Goal: Task Accomplishment & Management: Manage account settings

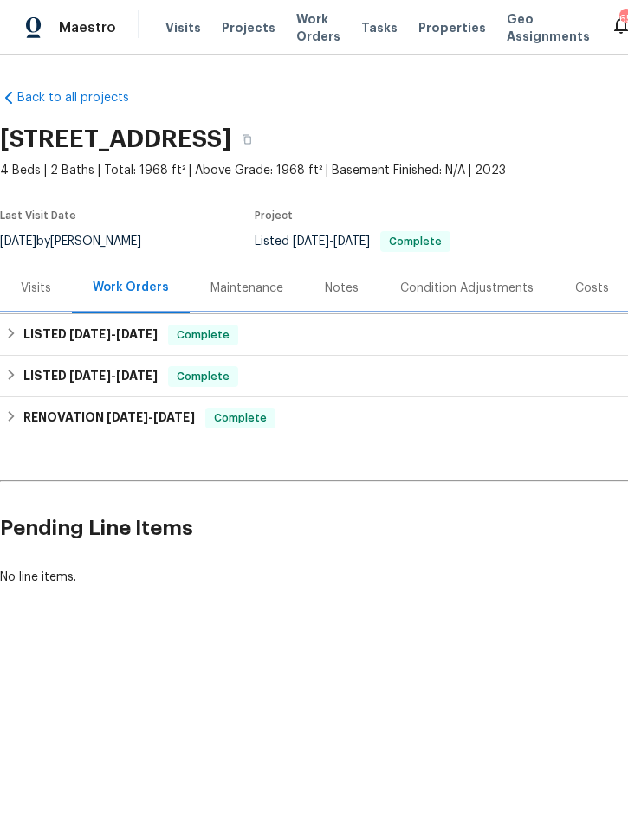
click at [52, 332] on h6 "LISTED 8/15/25 - 8/18/25" at bounding box center [90, 335] width 134 height 21
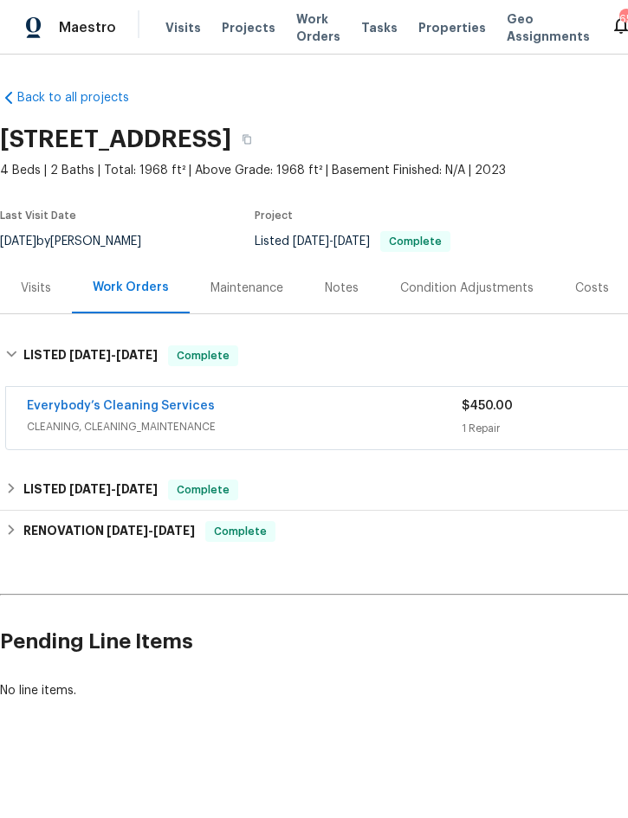
click at [75, 401] on link "Everybody’s Cleaning Services" at bounding box center [121, 406] width 188 height 12
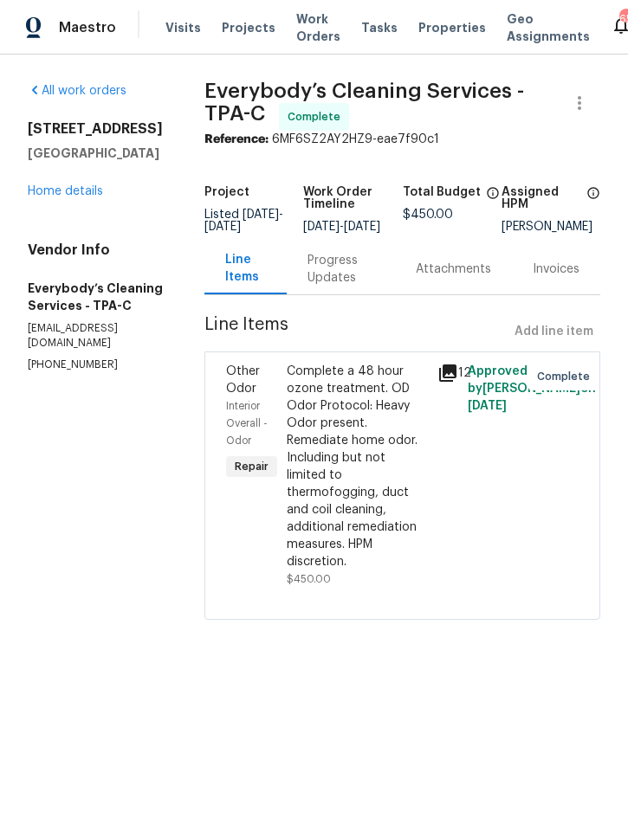
click at [233, 25] on span "Projects" at bounding box center [249, 27] width 54 height 17
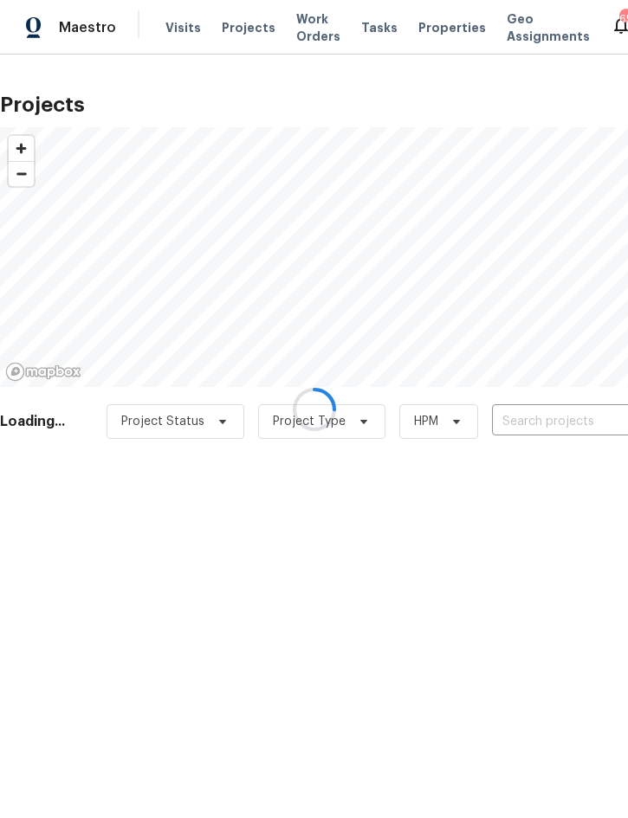
click at [543, 432] on div at bounding box center [314, 409] width 628 height 818
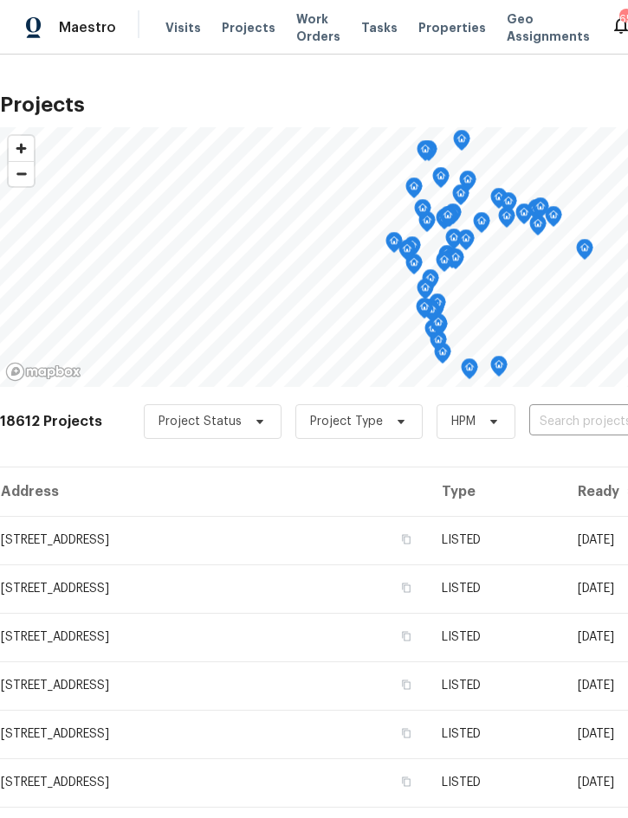
click at [551, 422] on input "text" at bounding box center [628, 422] width 198 height 27
type input "3"
type input "1214 rom"
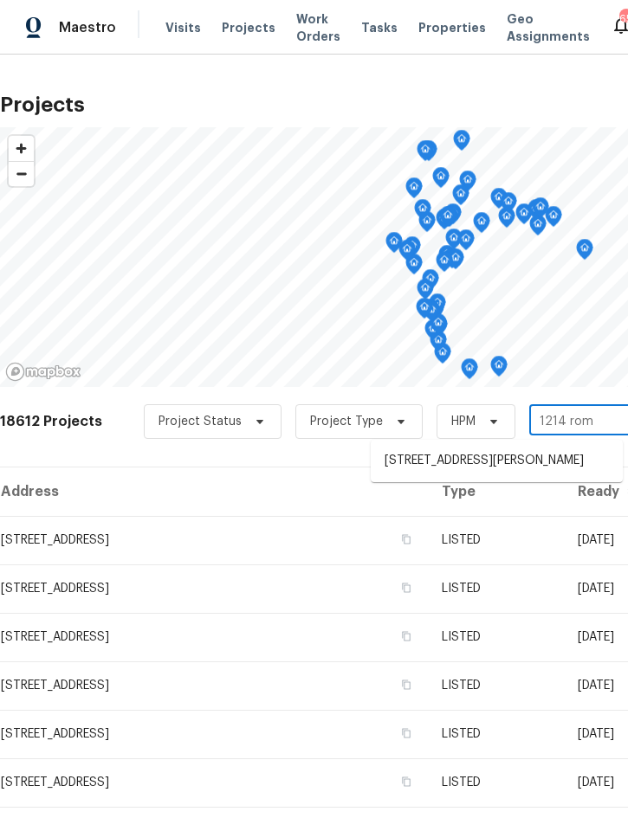
click at [467, 456] on li "1214 Romani Ave # 10240, Davenport, FL 33896" at bounding box center [496, 461] width 252 height 29
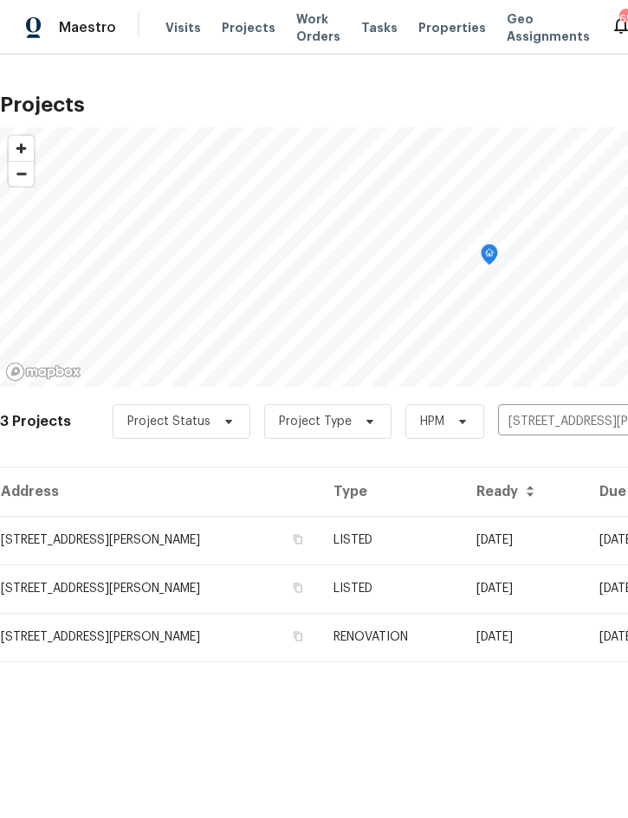
click at [432, 534] on td "LISTED" at bounding box center [390, 540] width 142 height 48
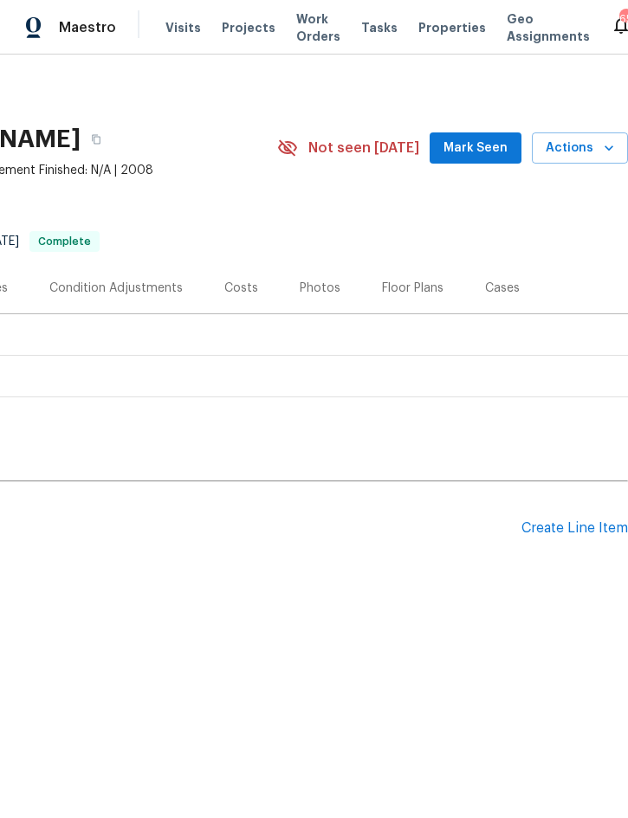
scroll to position [0, 351]
click at [568, 521] on div "Create Line Item" at bounding box center [574, 528] width 106 height 16
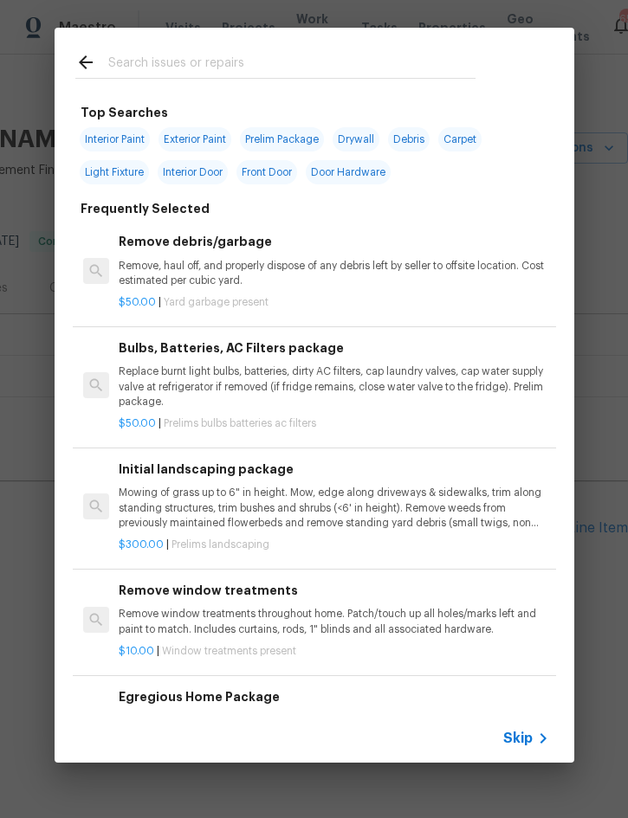
click at [241, 64] on input "text" at bounding box center [291, 65] width 367 height 26
type input "Carp"
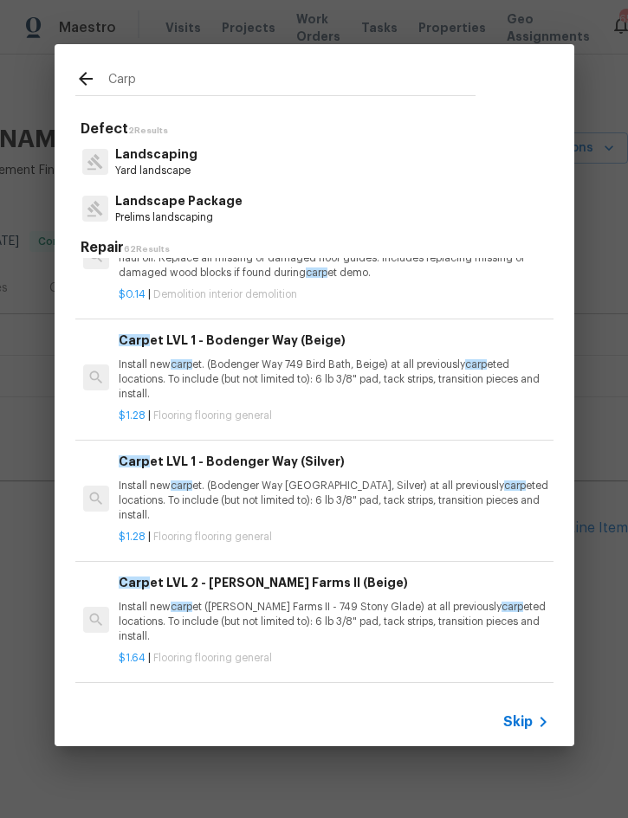
scroll to position [153, 0]
click at [270, 361] on p "Install new carp et. (Bodenger Way 749 Bird Bath, Beige) at all previously carp…" at bounding box center [333, 379] width 429 height 44
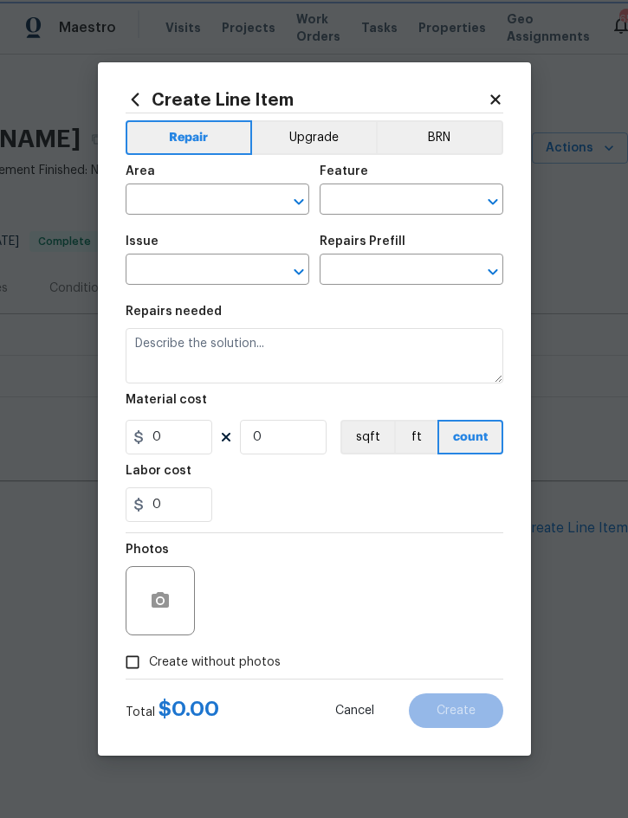
type input "Overall Flooring"
type input "Flooring General"
type input "Carpet LVL 1 - Bodenger Way (Beige) $1.28"
type textarea "Install new carpet. (Bodenger Way 749 Bird Bath, Beige) at all previously carpe…"
type input "1.28"
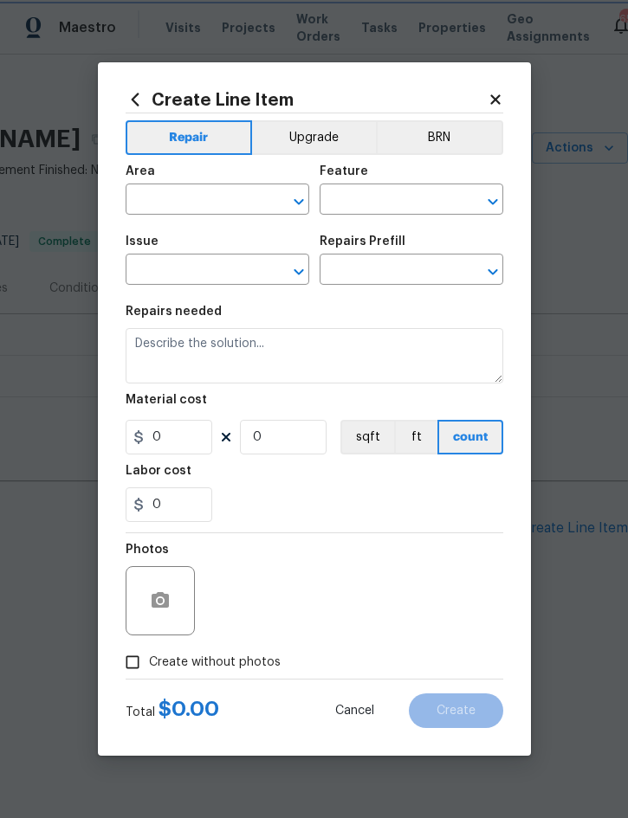
type input "1"
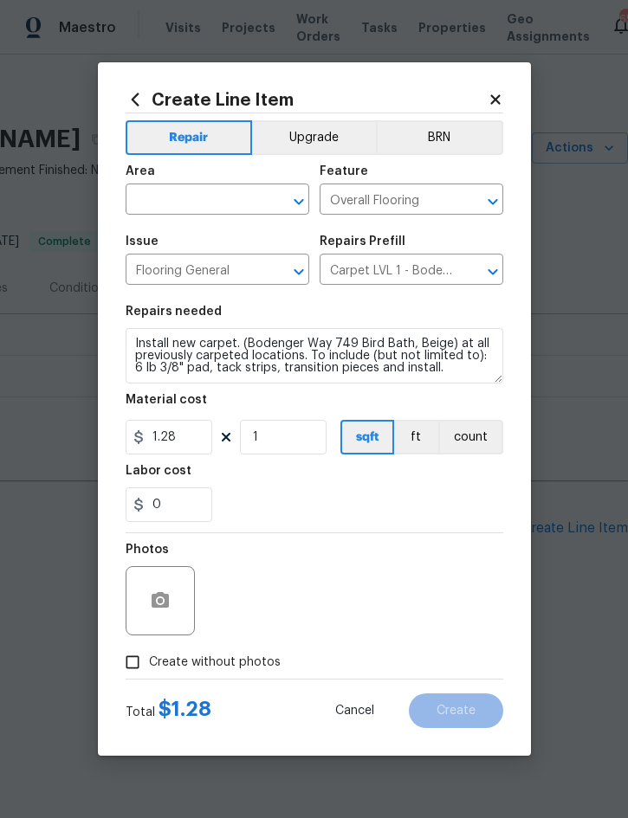
click at [216, 210] on input "text" at bounding box center [193, 201] width 135 height 27
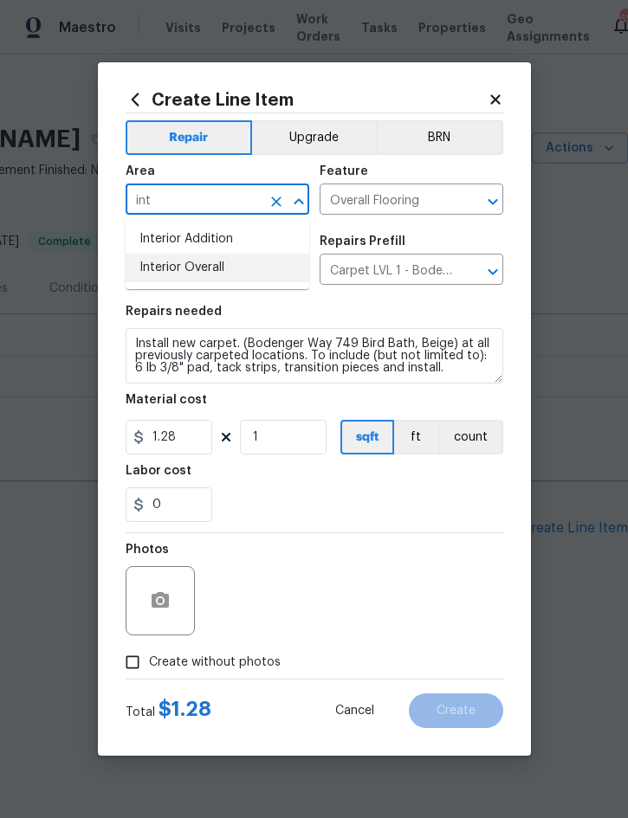
click at [214, 275] on li "Interior Overall" at bounding box center [218, 268] width 184 height 29
type input "Interior Overall"
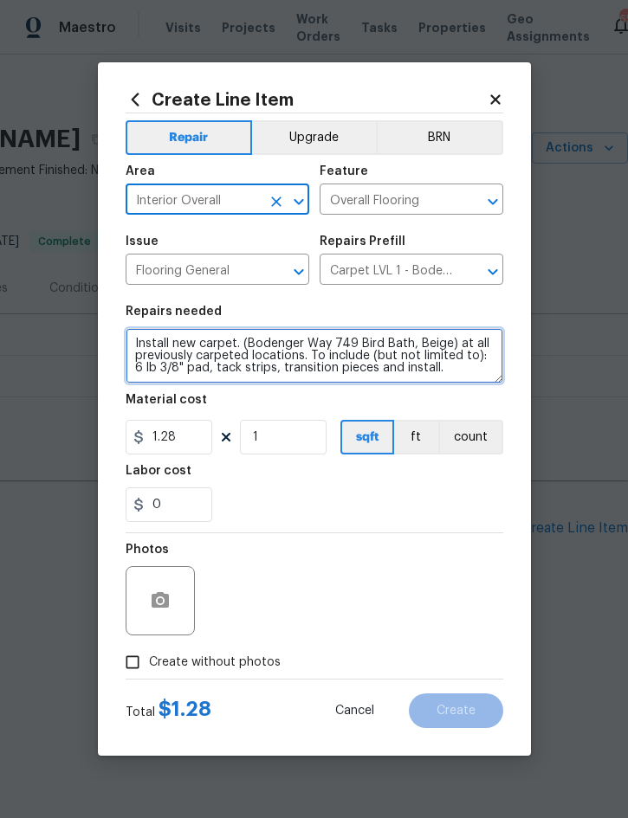
click at [135, 344] on textarea "Install new carpet. (Bodenger Way 749 Bird Bath, Beige) at all previously carpe…" at bounding box center [314, 355] width 377 height 55
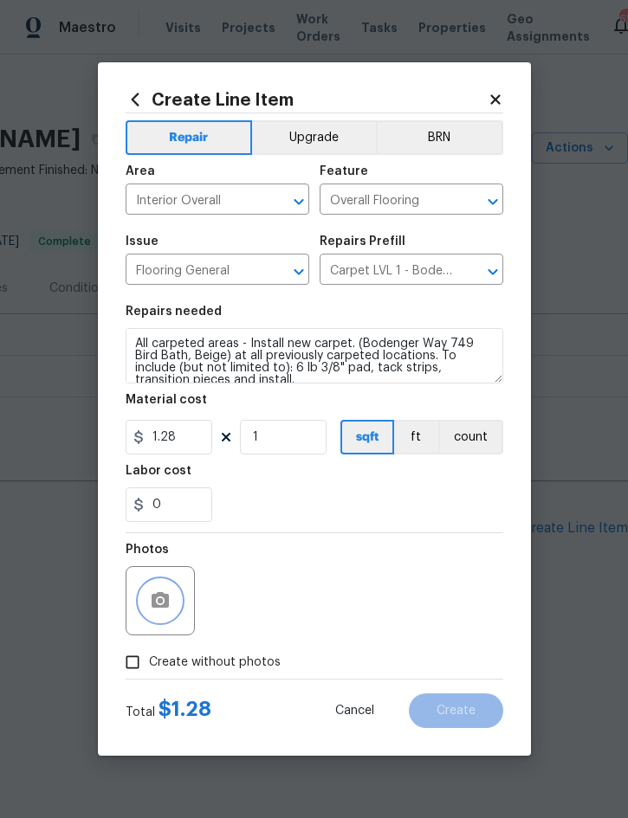
click at [172, 601] on button "button" at bounding box center [160, 601] width 42 height 42
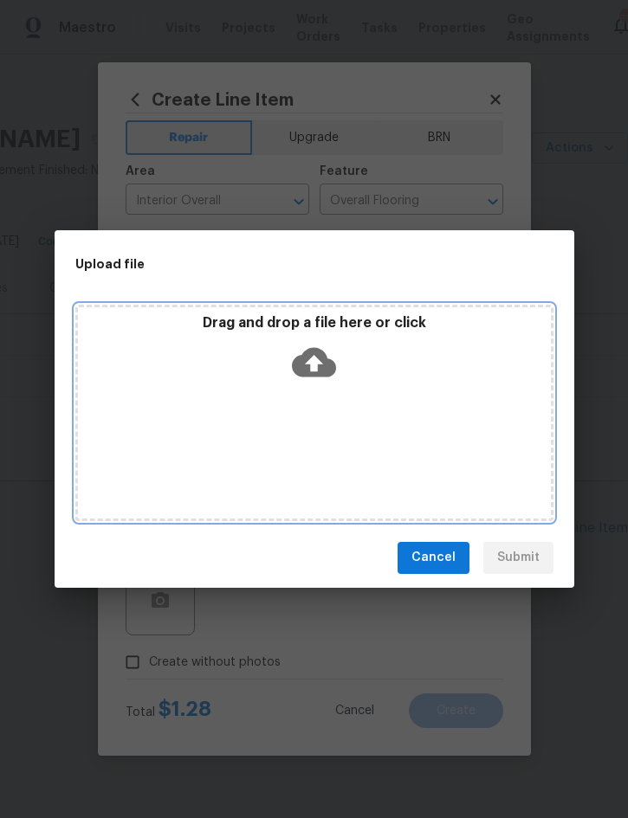
click at [422, 364] on div "Drag and drop a file here or click" at bounding box center [314, 351] width 473 height 74
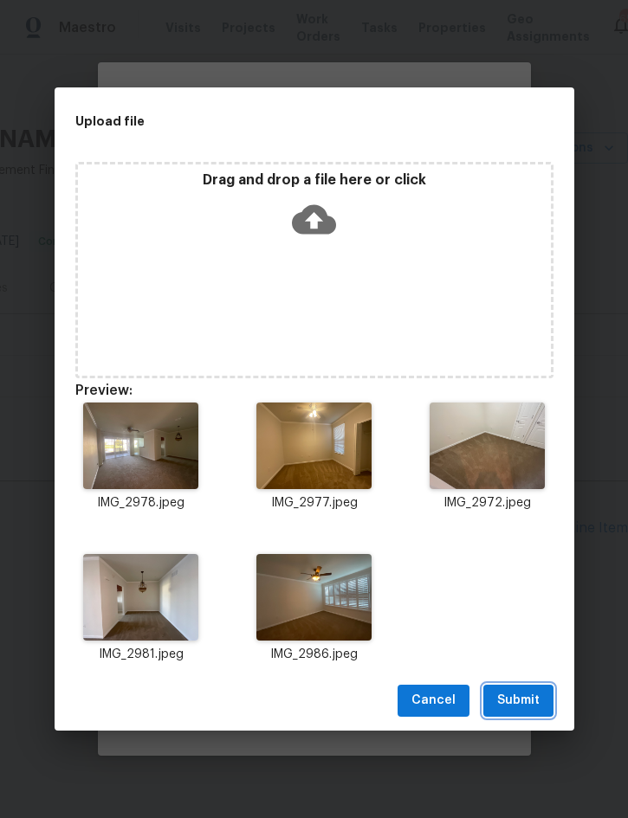
click at [519, 702] on span "Submit" at bounding box center [518, 701] width 42 height 22
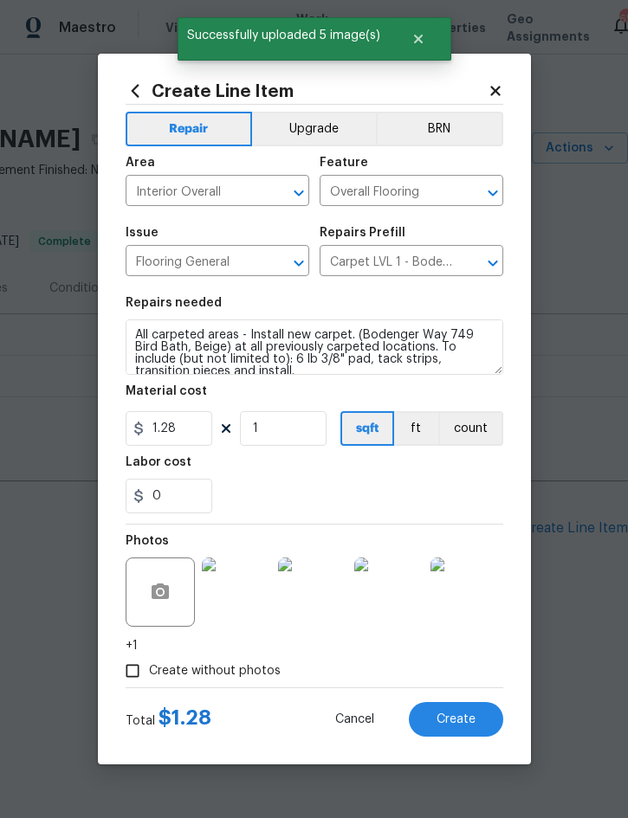
click at [327, 120] on button "Upgrade" at bounding box center [314, 129] width 124 height 35
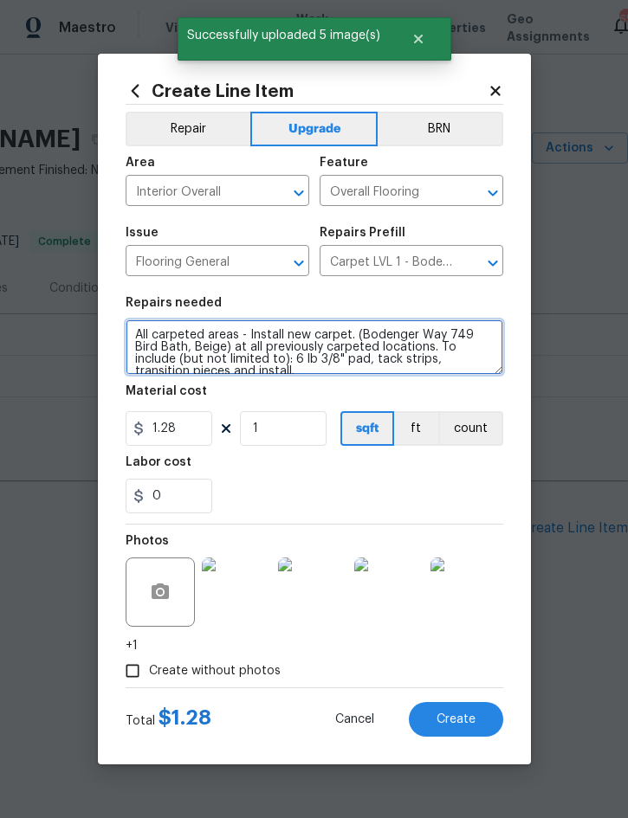
click at [136, 334] on textarea "All carpeted areas - Install new carpet. (Bodenger Way 749 Bird Bath, Beige) at…" at bounding box center [314, 346] width 377 height 55
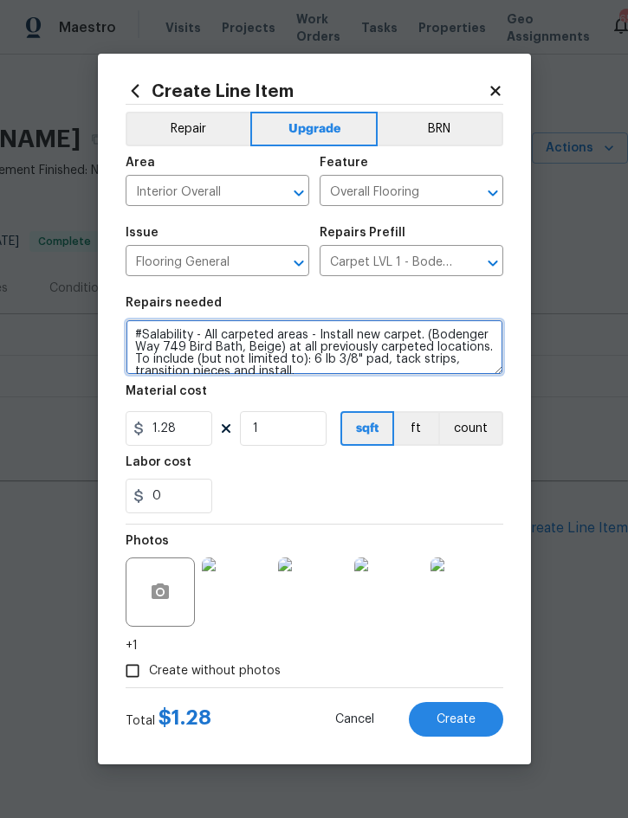
type textarea "#Salability - All carpeted areas - Install new carpet. (Bodenger Way 749 Bird B…"
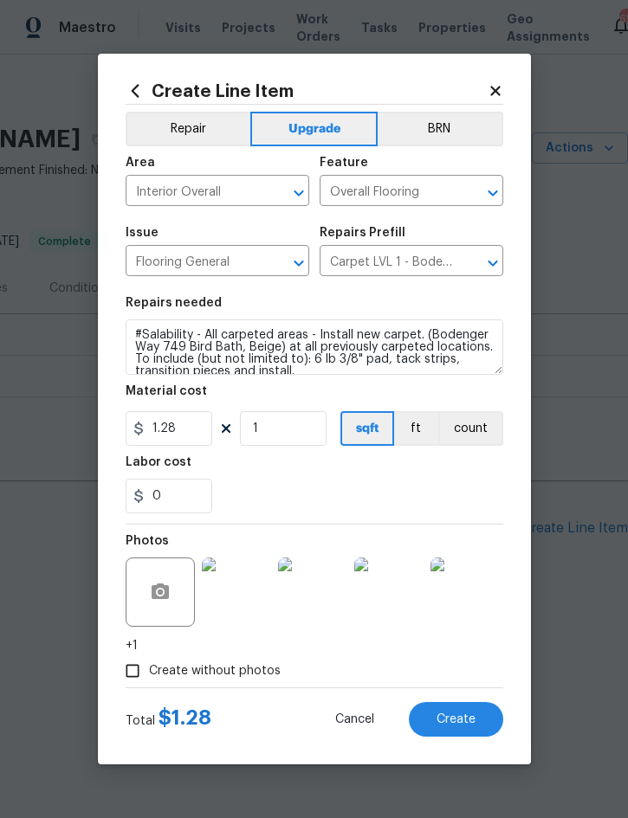
click at [460, 718] on span "Create" at bounding box center [455, 719] width 39 height 13
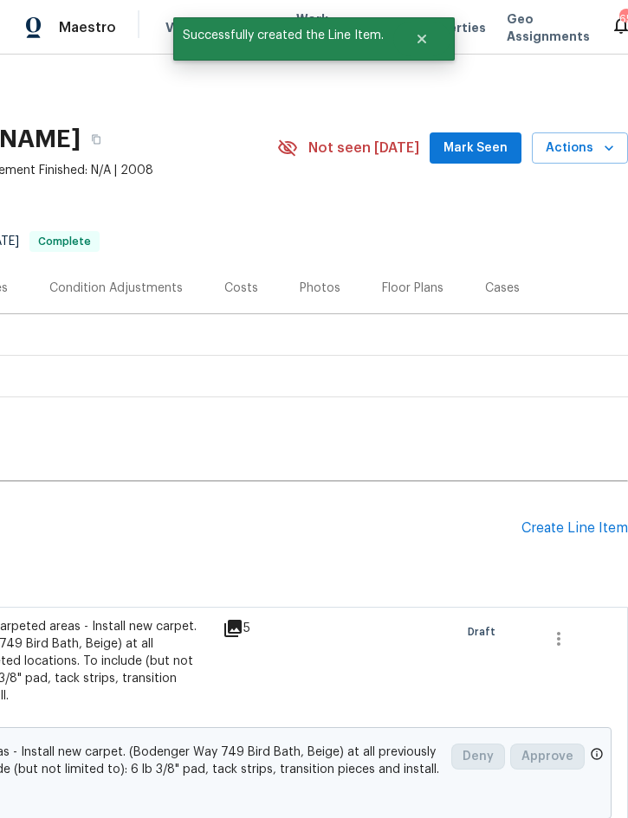
click at [583, 534] on div "Create Line Item" at bounding box center [574, 528] width 106 height 16
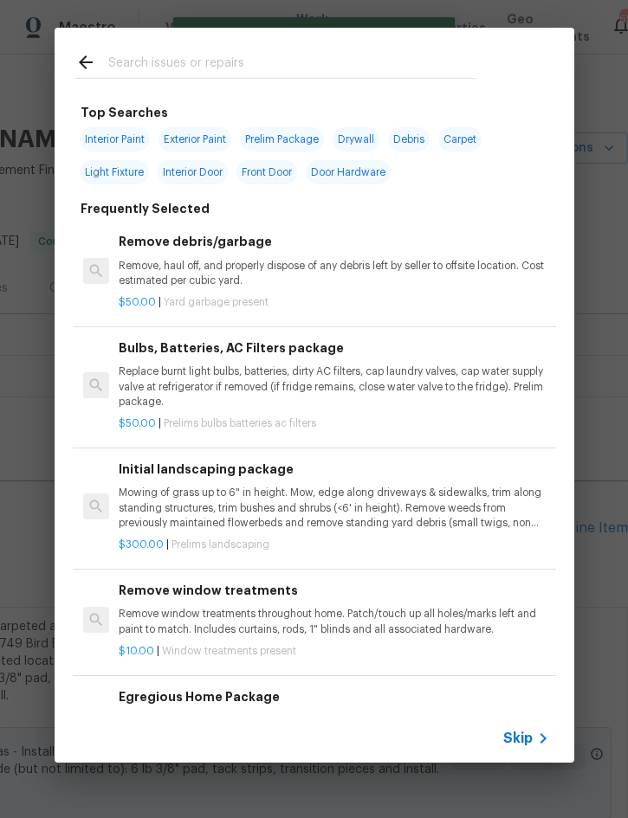
click at [222, 69] on input "text" at bounding box center [291, 65] width 367 height 26
type input "Switch"
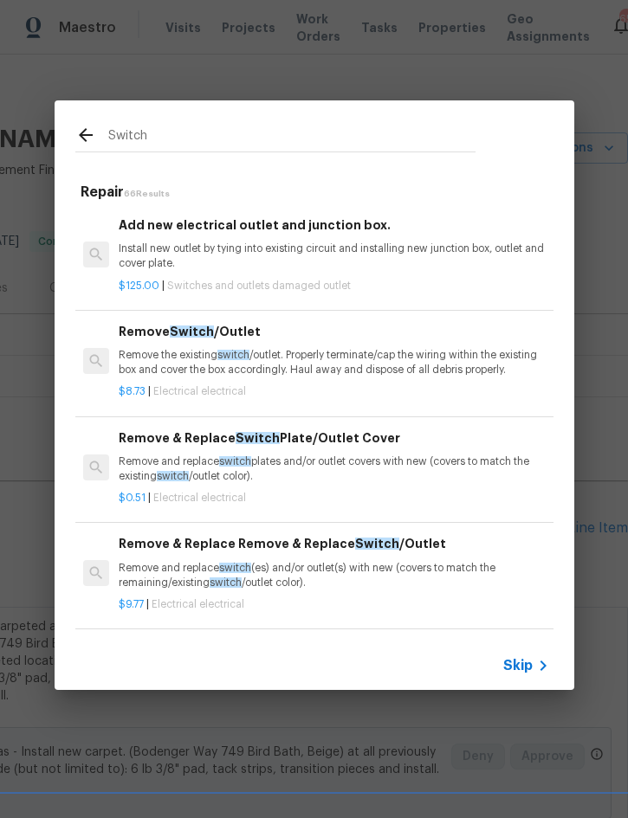
click at [288, 556] on div "Remove & Replace Remove & Replace Switch /Outlet Remove and replace switch (es)…" at bounding box center [333, 562] width 429 height 56
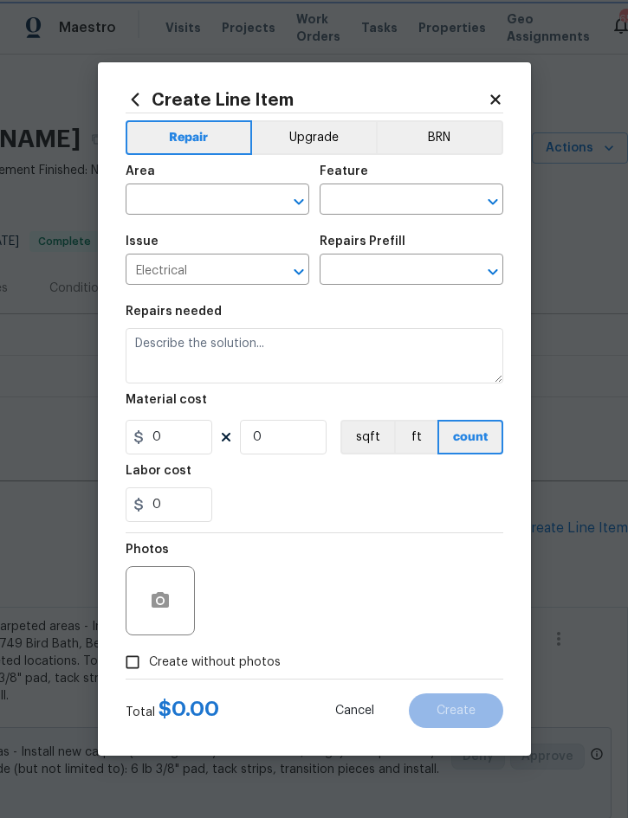
type textarea "Remove and replace switch(es) and/or outlet(s) with new (covers to match the re…"
type input "1"
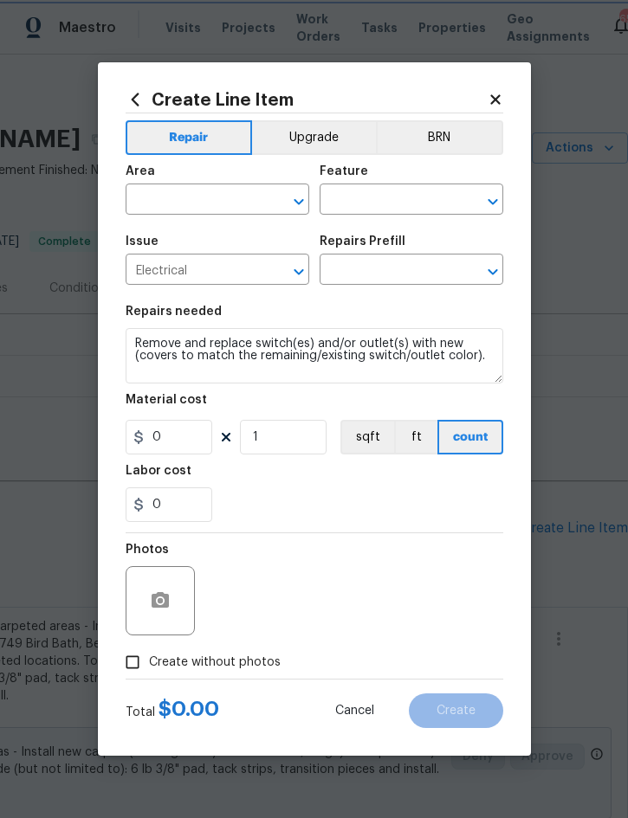
type input "Remove & Replace Remove & Replace Switch/Outlet $9.77"
type input "9.77"
click at [183, 199] on input "text" at bounding box center [193, 201] width 135 height 27
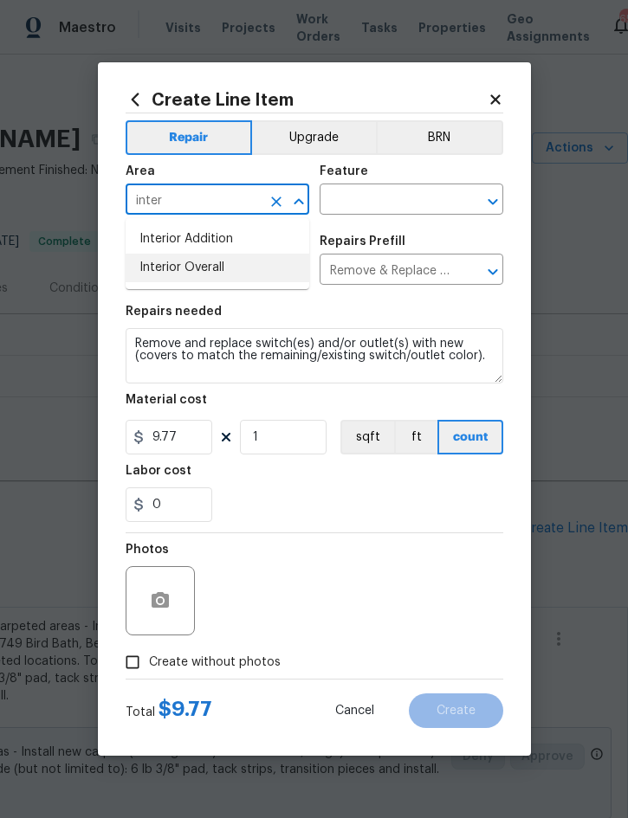
click at [214, 267] on li "Interior Overall" at bounding box center [218, 268] width 184 height 29
type input "Interior Overall"
click at [385, 202] on input "text" at bounding box center [386, 201] width 135 height 27
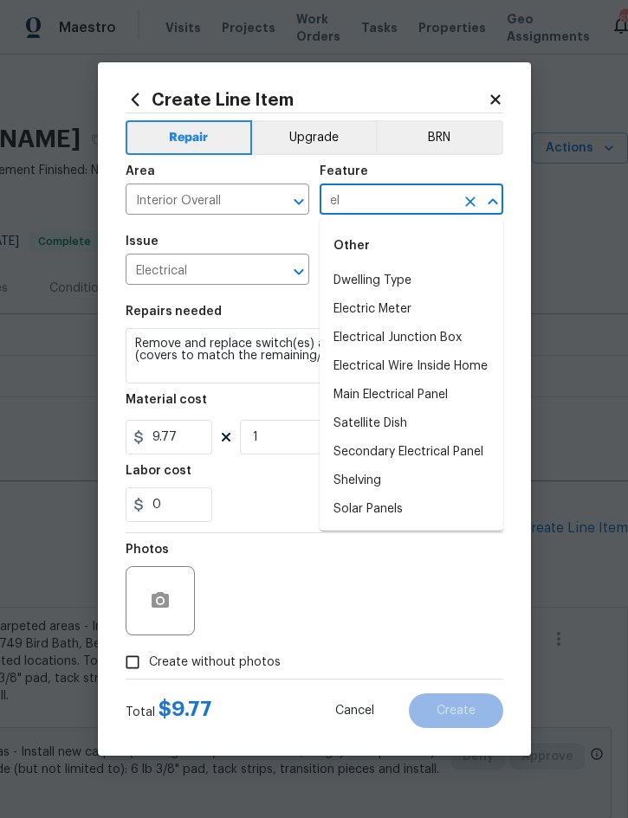
type input "e"
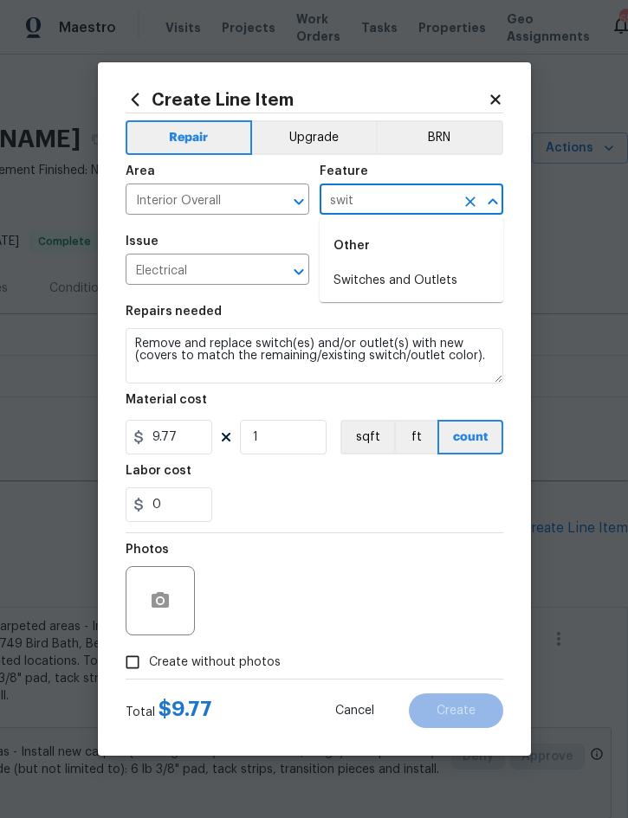
click at [417, 284] on li "Switches and Outlets" at bounding box center [411, 281] width 184 height 29
type input "Switches and Outlets"
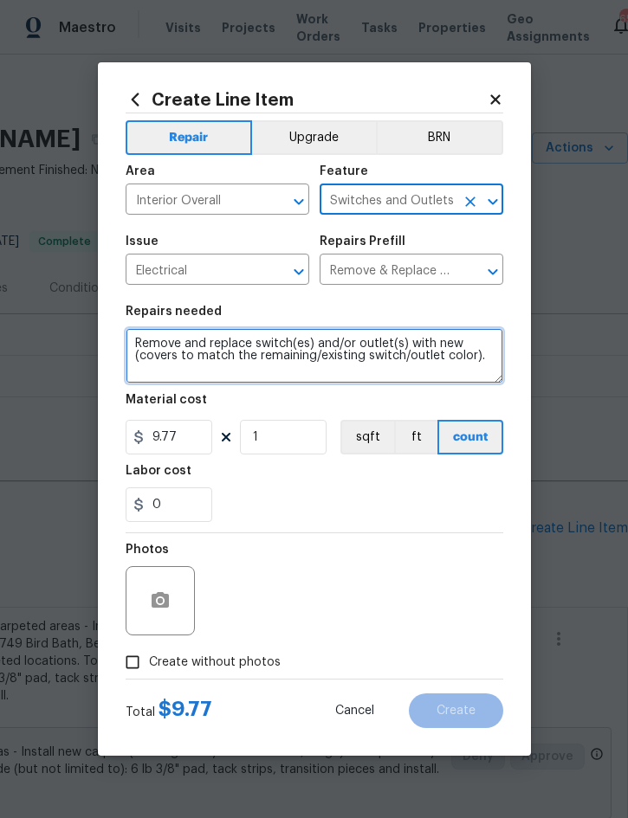
click at [131, 340] on textarea "Remove and replace switch(es) and/or outlet(s) with new (covers to match the re…" at bounding box center [314, 355] width 377 height 55
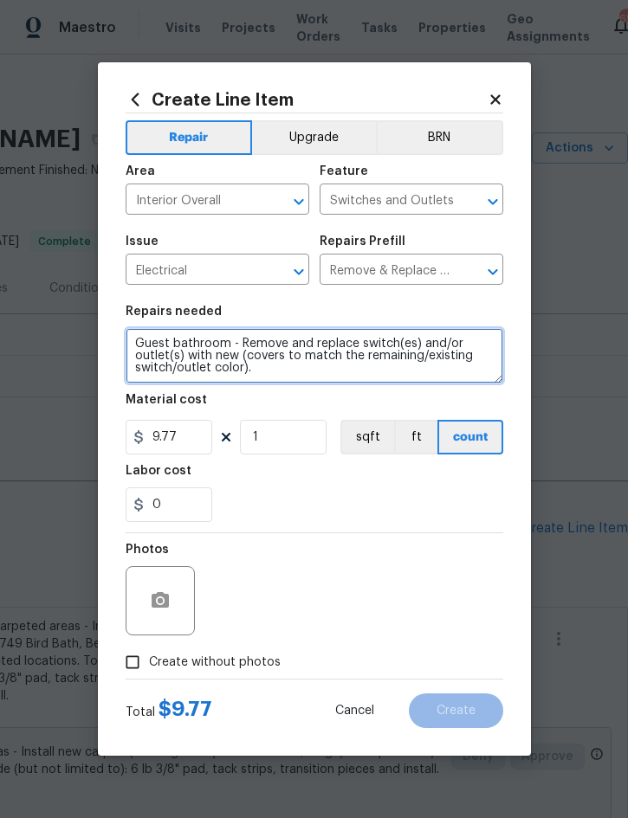
type textarea "Guest bathroom - Remove and replace switch(es) and/or outlet(s) with new (cover…"
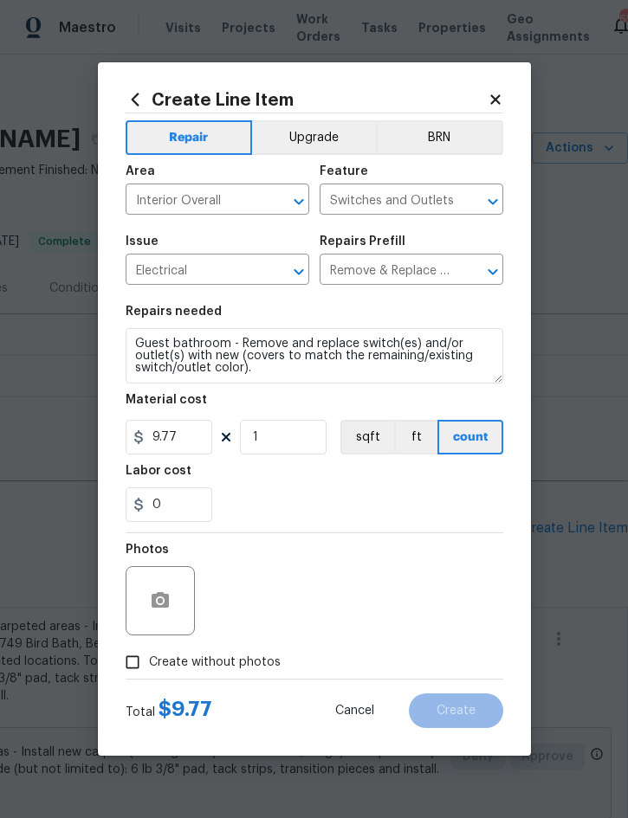
click at [176, 583] on div at bounding box center [160, 600] width 69 height 69
click at [155, 611] on icon "button" at bounding box center [160, 600] width 21 height 21
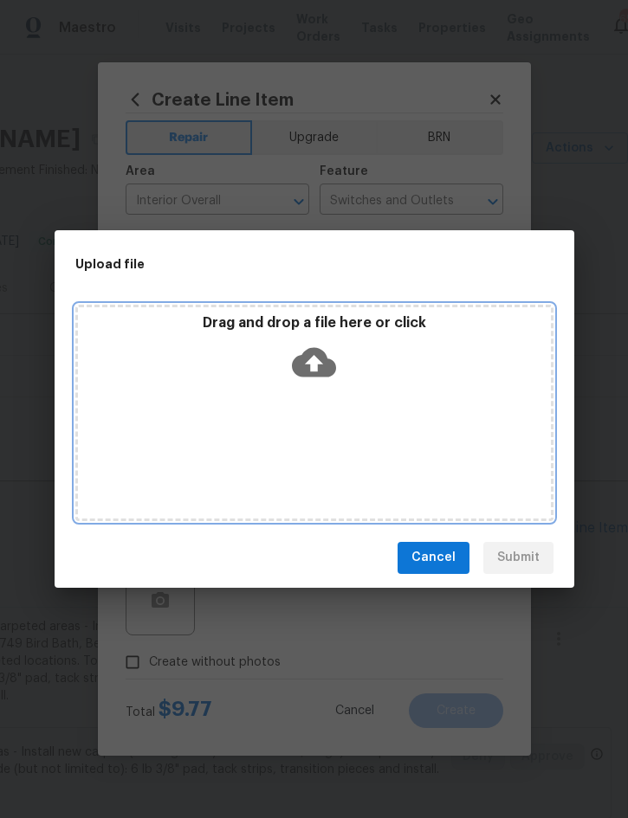
click at [349, 375] on div "Drag and drop a file here or click" at bounding box center [314, 351] width 473 height 74
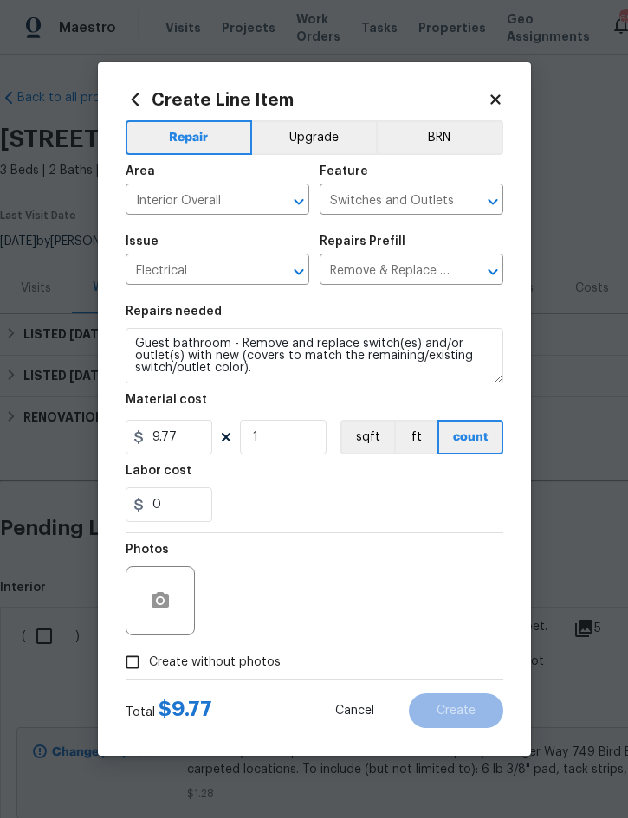
scroll to position [0, 351]
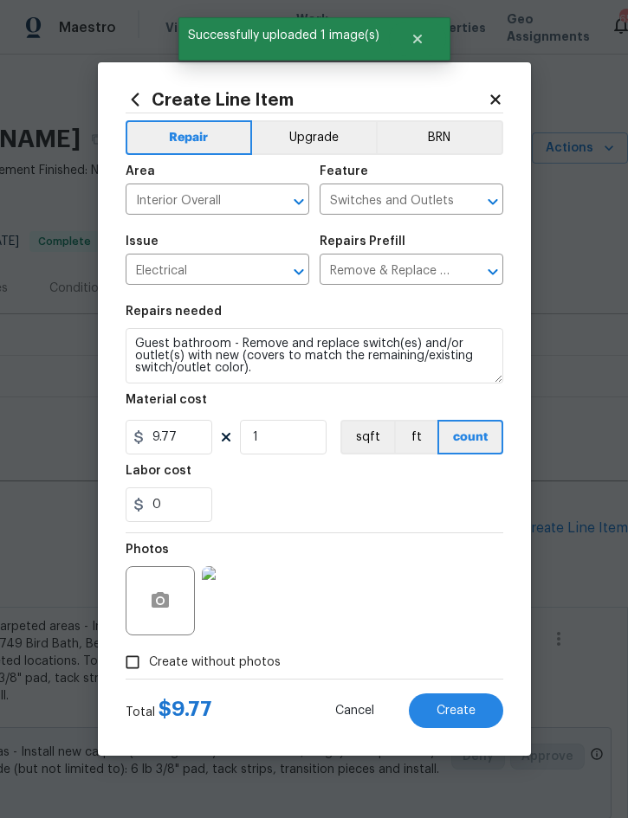
click at [463, 727] on button "Create" at bounding box center [456, 710] width 94 height 35
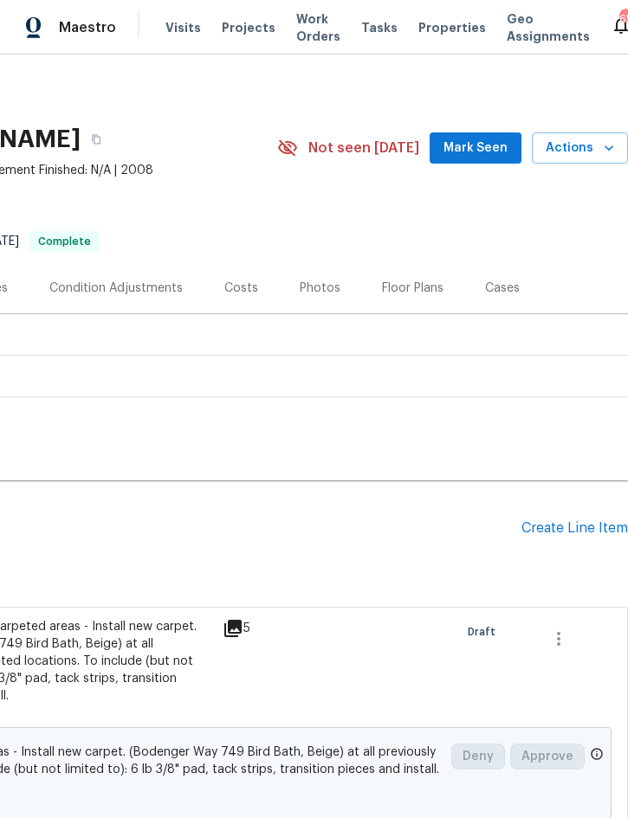
click at [564, 524] on div "Create Line Item" at bounding box center [574, 528] width 106 height 16
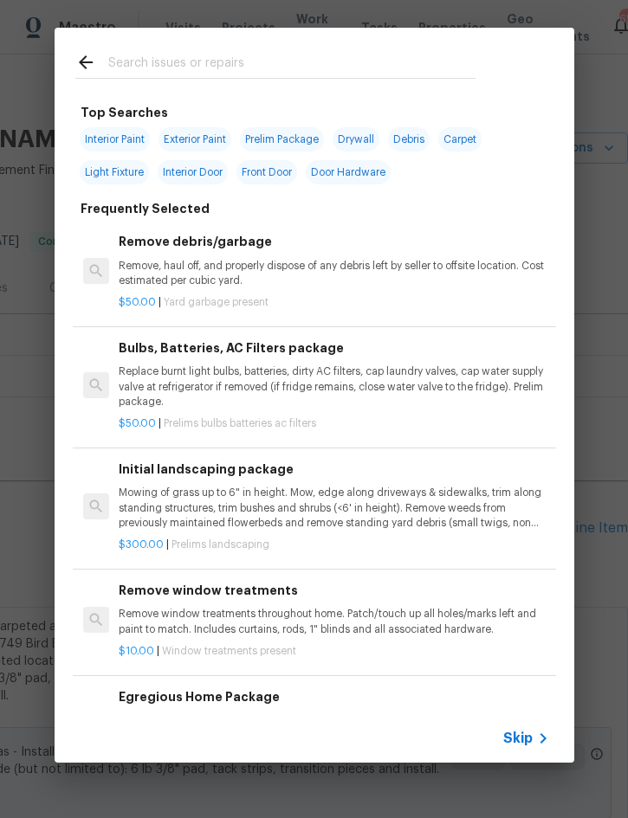
click at [207, 61] on input "text" at bounding box center [291, 65] width 367 height 26
type input "Light"
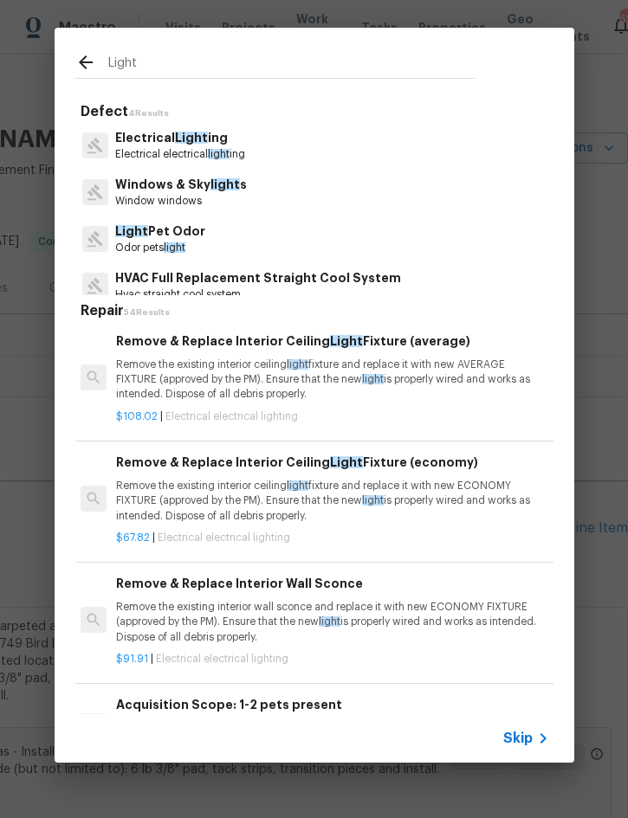
scroll to position [1292, 3]
click at [351, 496] on p "Remove the existing interior ceiling light fixture and replace it with new ECON…" at bounding box center [330, 500] width 429 height 44
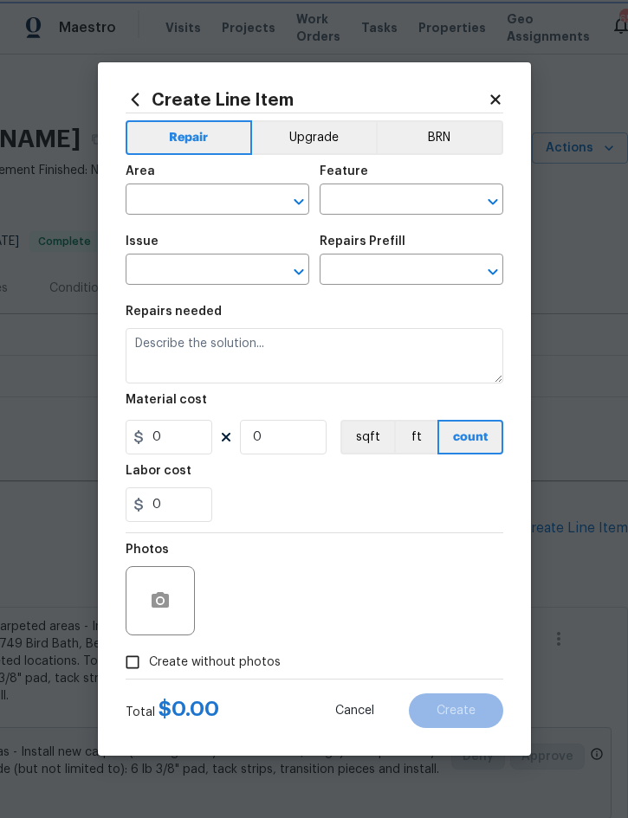
type input "Electrical Lighting"
type input "Remove & Replace Interior Ceiling Light Fixture (economy) $67.82"
type textarea "Remove the existing interior ceiling light fixture and replace it with new ECON…"
type input "67.82"
type input "1"
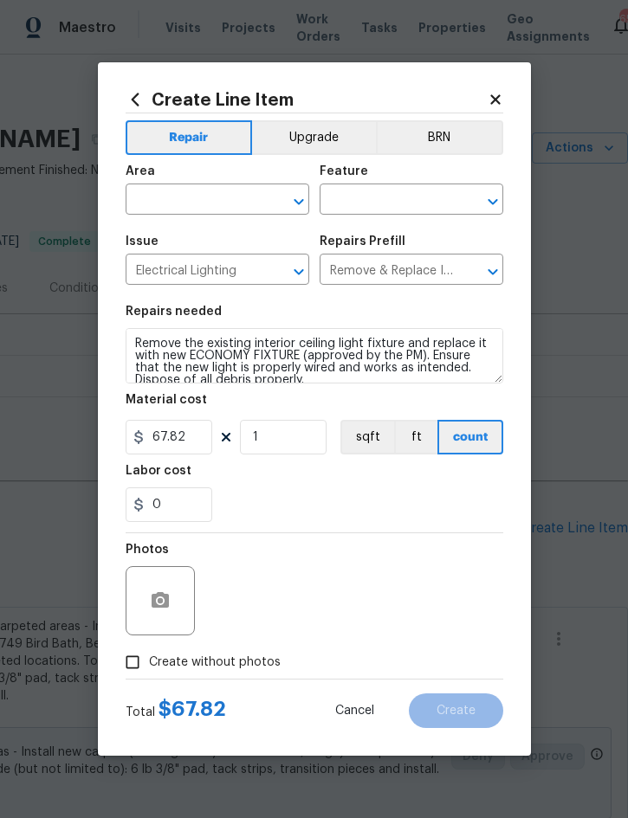
click at [335, 127] on button "Upgrade" at bounding box center [314, 137] width 124 height 35
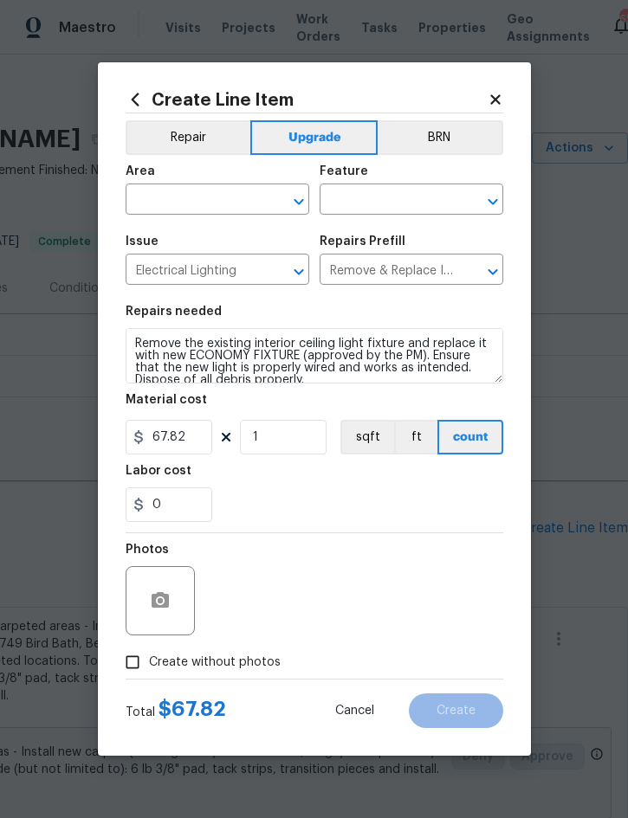
click at [195, 199] on input "text" at bounding box center [193, 201] width 135 height 27
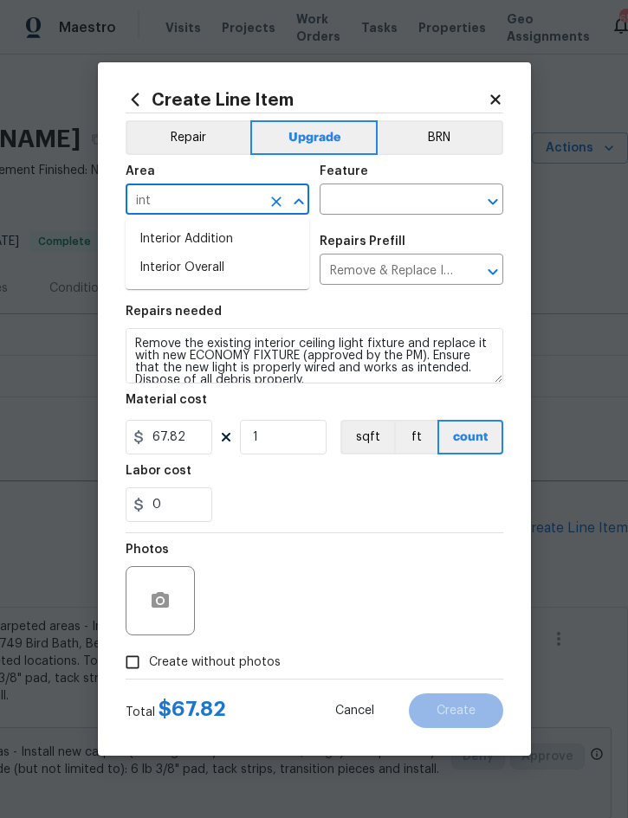
click at [214, 261] on li "Interior Overall" at bounding box center [218, 268] width 184 height 29
type input "Interior Overall"
click at [385, 190] on input "text" at bounding box center [386, 201] width 135 height 27
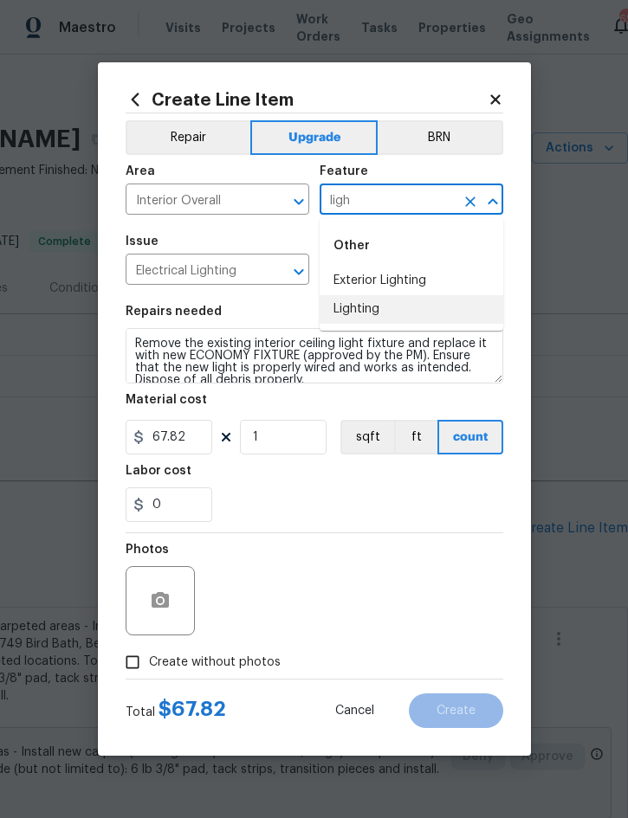
click at [387, 300] on li "Lighting" at bounding box center [411, 309] width 184 height 29
type input "Lighting"
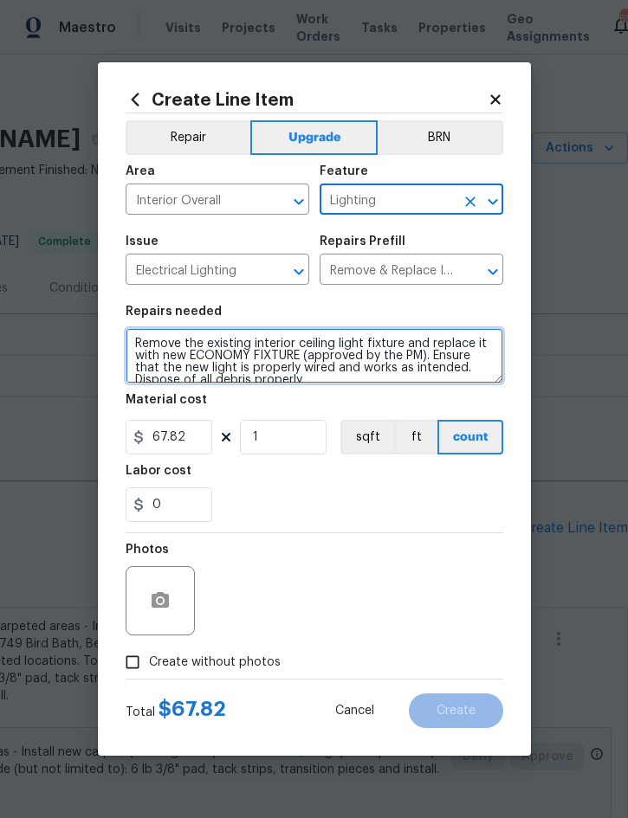
click at [134, 344] on textarea "Remove the existing interior ceiling light fixture and replace it with new ECON…" at bounding box center [314, 355] width 377 height 55
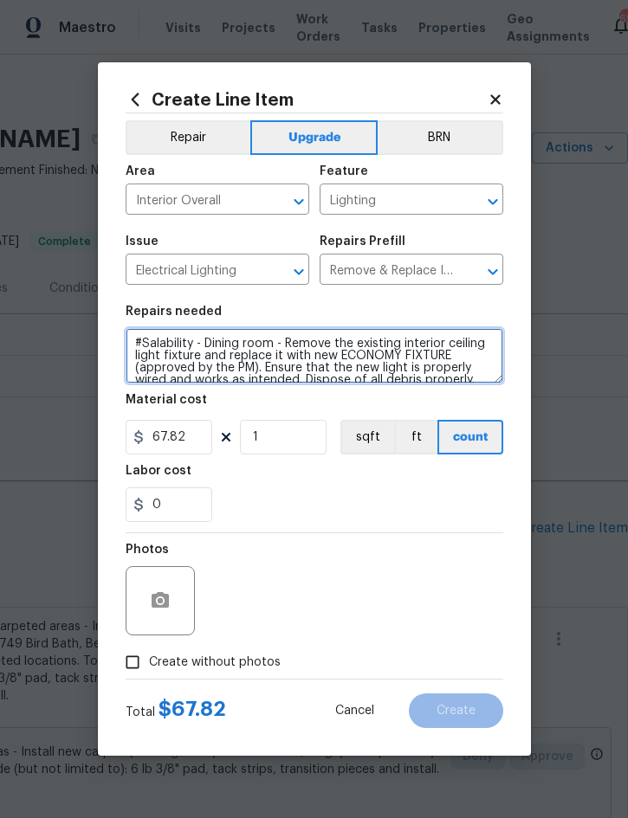
type textarea "#Salability - Dining room - Remove the existing interior ceiling light fixture …"
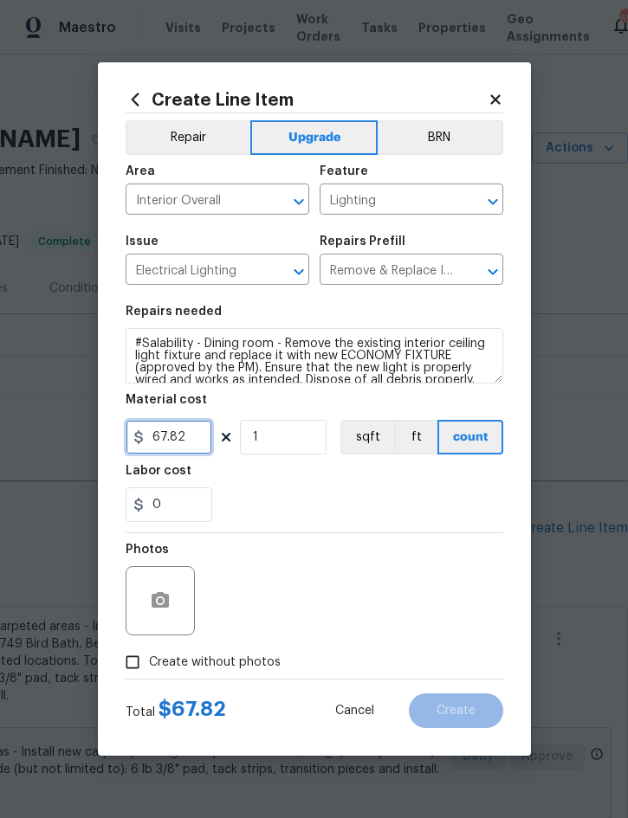
click at [189, 447] on input "67.82" at bounding box center [169, 437] width 87 height 35
type input "175"
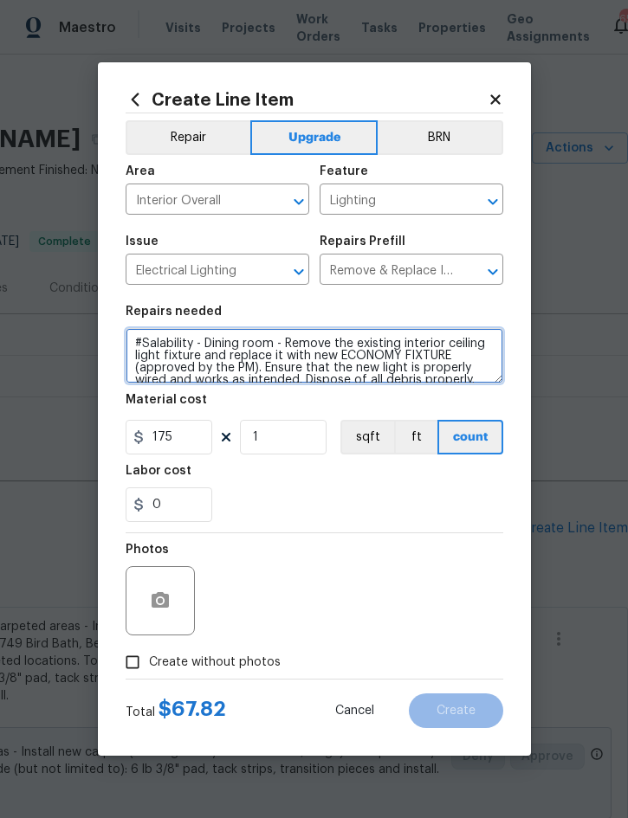
click at [282, 338] on textarea "#Salability - Dining room - Remove the existing interior ceiling light fixture …" at bounding box center [314, 355] width 377 height 55
click at [286, 340] on textarea "#Salability - Dining room - Remove the existing interior ceiling light fixture …" at bounding box center [314, 355] width 377 height 55
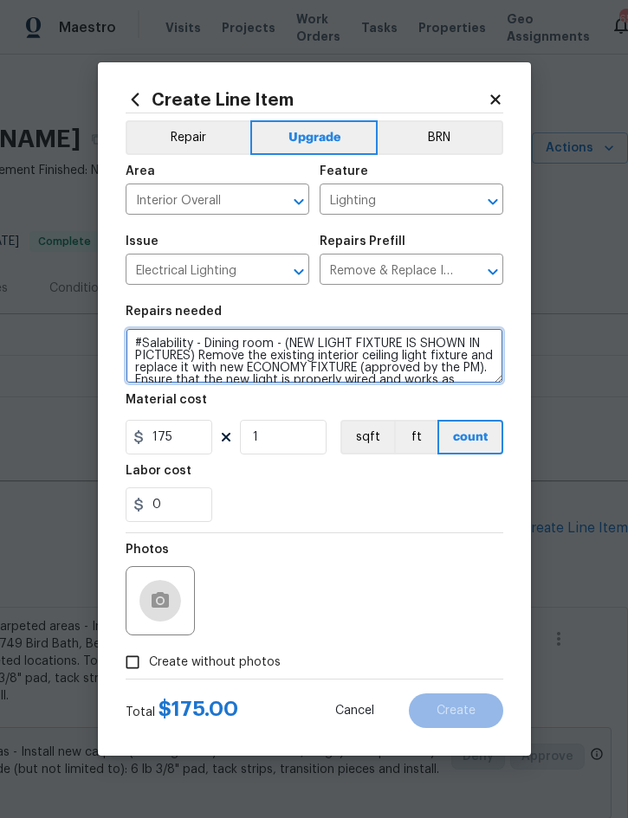
type textarea "#Salability - Dining room - (NEW LIGHT FIXTURE IS SHOWN IN PICTURES) Remove the…"
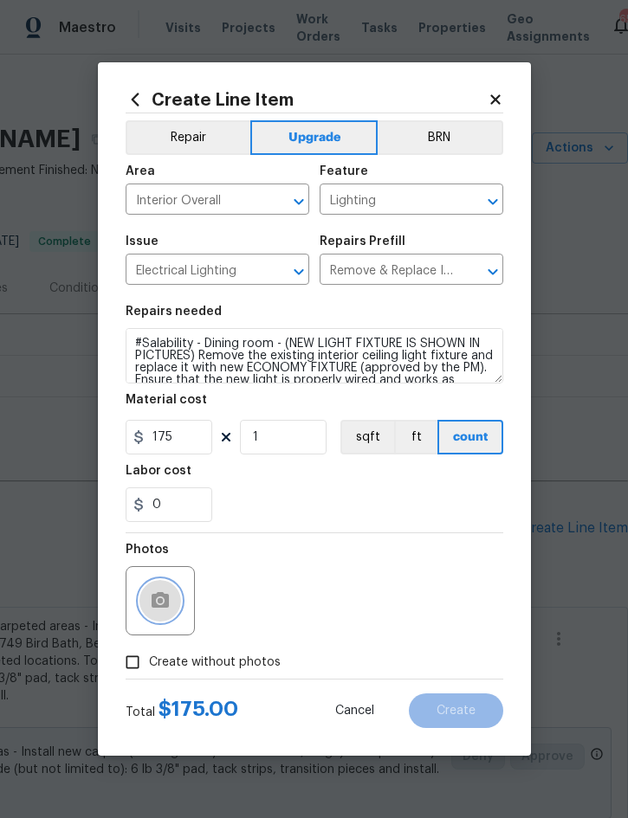
click at [162, 589] on button "button" at bounding box center [160, 601] width 42 height 42
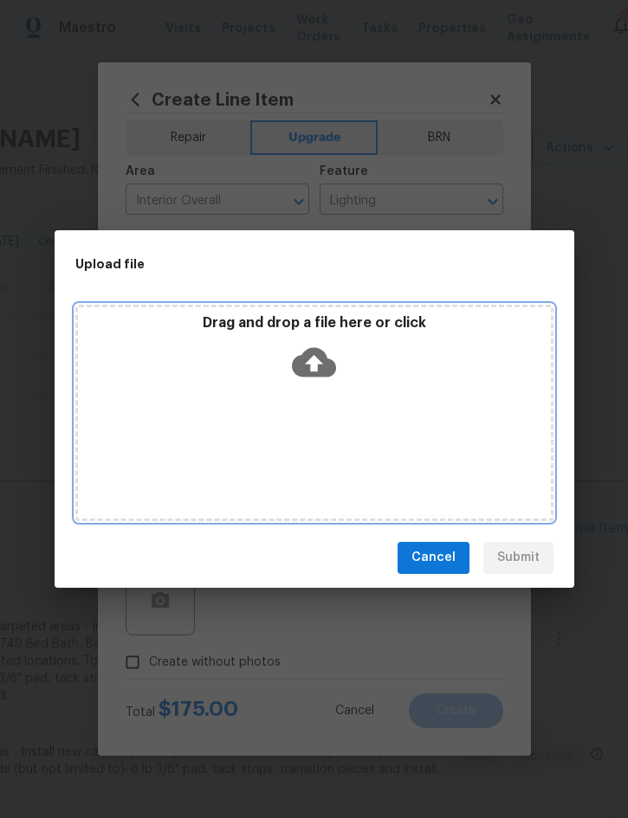
click at [402, 407] on div "Drag and drop a file here or click" at bounding box center [314, 413] width 478 height 216
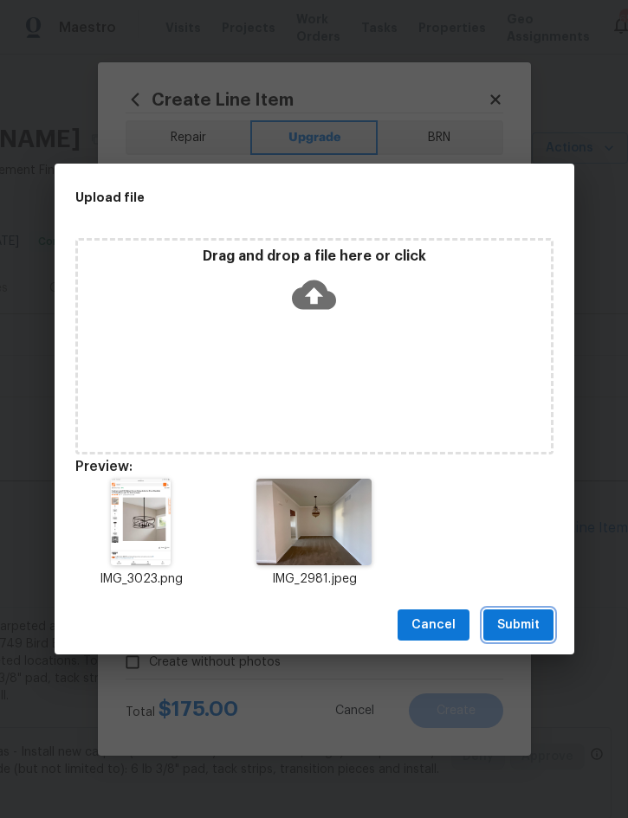
click at [509, 612] on button "Submit" at bounding box center [518, 625] width 70 height 32
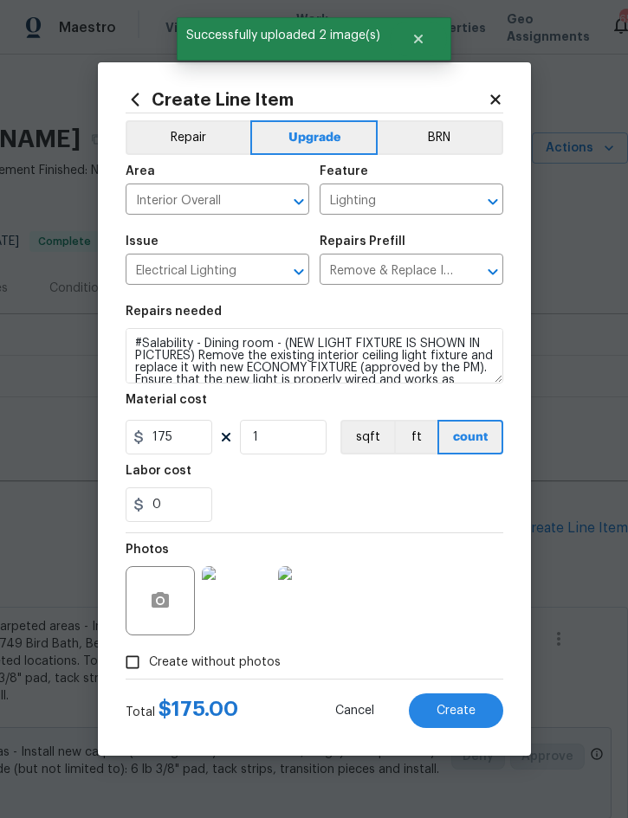
click at [454, 707] on span "Create" at bounding box center [455, 711] width 39 height 13
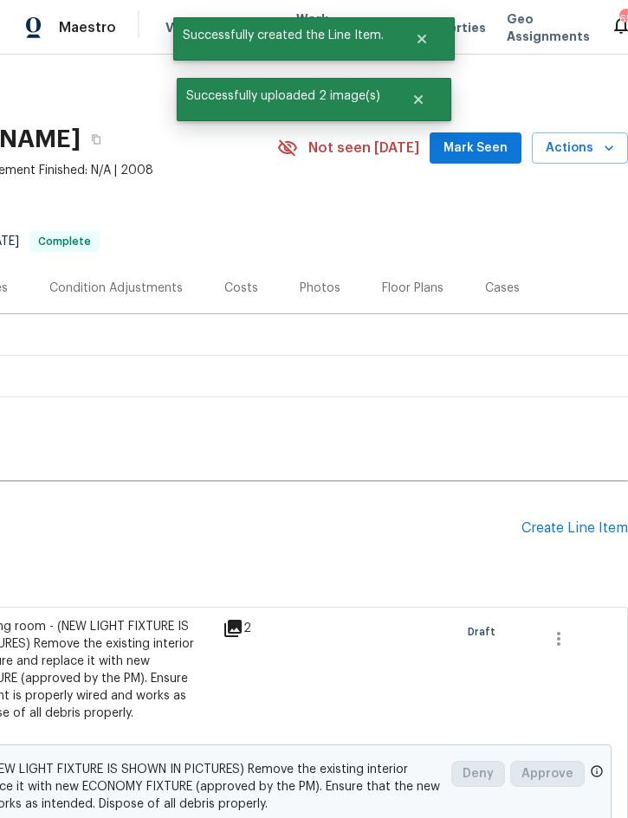
click at [578, 525] on div "Create Line Item" at bounding box center [574, 528] width 106 height 16
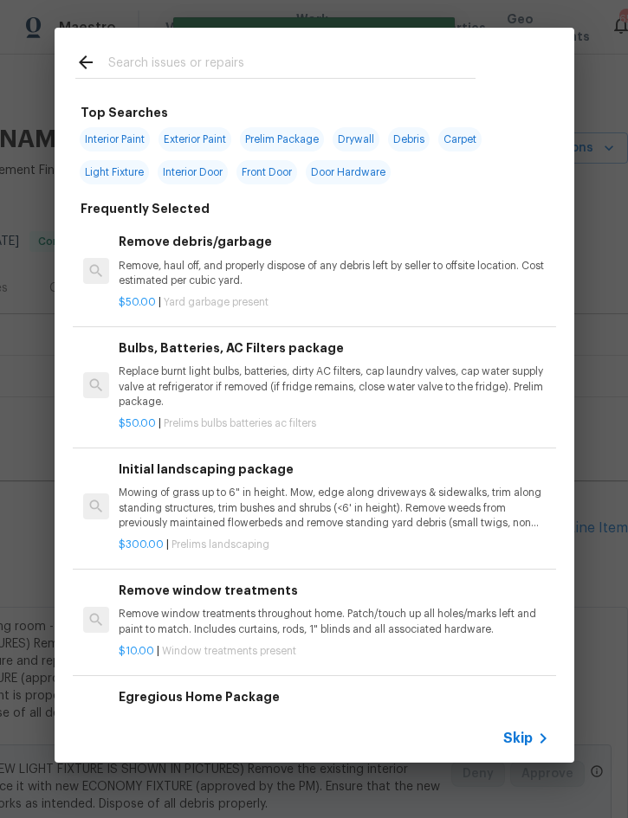
click at [254, 55] on input "text" at bounding box center [291, 65] width 367 height 26
type input "Bi fold"
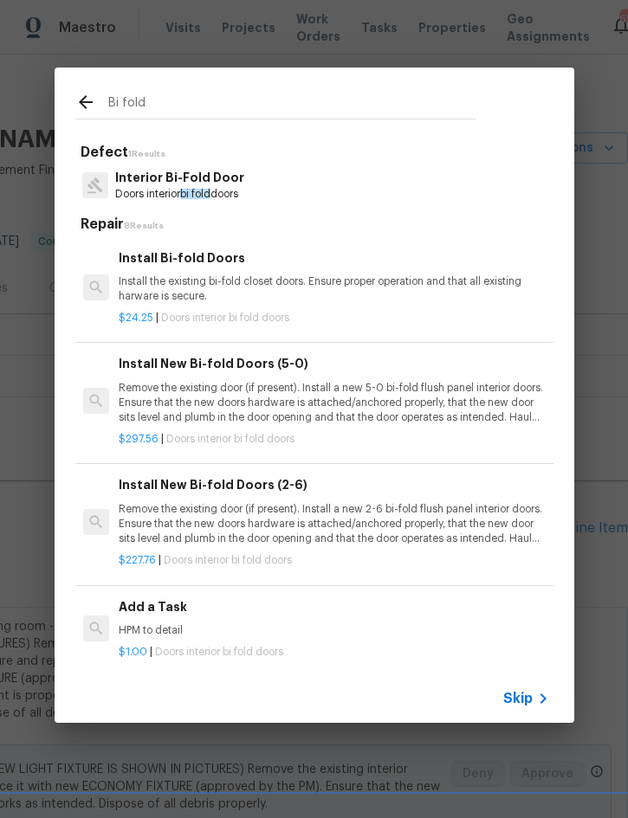
click at [202, 267] on div "Install Bi-fold Doors Install the existing bi-fold closet doors. Ensure proper …" at bounding box center [333, 276] width 429 height 56
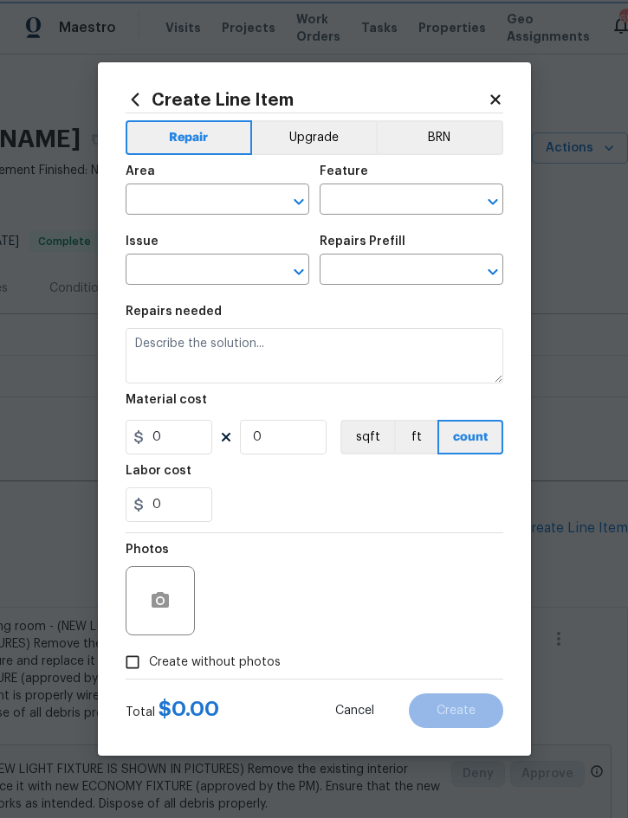
type input "Interior Door"
type input "Interior Bi-Fold Door"
type textarea "Install the existing bi-fold closet doors. Ensure proper operation and that all…"
type input "1"
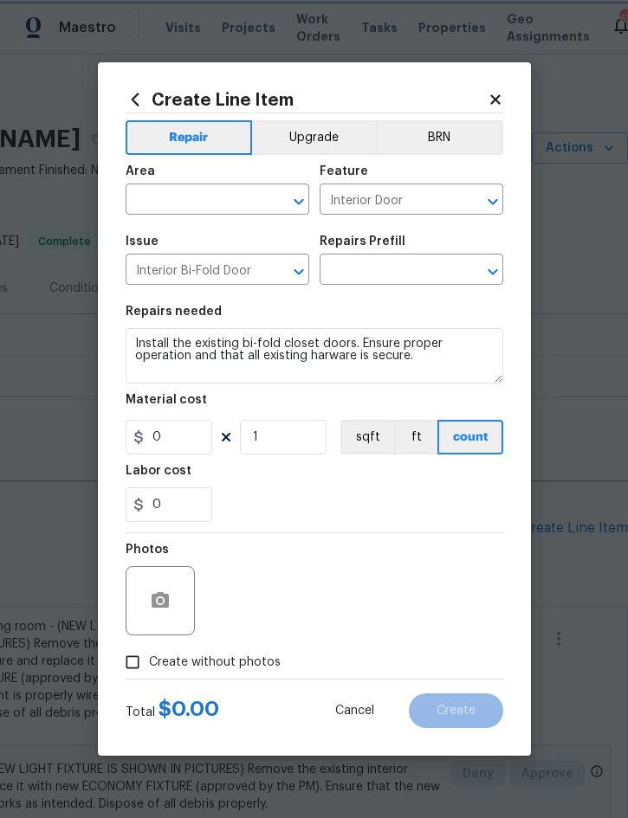
type input "Install Bi-fold Doors $24.25"
type input "24.25"
click at [197, 198] on input "text" at bounding box center [193, 201] width 135 height 27
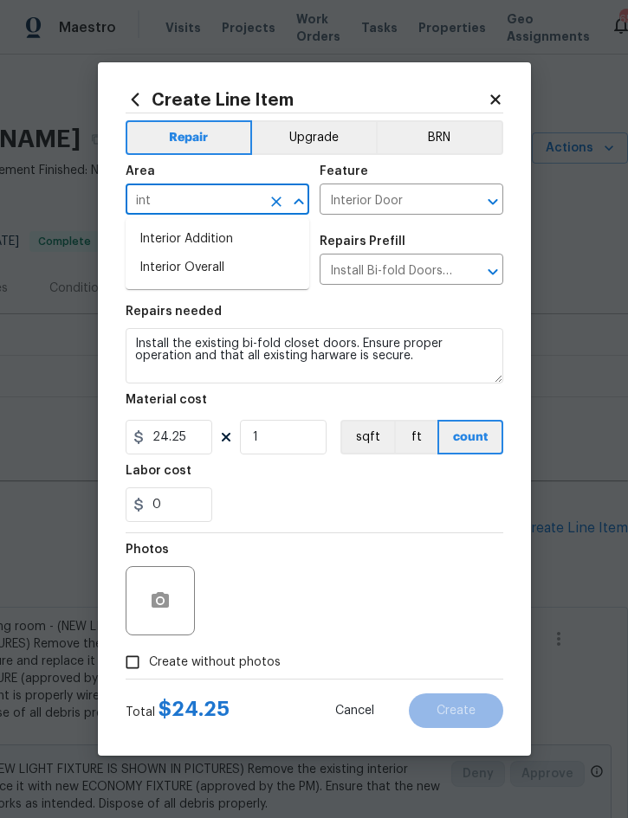
click at [216, 261] on li "Interior Overall" at bounding box center [218, 268] width 184 height 29
type input "Interior Overall"
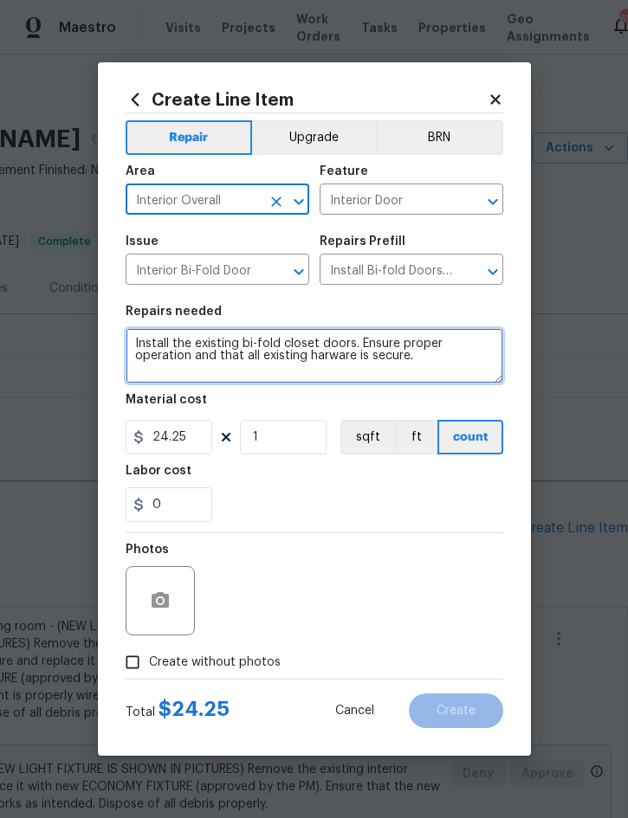
click at [142, 337] on textarea "Install the existing bi-fold closet doors. Ensure proper operation and that all…" at bounding box center [314, 355] width 377 height 55
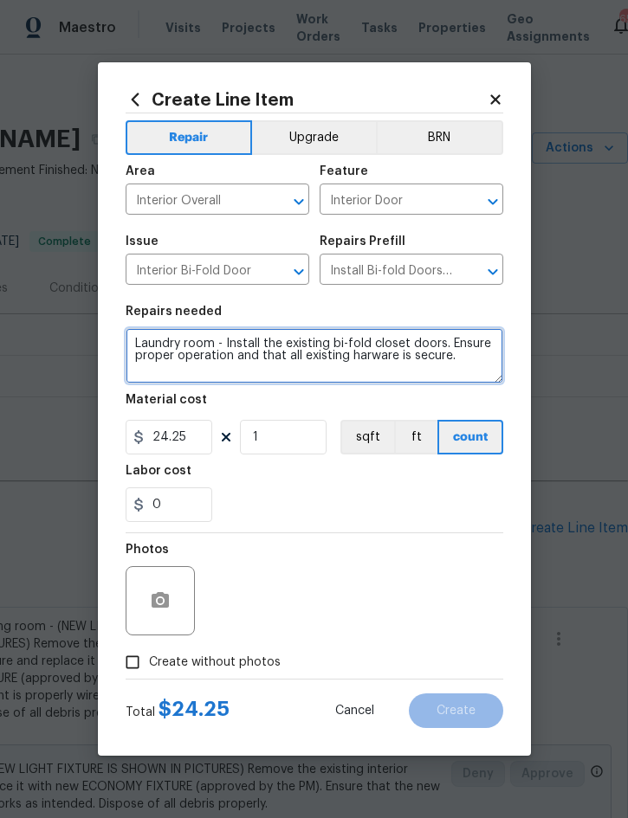
type textarea "Laundry room - Install the existing bi-fold closet doors. Ensure proper operati…"
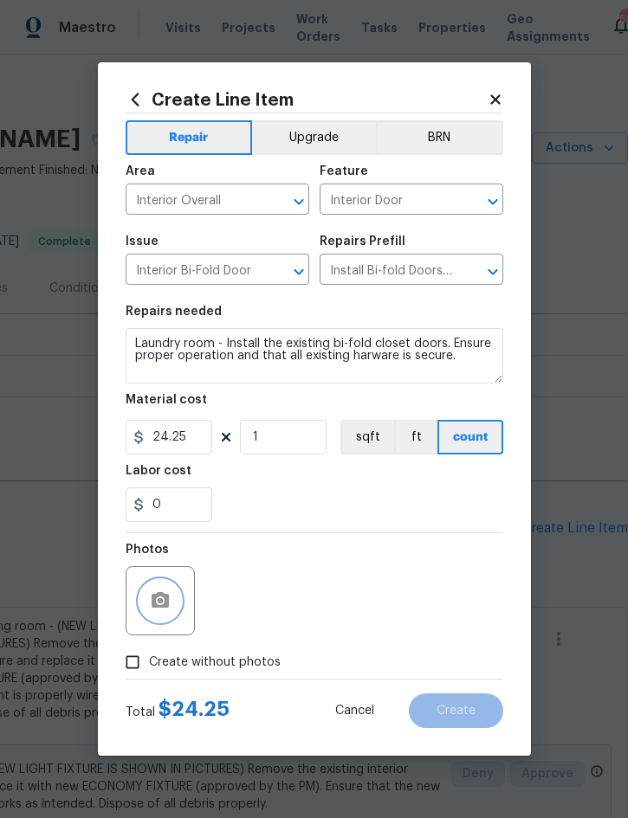
click at [175, 597] on button "button" at bounding box center [160, 601] width 42 height 42
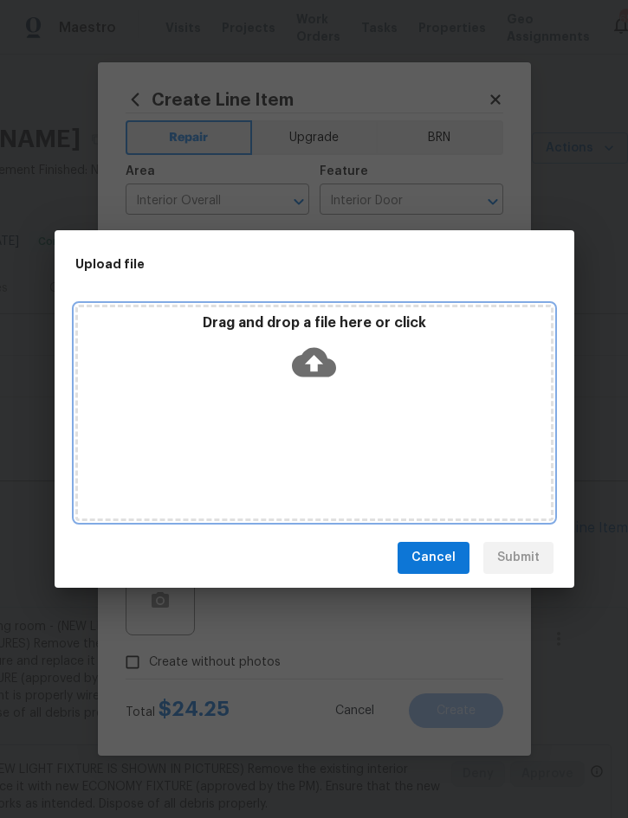
click at [371, 381] on div "Drag and drop a file here or click" at bounding box center [314, 351] width 473 height 74
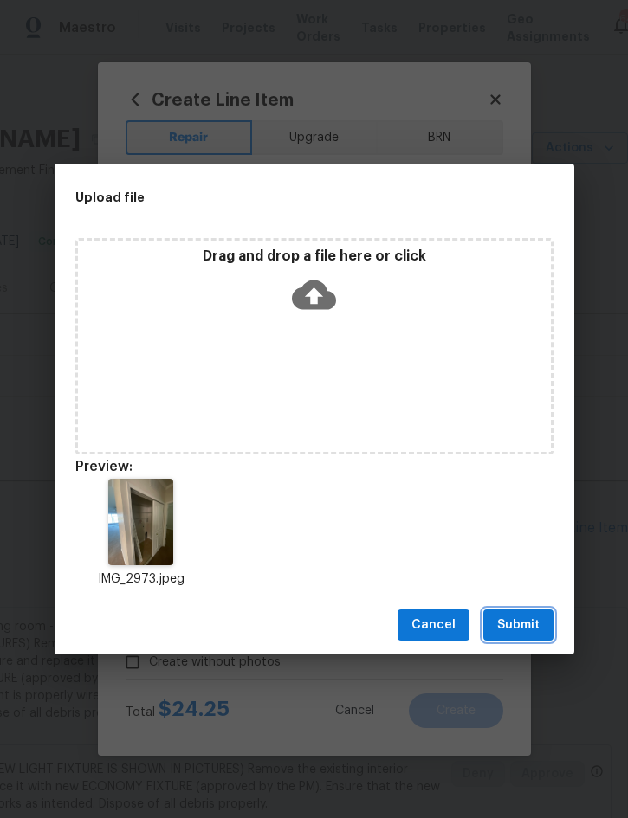
click at [513, 614] on button "Submit" at bounding box center [518, 625] width 70 height 32
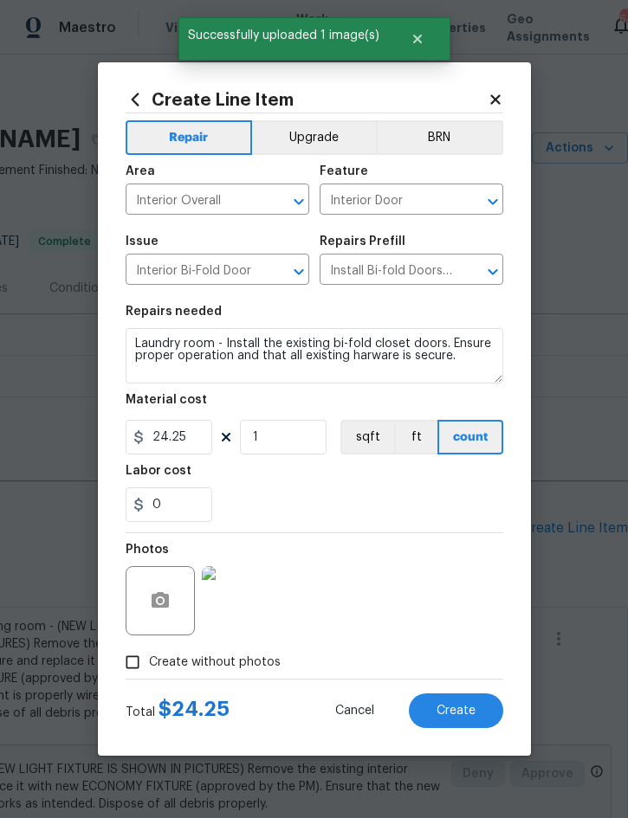
click at [454, 707] on span "Create" at bounding box center [455, 711] width 39 height 13
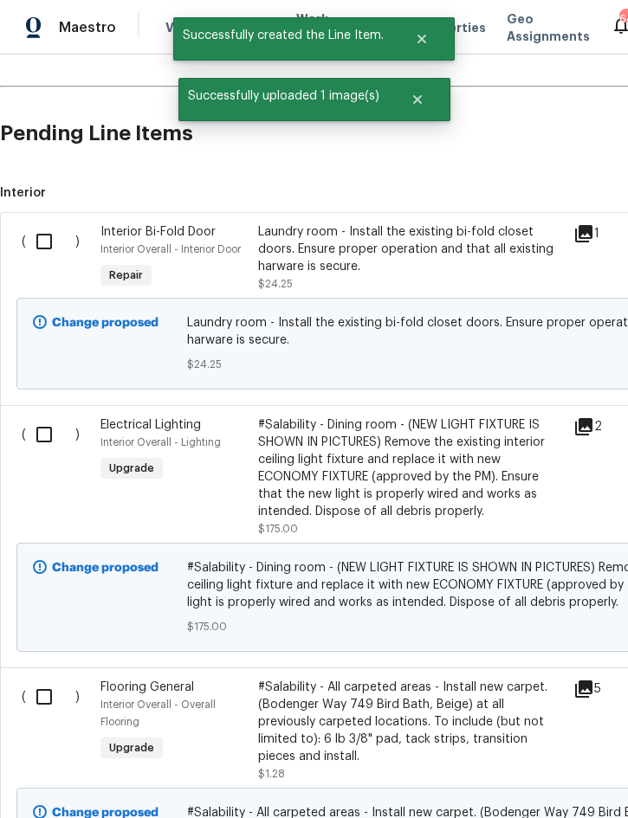
scroll to position [396, 0]
click at [49, 237] on input "checkbox" at bounding box center [50, 240] width 49 height 36
checkbox input "true"
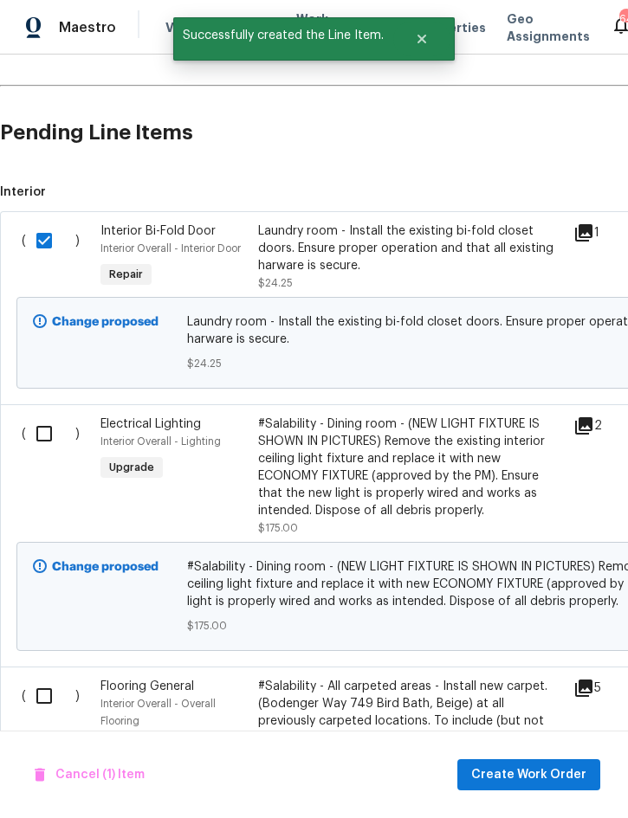
click at [42, 441] on input "checkbox" at bounding box center [50, 433] width 49 height 36
checkbox input "true"
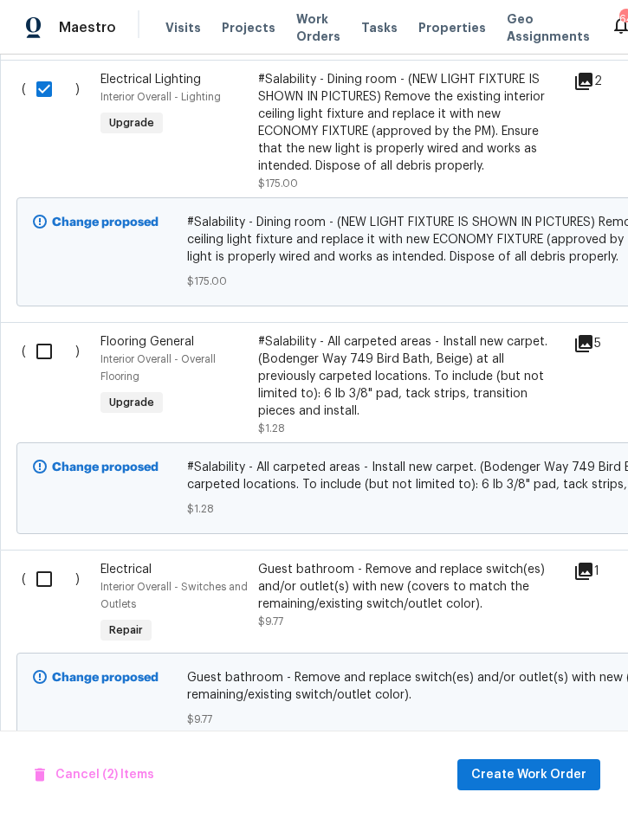
scroll to position [739, 0]
click at [42, 564] on input "checkbox" at bounding box center [50, 580] width 49 height 36
checkbox input "true"
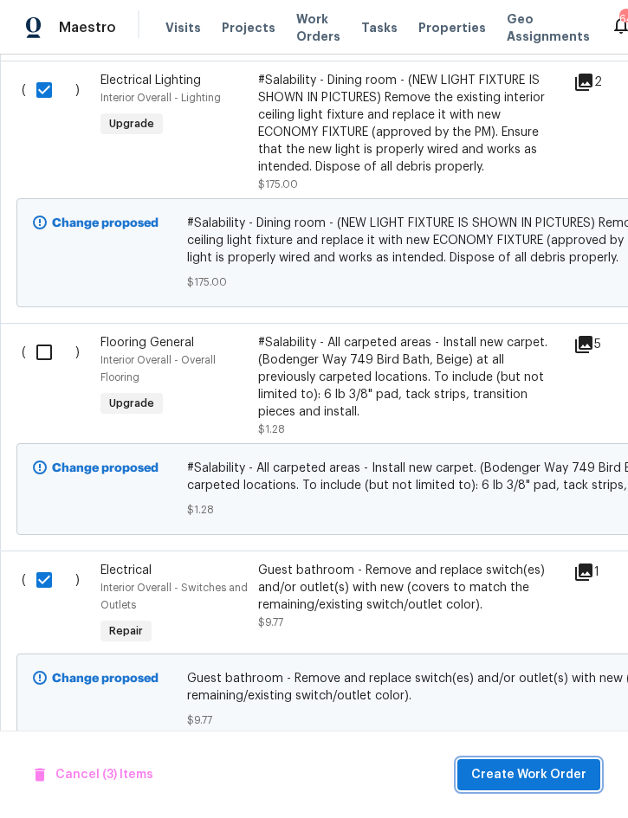
click at [531, 782] on span "Create Work Order" at bounding box center [528, 775] width 115 height 22
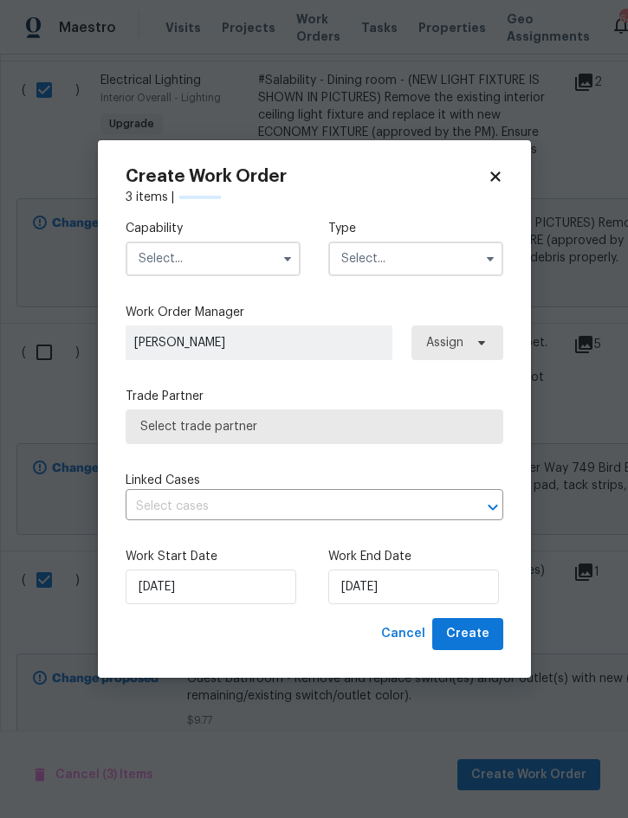
checkbox input "false"
click at [203, 268] on input "text" at bounding box center [213, 258] width 175 height 35
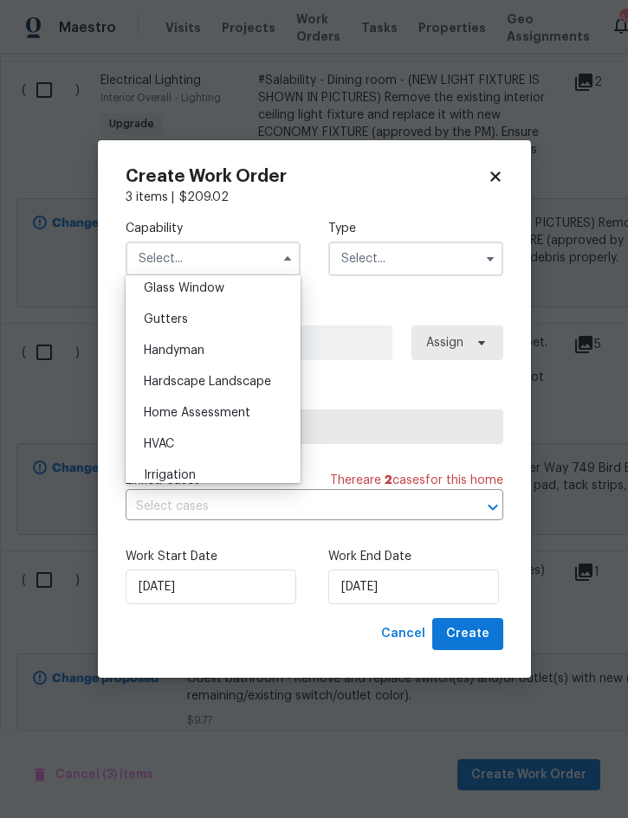
scroll to position [901, 0]
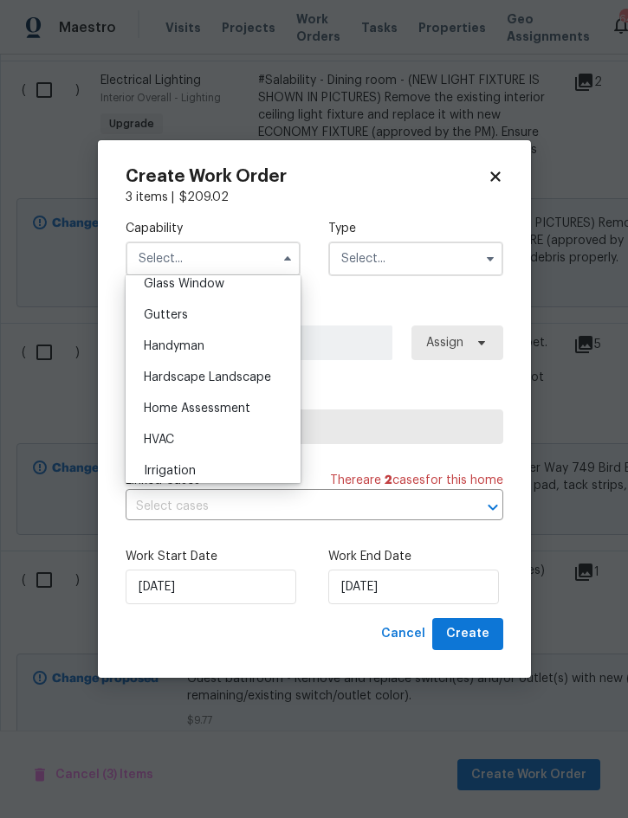
click at [219, 344] on div "Handyman" at bounding box center [213, 346] width 166 height 31
type input "Handyman"
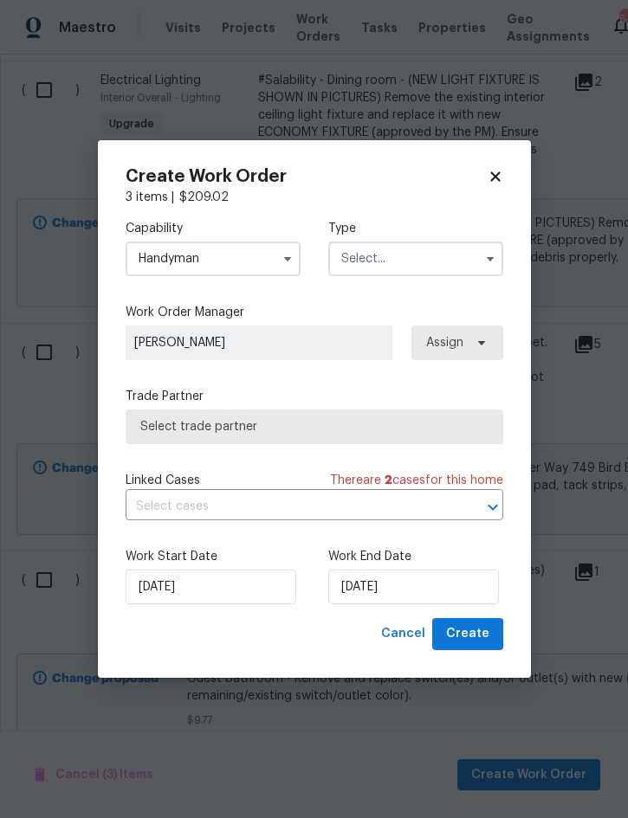
click at [402, 254] on input "text" at bounding box center [415, 258] width 175 height 35
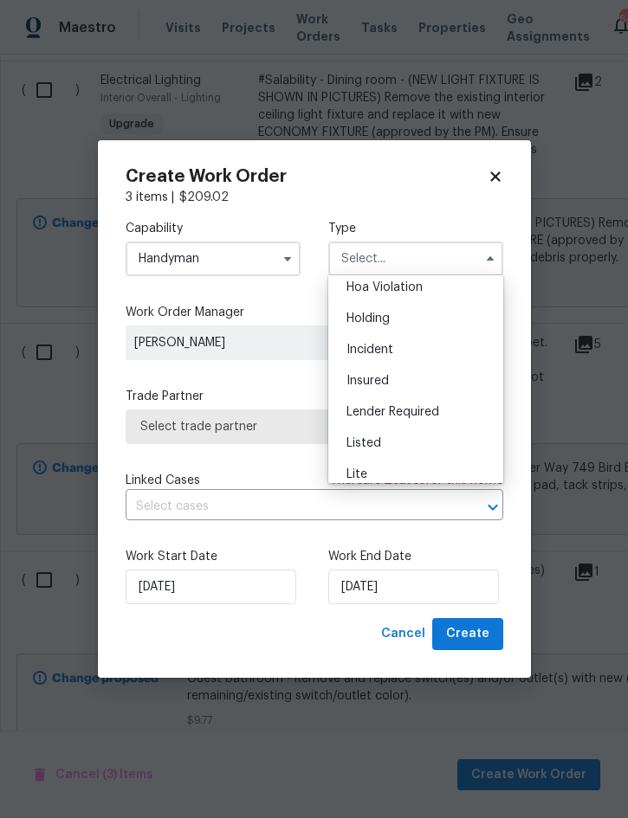
scroll to position [88, 0]
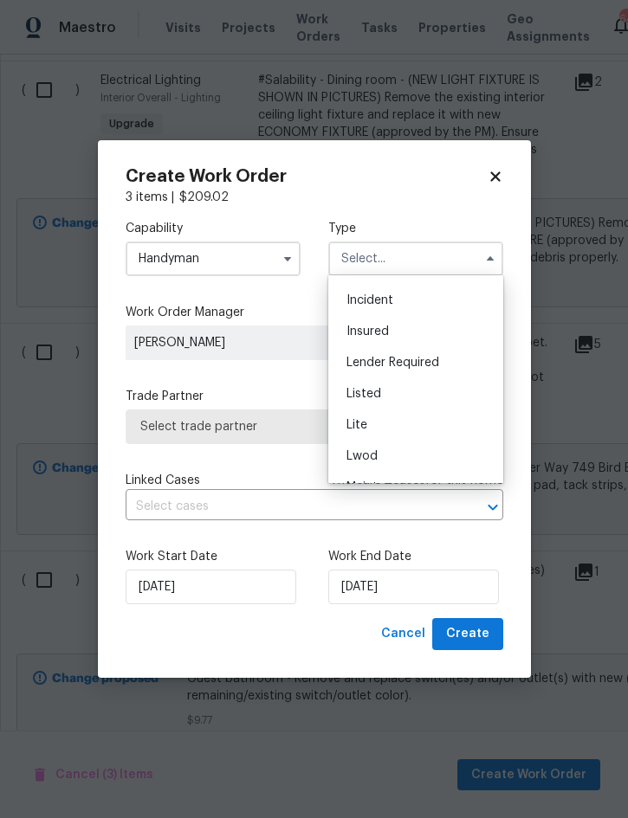
click at [399, 383] on div "Listed" at bounding box center [415, 393] width 166 height 31
type input "Listed"
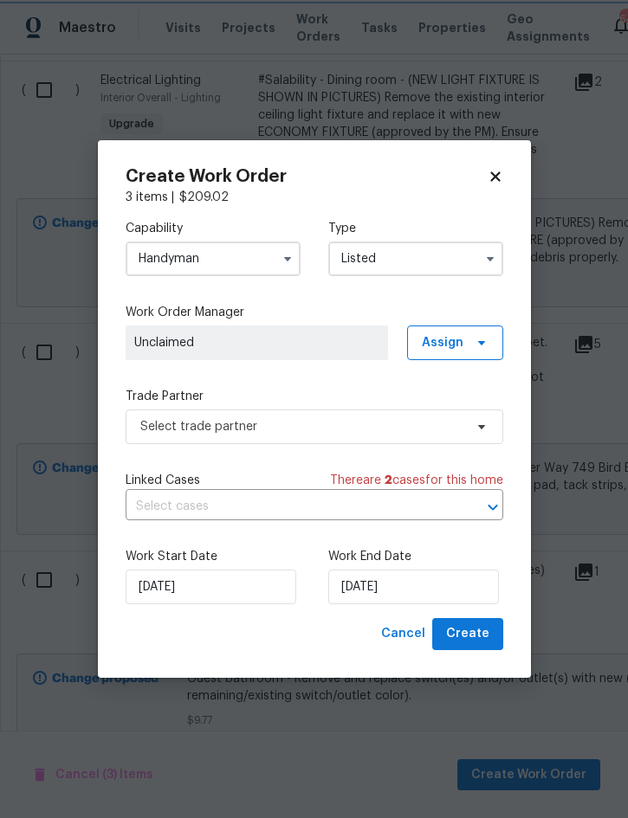
scroll to position [0, 0]
click at [451, 340] on span "Assign" at bounding box center [443, 342] width 42 height 17
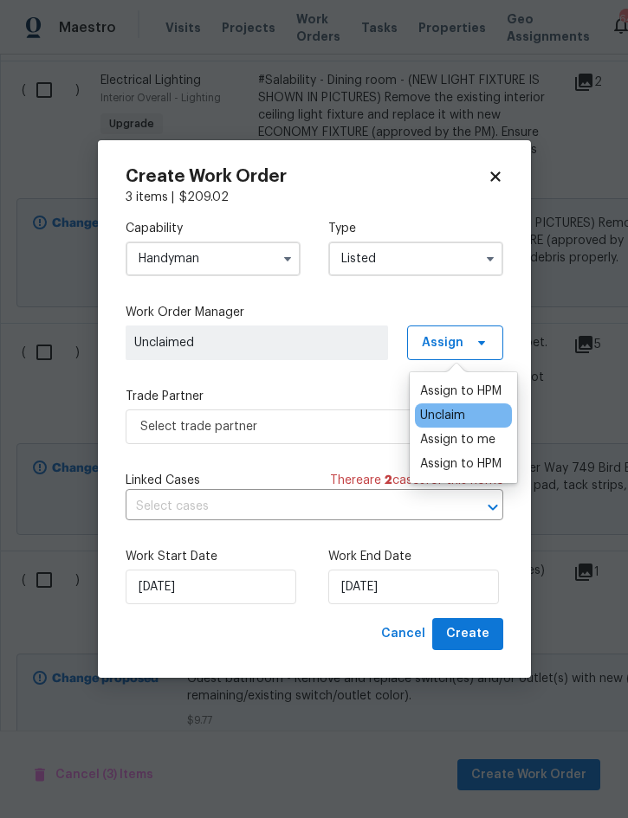
click at [476, 440] on div "Assign to me" at bounding box center [457, 439] width 75 height 17
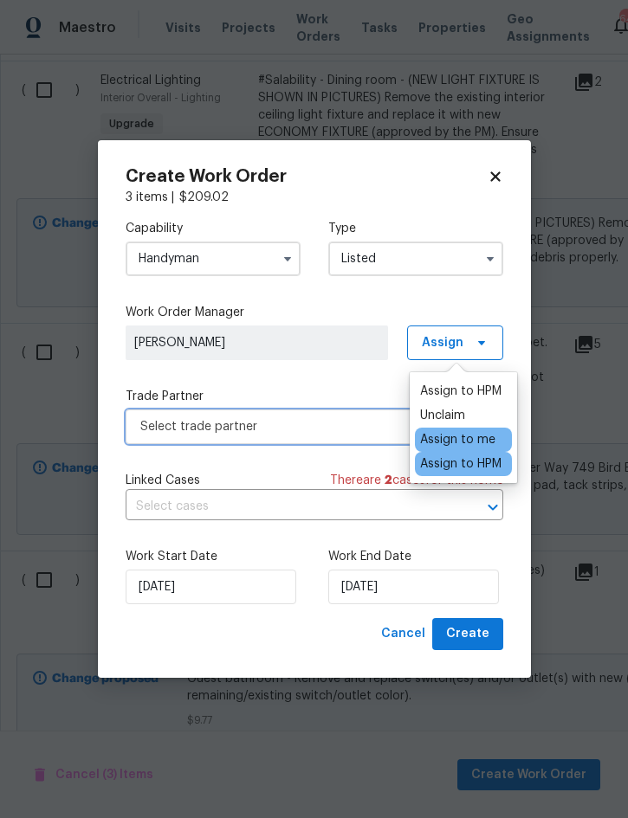
click at [265, 429] on span "Select trade partner" at bounding box center [301, 426] width 323 height 17
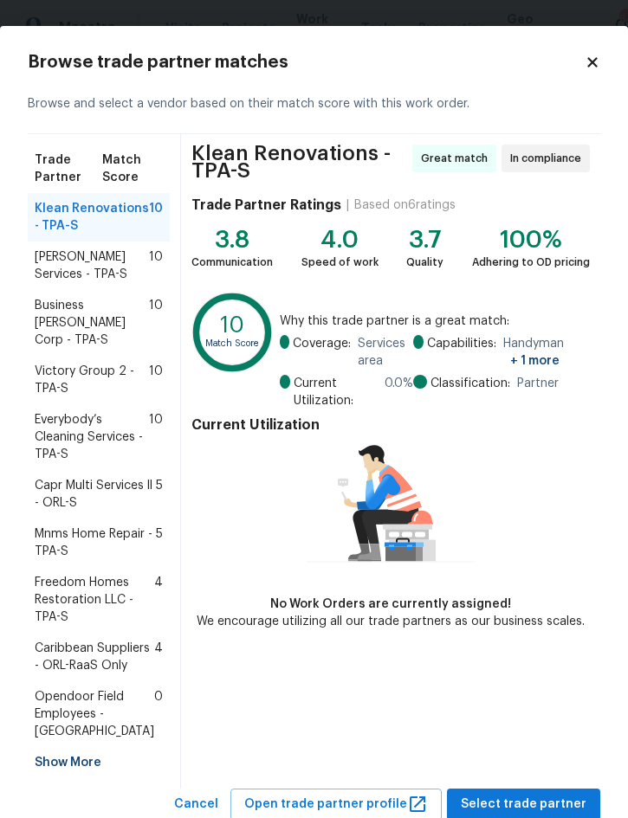
click at [54, 283] on span "Gabler Services - TPA-S" at bounding box center [92, 265] width 114 height 35
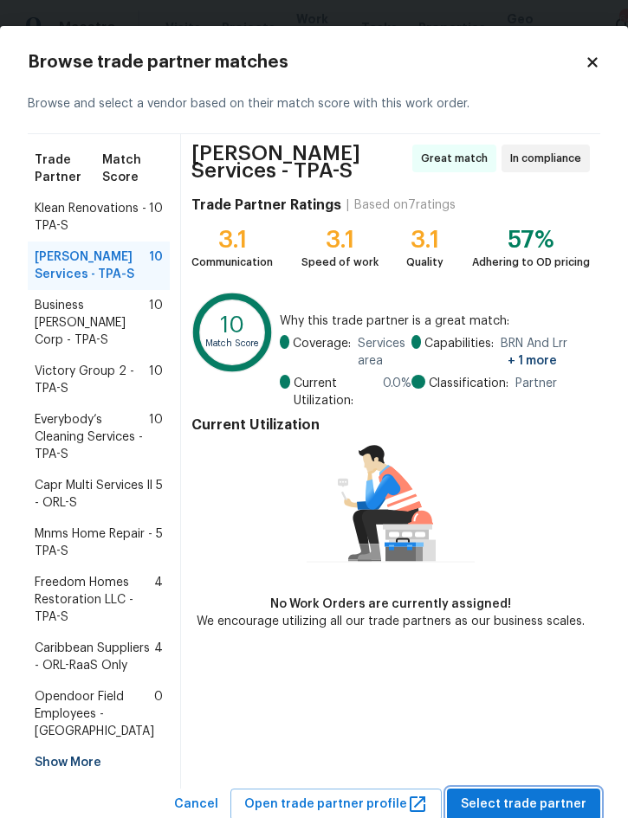
click at [544, 794] on span "Select trade partner" at bounding box center [523, 805] width 126 height 22
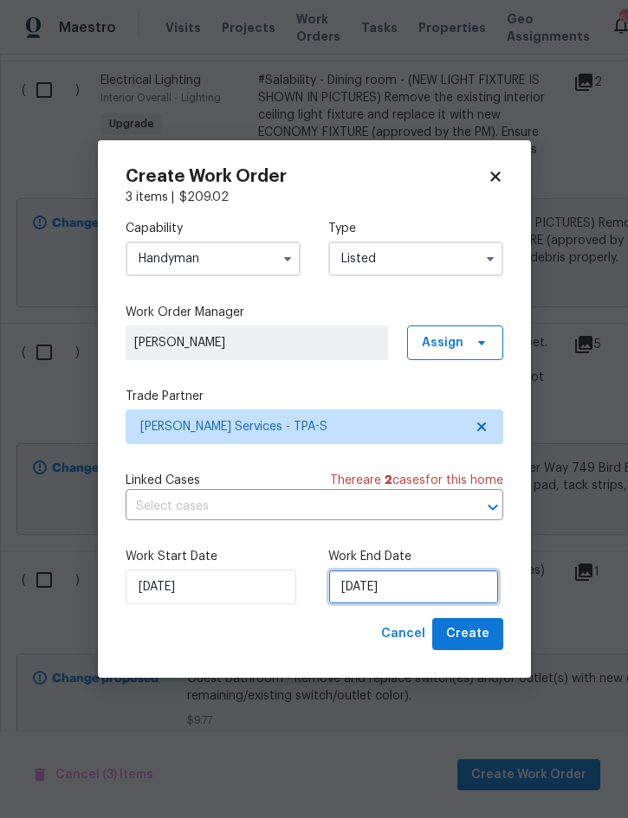
click at [435, 589] on input "[DATE]" at bounding box center [413, 587] width 171 height 35
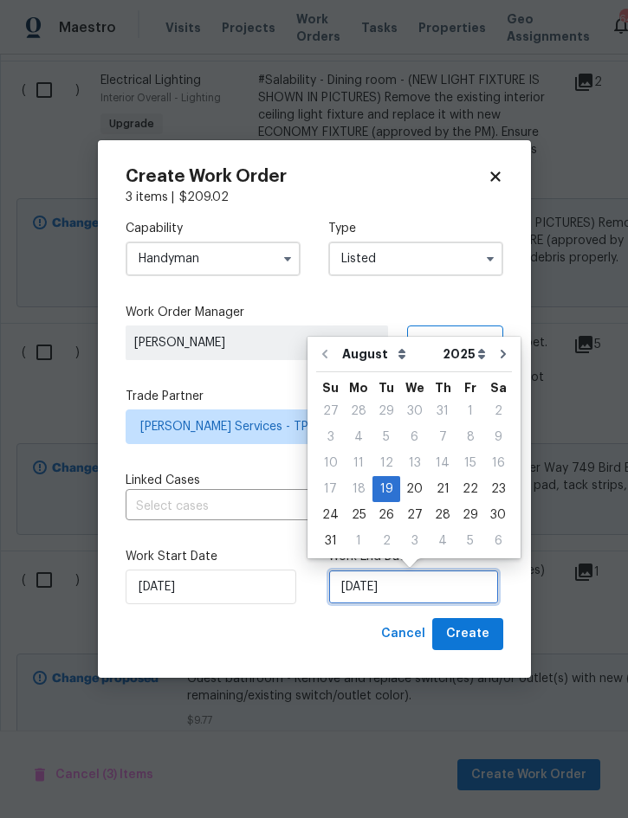
scroll to position [48, 0]
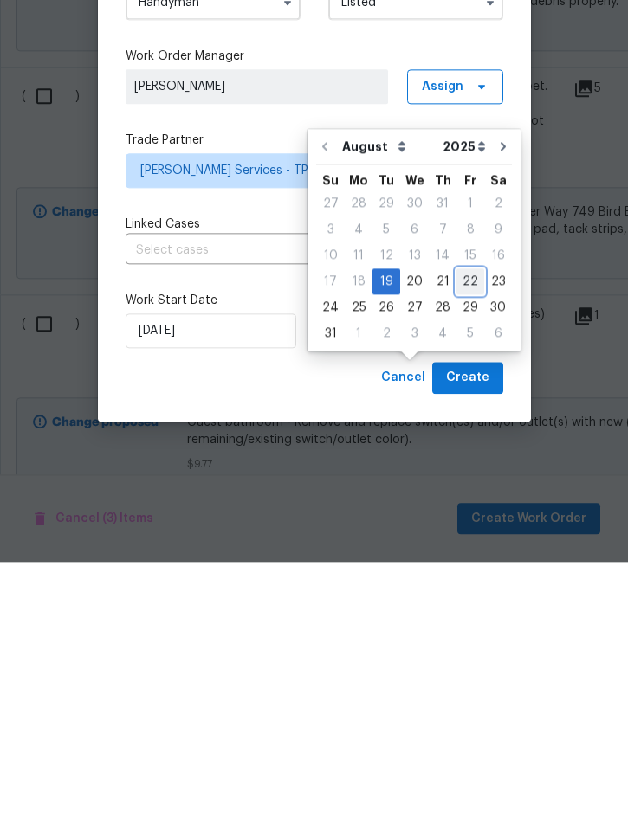
click at [461, 525] on div "22" at bounding box center [470, 537] width 28 height 24
type input "8/22/2025"
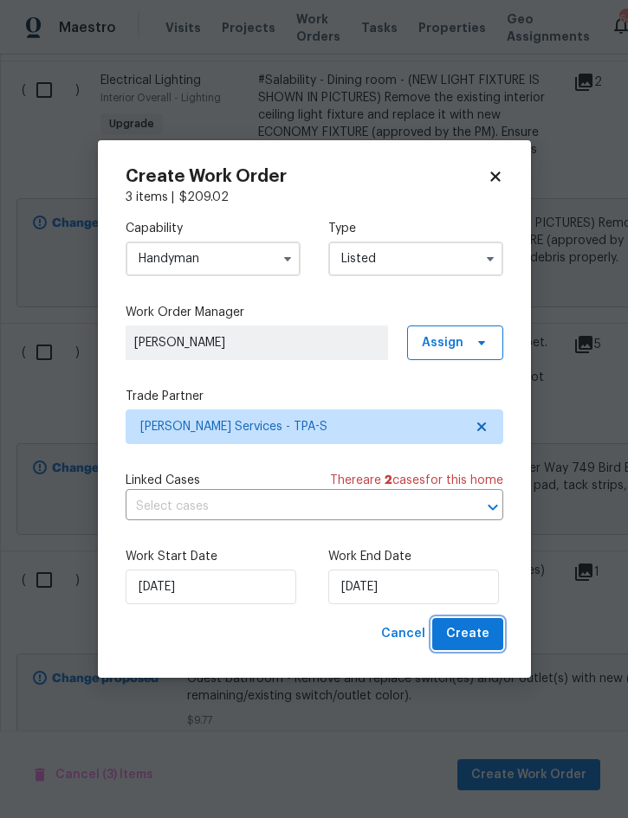
click at [475, 642] on span "Create" at bounding box center [467, 634] width 43 height 22
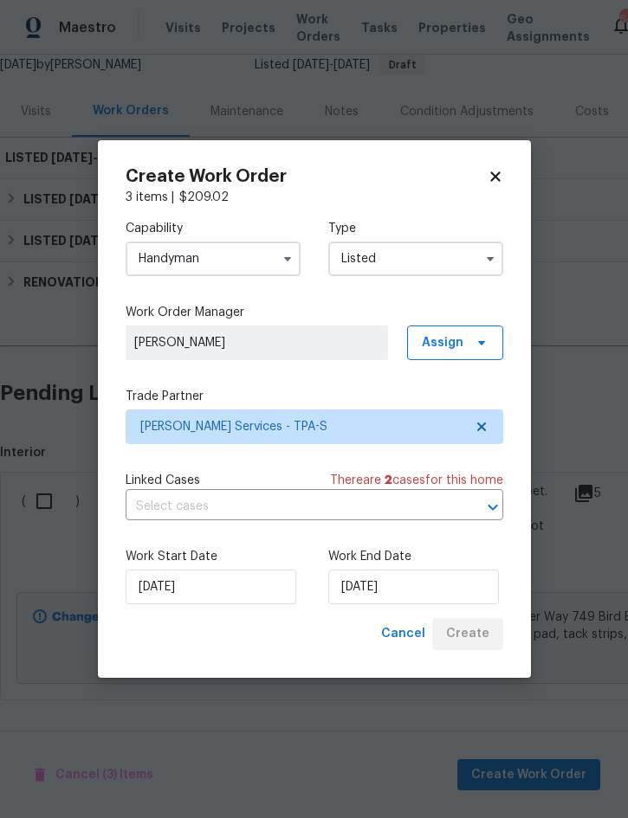
scroll to position [112, 0]
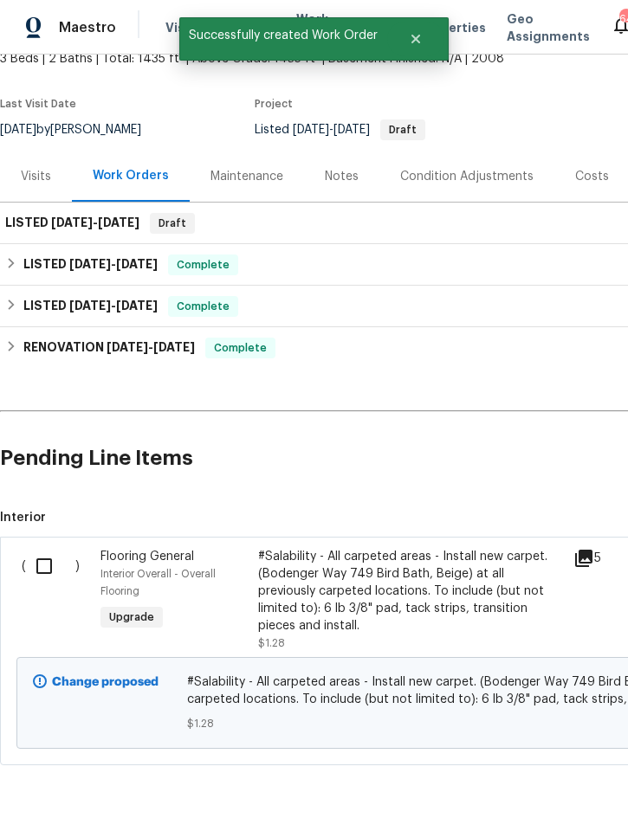
click at [38, 548] on input "checkbox" at bounding box center [50, 566] width 49 height 36
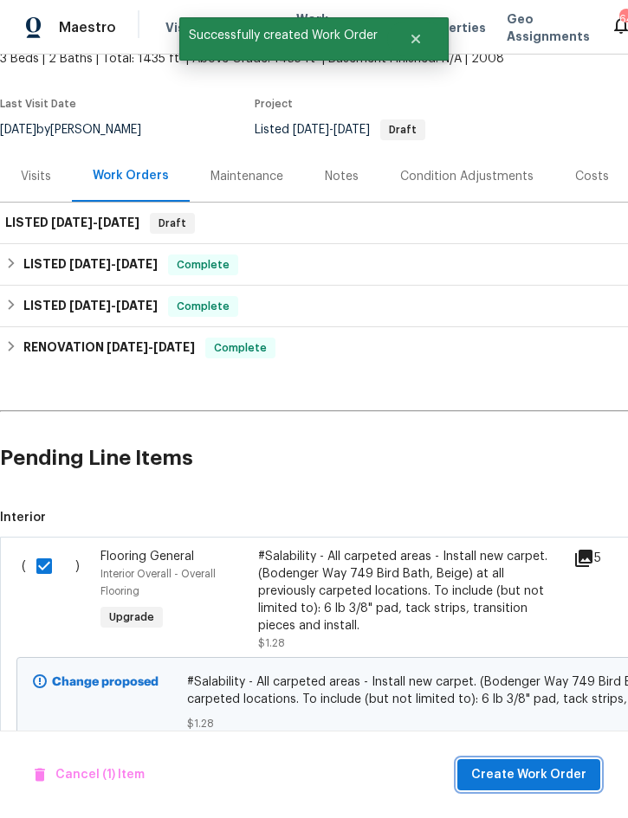
click at [531, 775] on span "Create Work Order" at bounding box center [528, 775] width 115 height 22
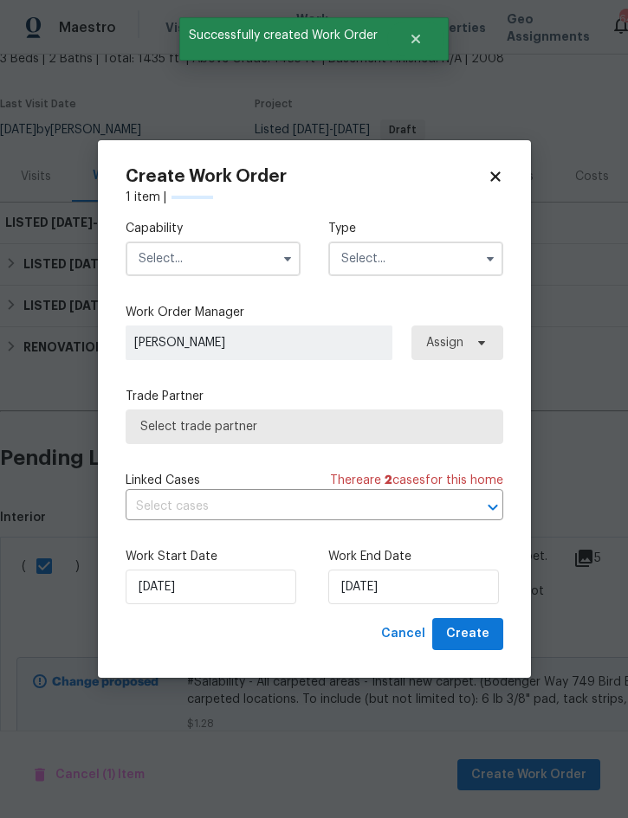
checkbox input "false"
click at [204, 262] on input "text" at bounding box center [213, 258] width 175 height 35
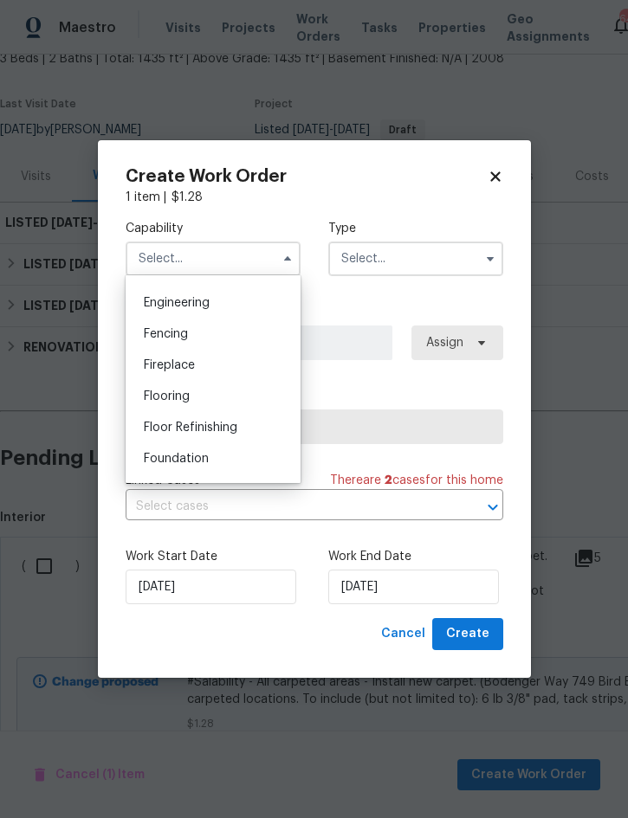
scroll to position [591, 0]
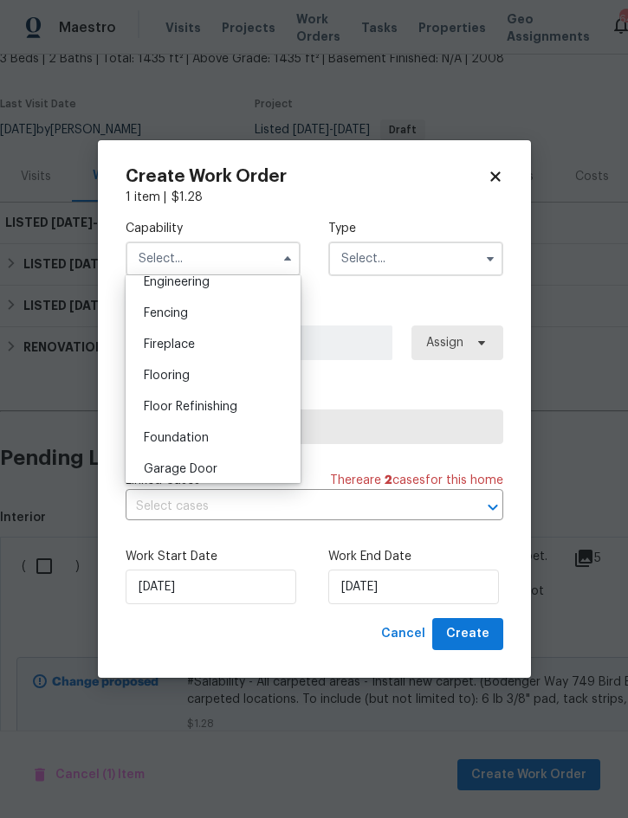
click at [218, 372] on div "Flooring" at bounding box center [213, 375] width 166 height 31
type input "Flooring"
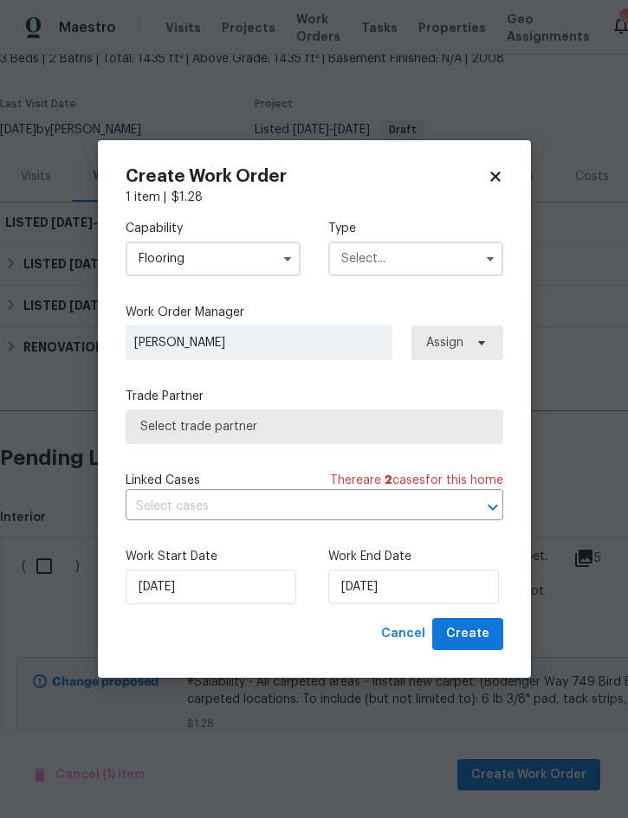
click at [430, 256] on input "text" at bounding box center [415, 258] width 175 height 35
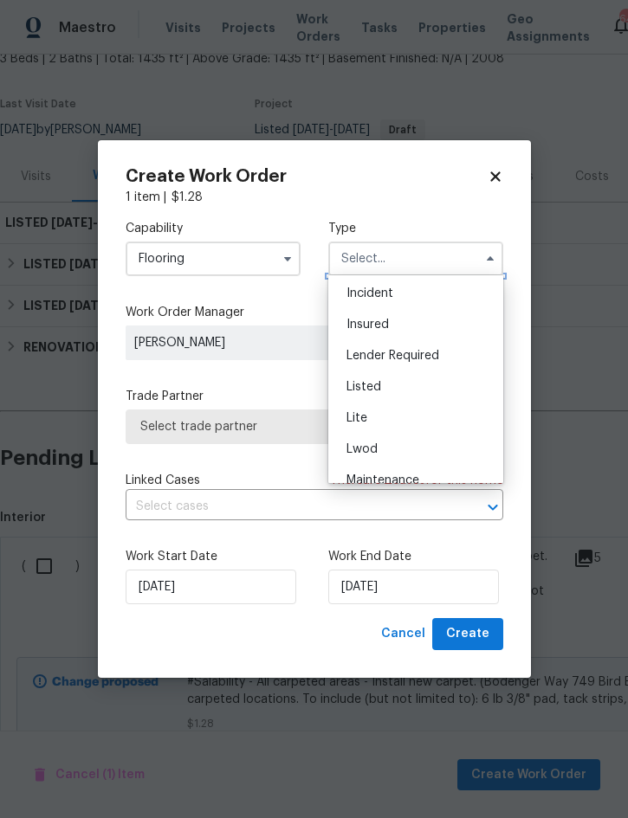
scroll to position [96, 0]
click at [404, 384] on div "Listed" at bounding box center [415, 385] width 166 height 31
type input "Listed"
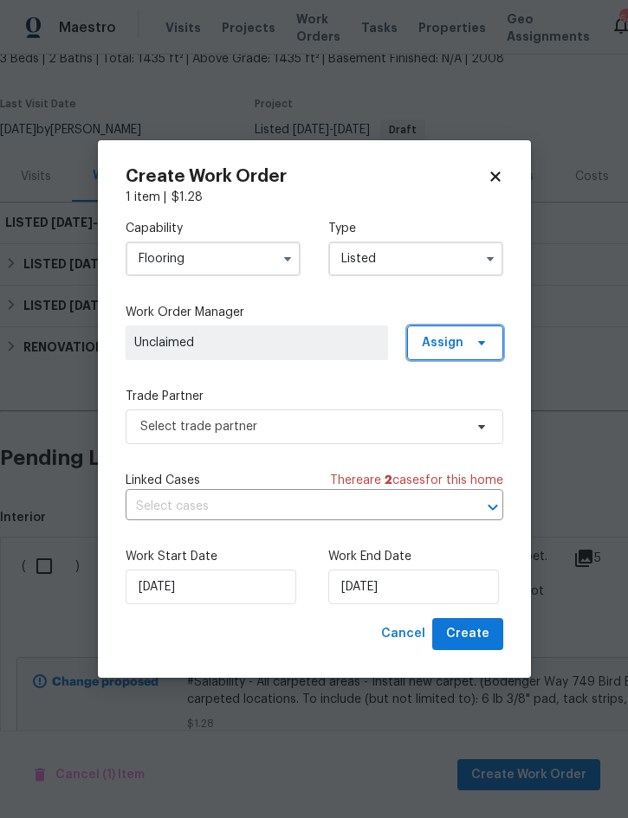
click at [456, 342] on span "Assign" at bounding box center [443, 342] width 42 height 17
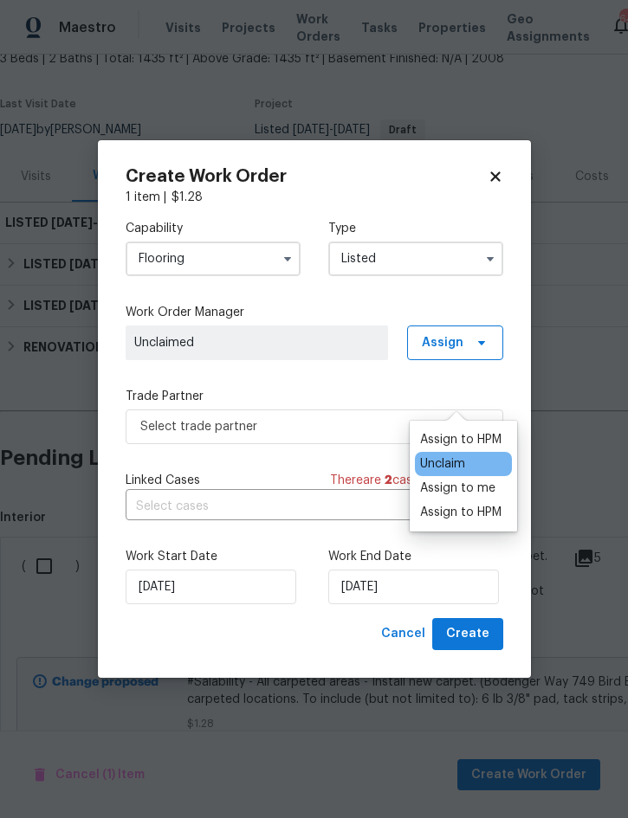
click at [475, 480] on div "Assign to me" at bounding box center [457, 488] width 75 height 17
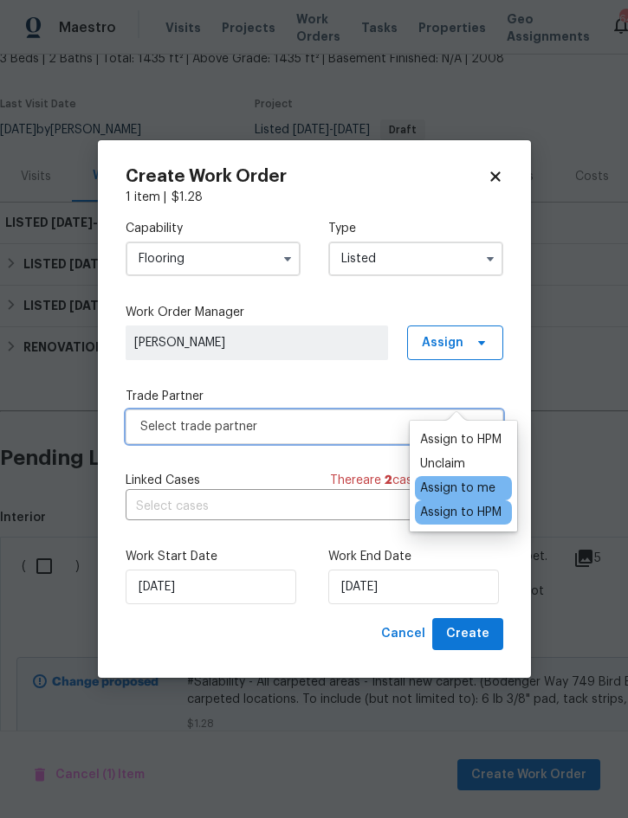
click at [281, 427] on span "Select trade partner" at bounding box center [301, 426] width 323 height 17
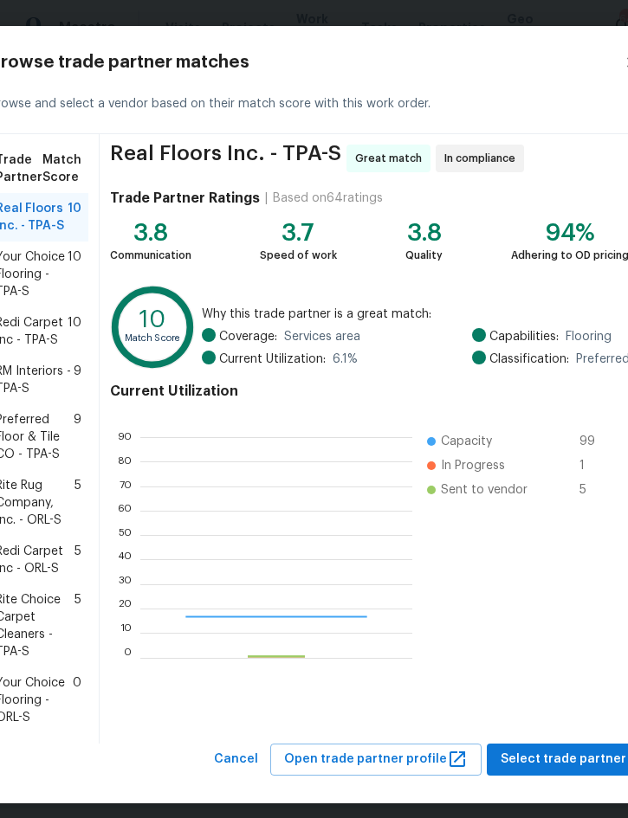
scroll to position [242, 272]
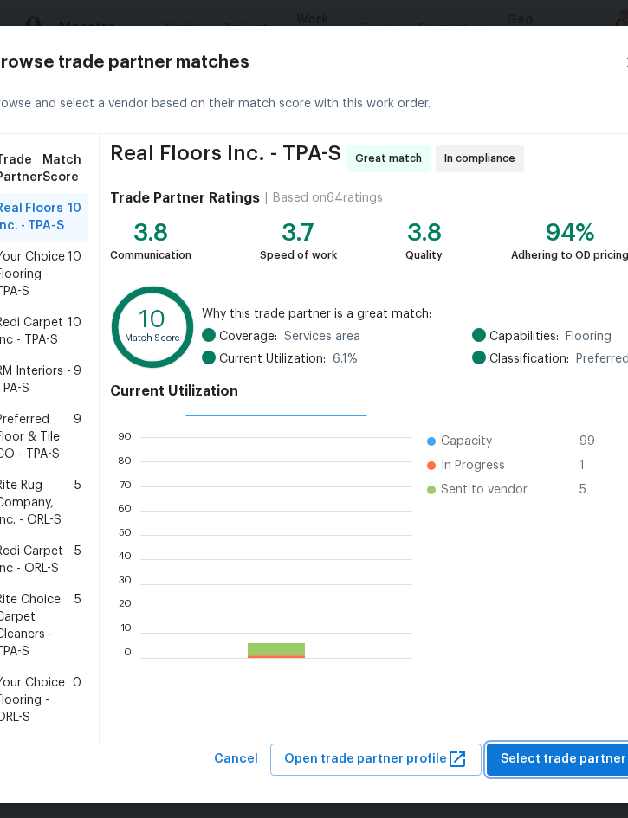
click at [562, 770] on span "Select trade partner" at bounding box center [563, 760] width 126 height 22
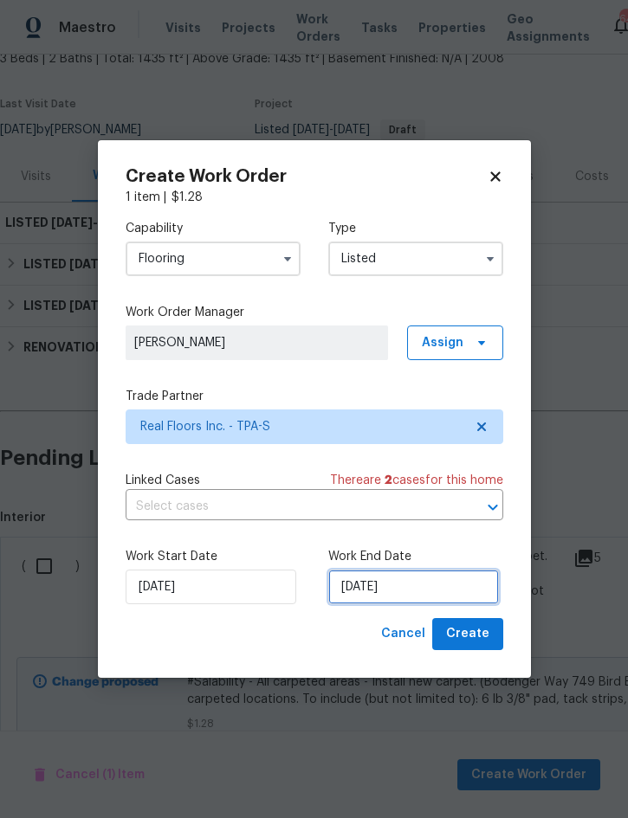
click at [434, 579] on input "[DATE]" at bounding box center [413, 587] width 171 height 35
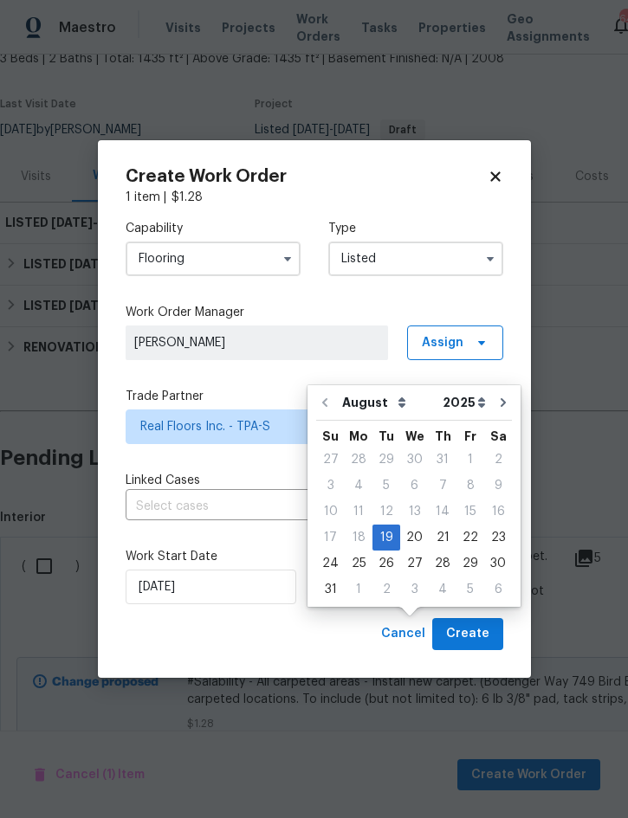
scroll to position [48, 0]
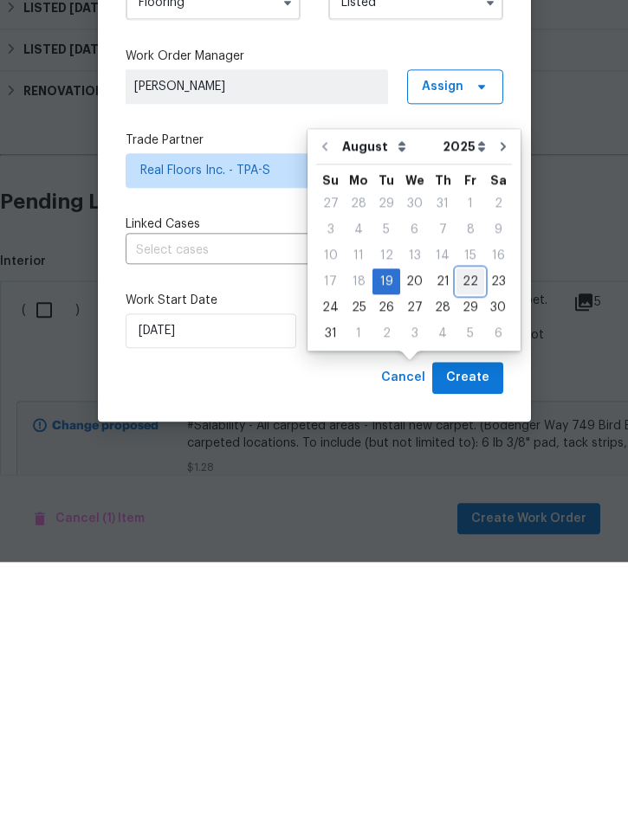
click at [461, 525] on div "22" at bounding box center [470, 537] width 28 height 24
type input "8/22/2025"
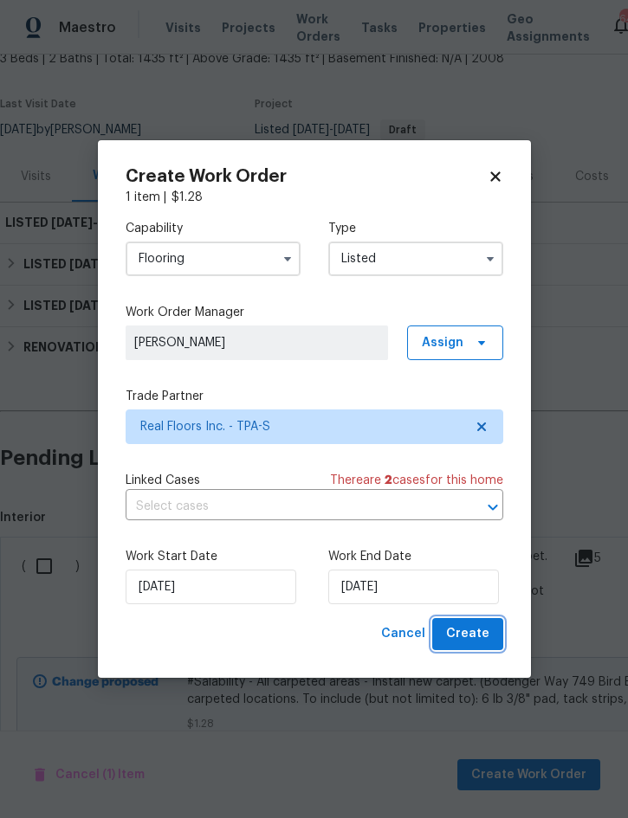
click at [469, 632] on span "Create" at bounding box center [467, 634] width 43 height 22
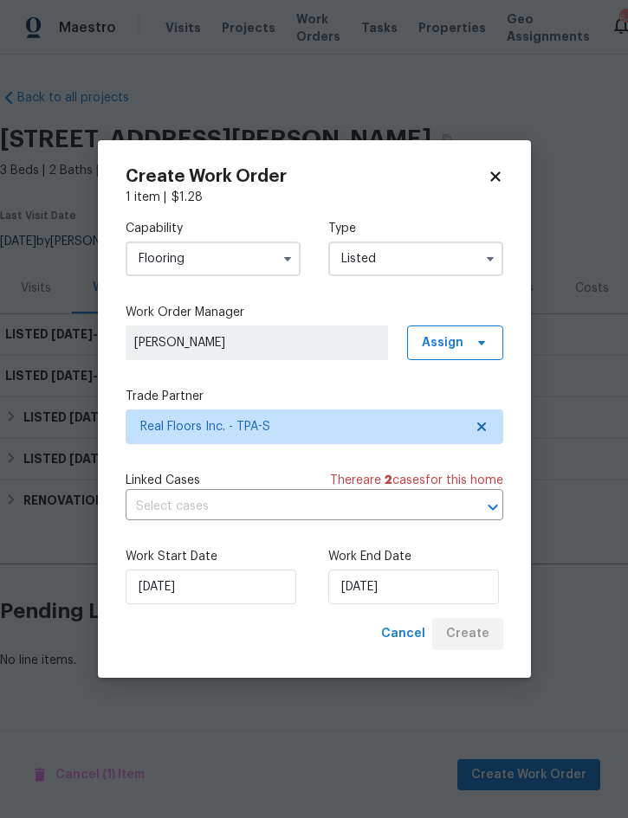
scroll to position [0, 0]
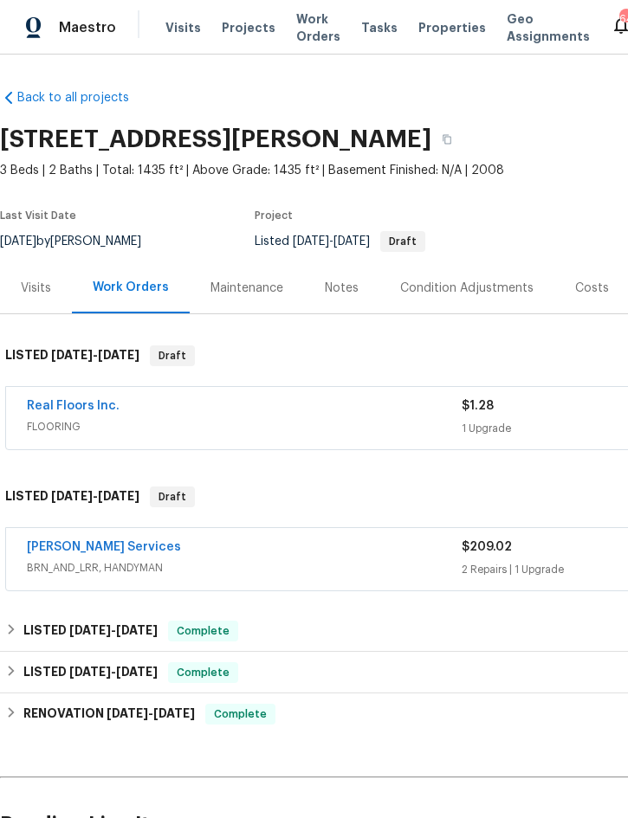
click at [76, 400] on link "Real Floors Inc." at bounding box center [73, 406] width 93 height 12
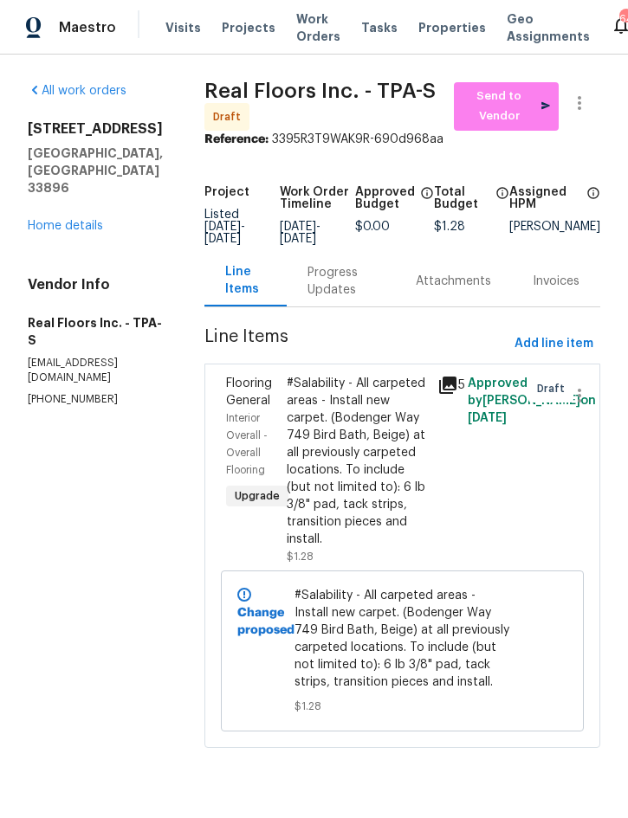
click at [336, 261] on div "Progress Updates" at bounding box center [341, 280] width 108 height 51
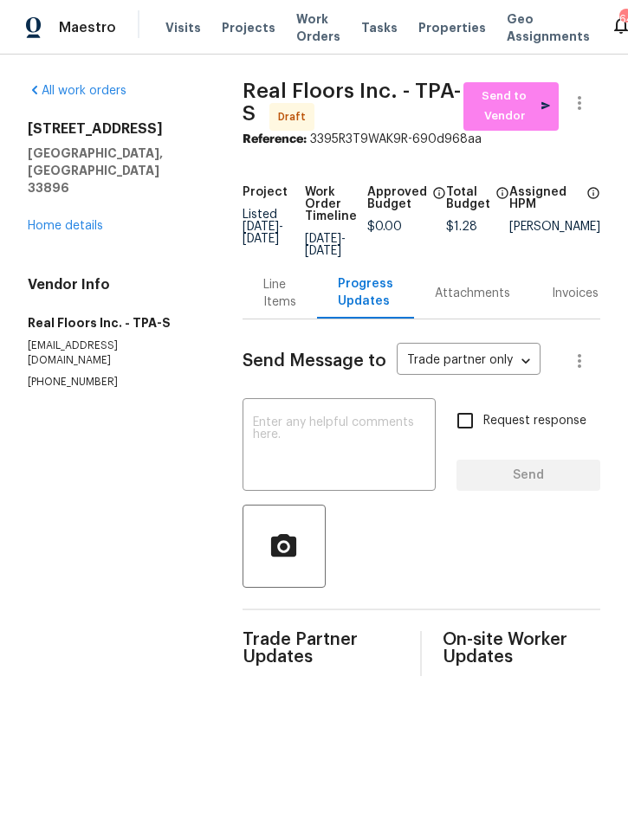
click at [309, 419] on textarea at bounding box center [339, 446] width 173 height 61
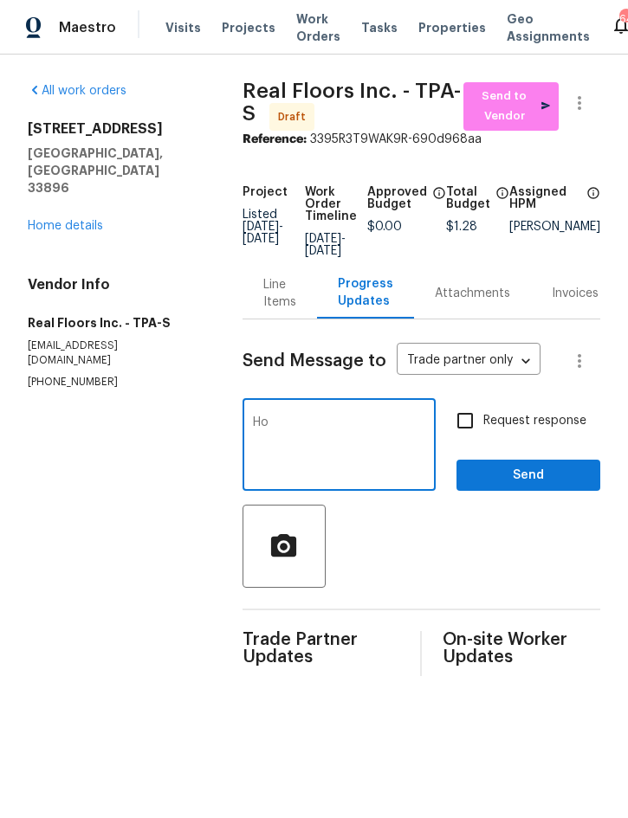
type textarea "H"
type textarea "This is a listed home. Home is ready to measure. Can you schedule install for n…"
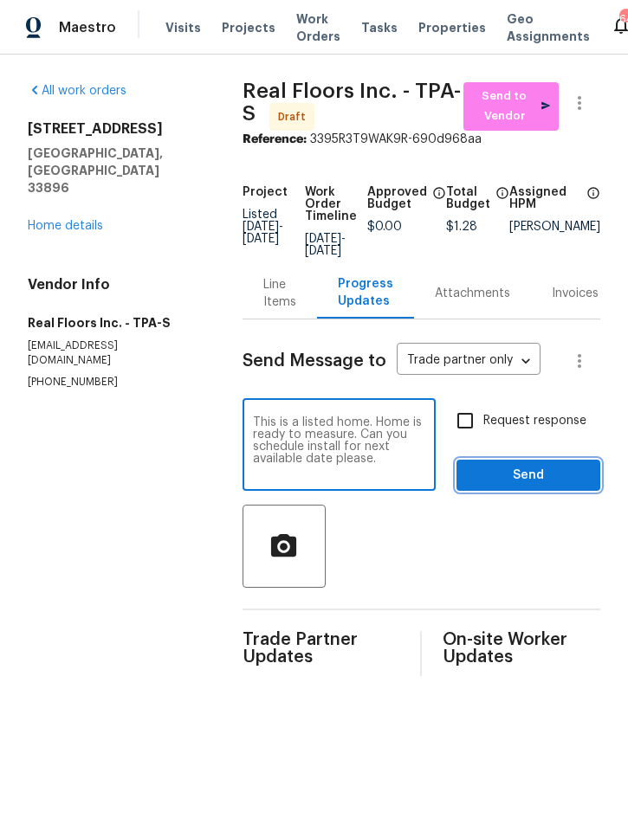
click at [505, 474] on button "Send" at bounding box center [528, 476] width 144 height 32
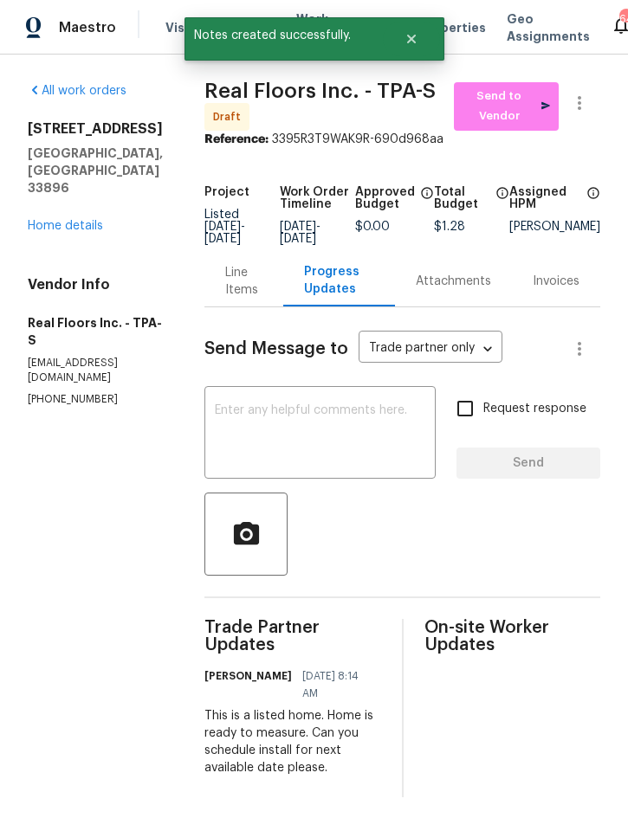
click at [78, 220] on link "Home details" at bounding box center [65, 226] width 75 height 12
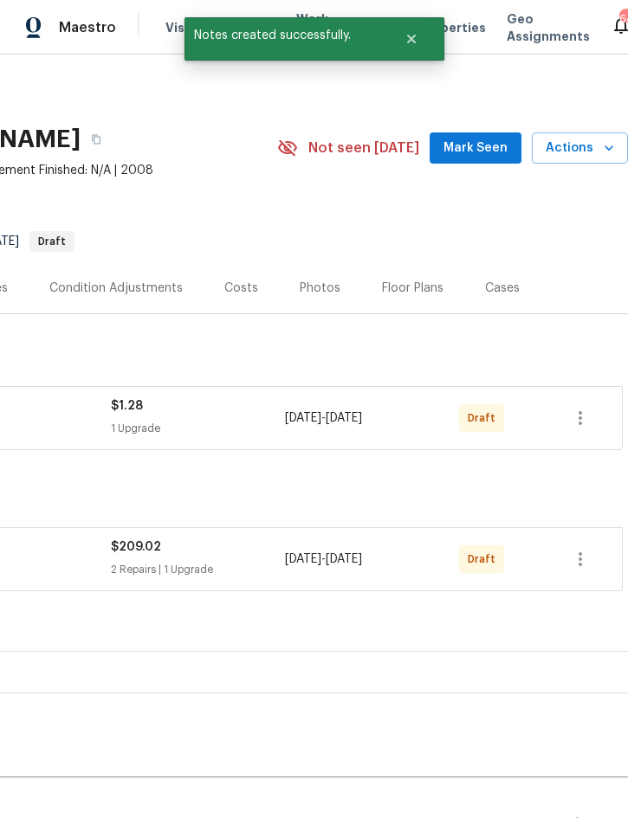
scroll to position [0, 351]
click at [584, 418] on icon "button" at bounding box center [580, 418] width 21 height 21
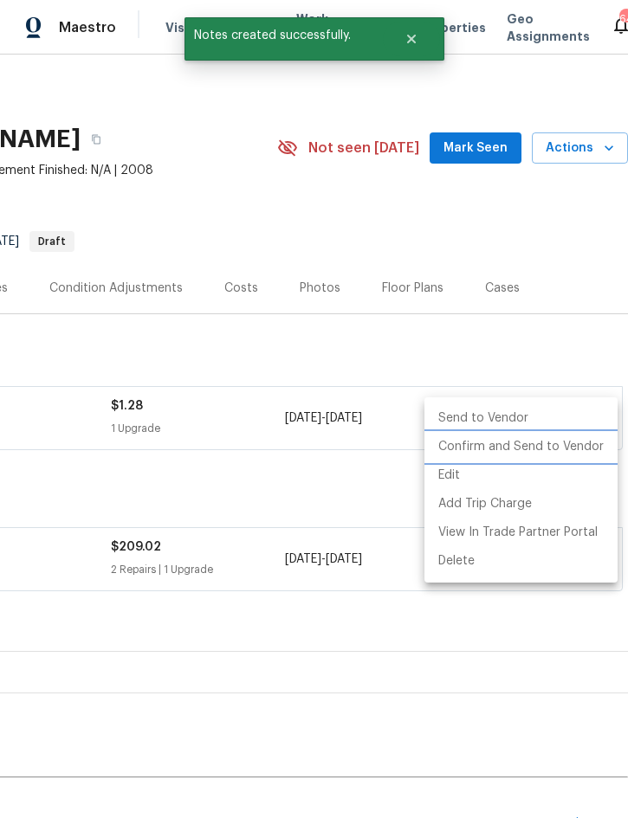
click at [542, 453] on li "Confirm and Send to Vendor" at bounding box center [520, 447] width 193 height 29
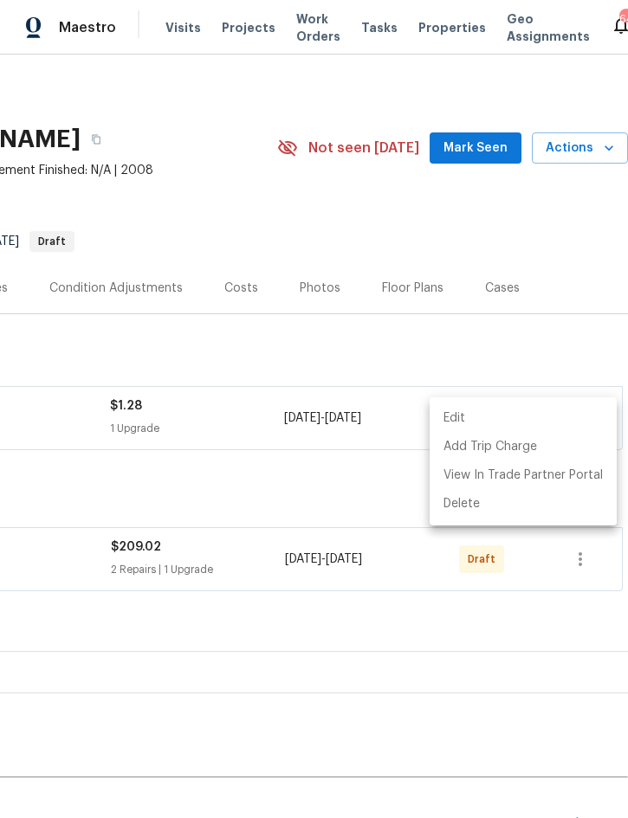
click at [452, 213] on div at bounding box center [314, 409] width 628 height 818
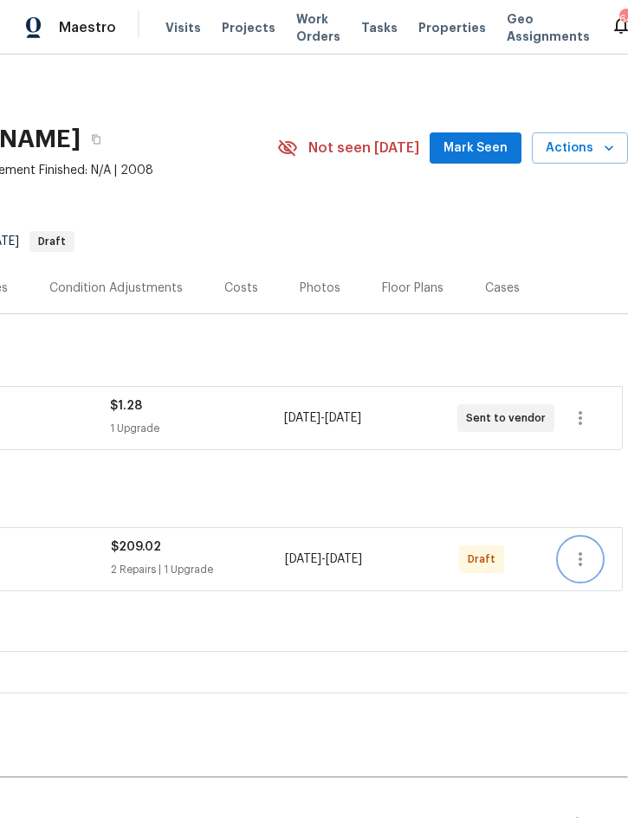
click at [584, 559] on icon "button" at bounding box center [580, 559] width 21 height 21
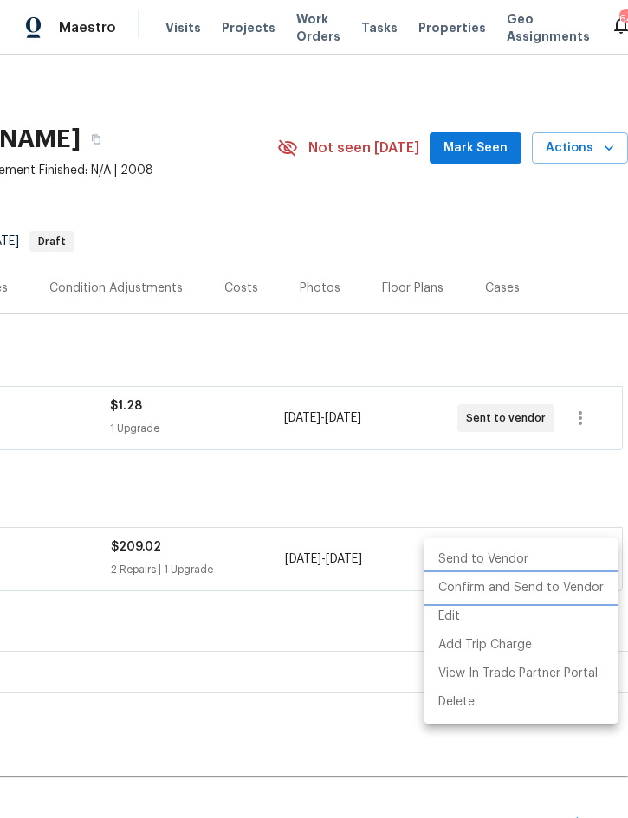
click at [530, 586] on li "Confirm and Send to Vendor" at bounding box center [520, 588] width 193 height 29
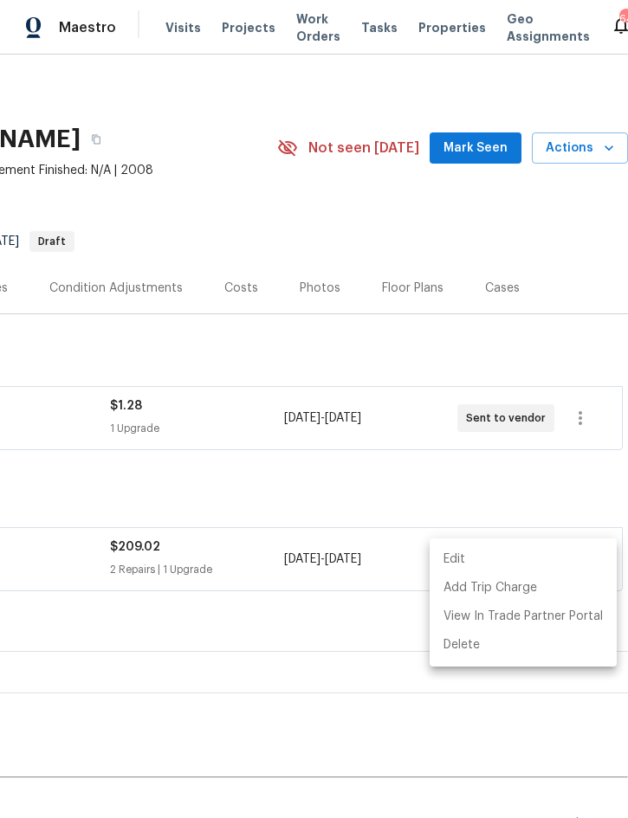
click at [363, 203] on div at bounding box center [314, 409] width 628 height 818
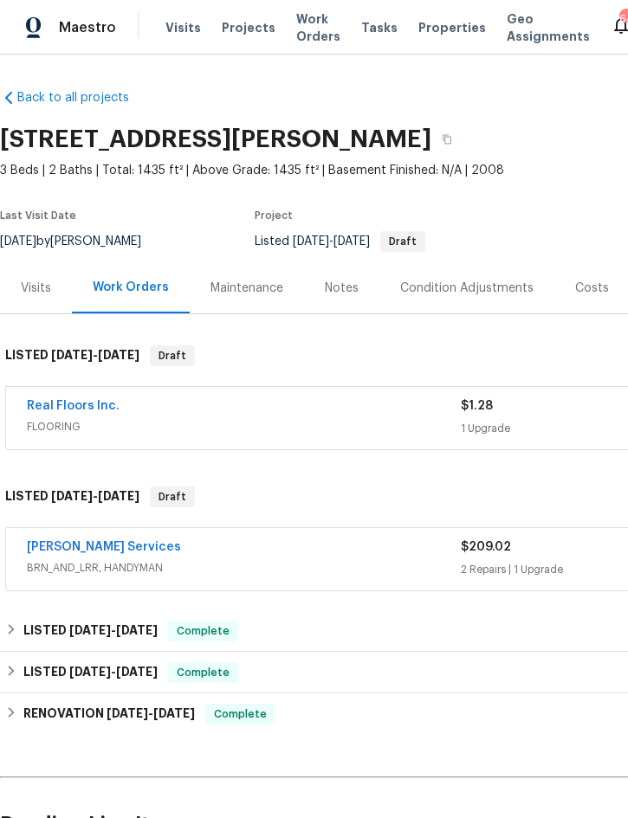
scroll to position [0, 0]
click at [344, 287] on div "Notes" at bounding box center [342, 288] width 34 height 17
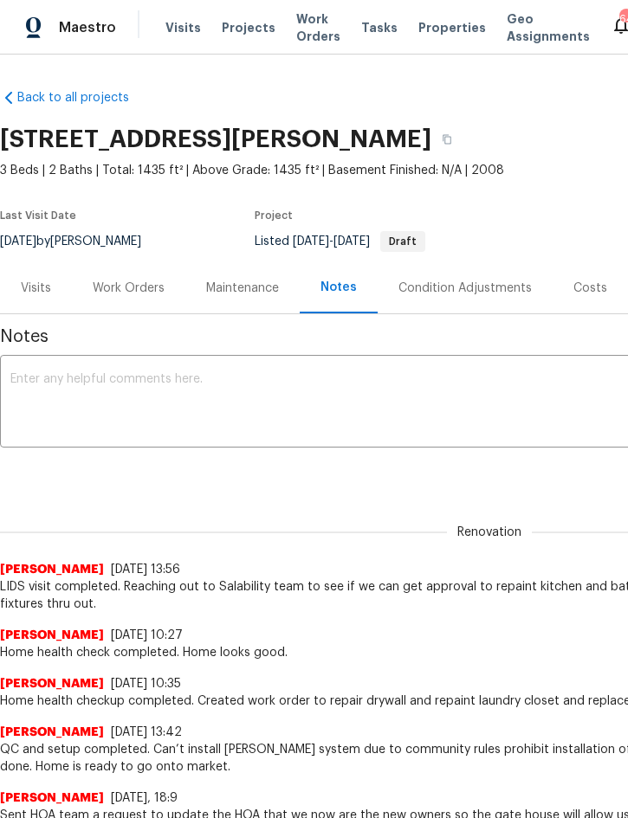
click at [113, 387] on textarea at bounding box center [488, 403] width 957 height 61
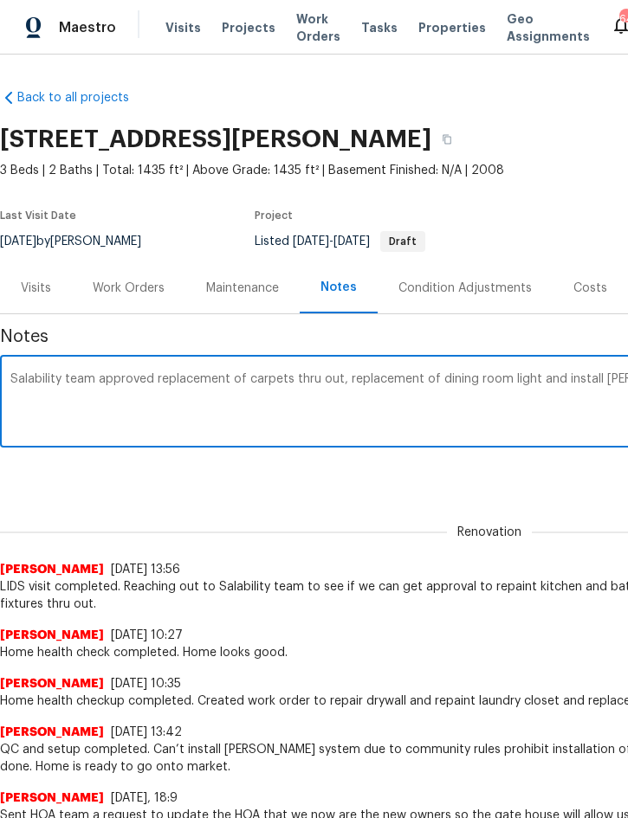
scroll to position [0, 318]
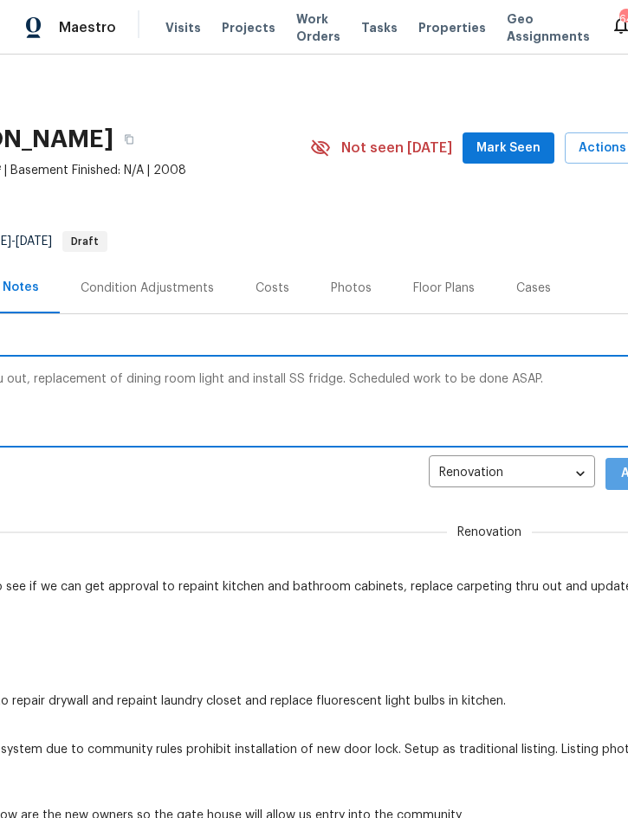
type textarea "Salability team approved replacement of carpets thru out, replacement of dining…"
click at [616, 475] on button "Add" at bounding box center [632, 474] width 55 height 32
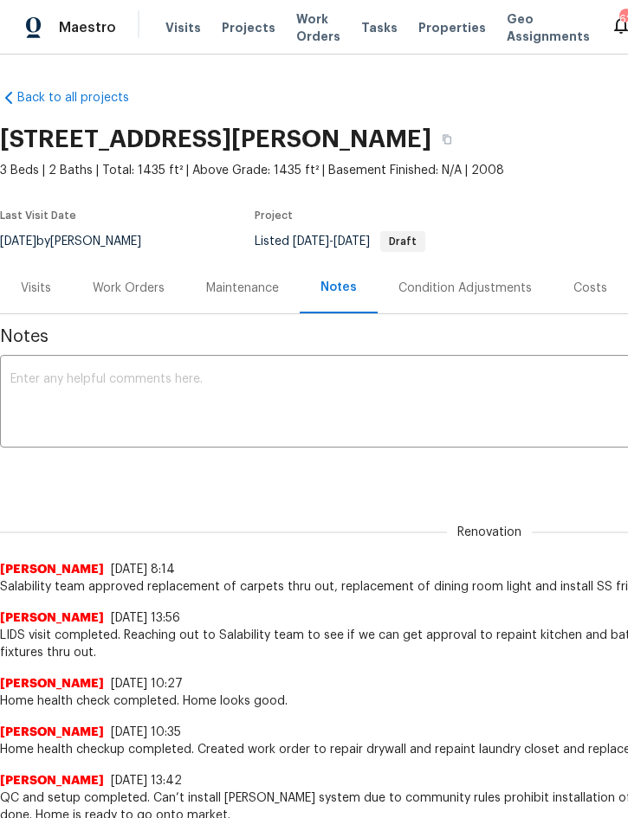
scroll to position [0, 0]
click at [301, 17] on span "Work Orders" at bounding box center [318, 27] width 44 height 35
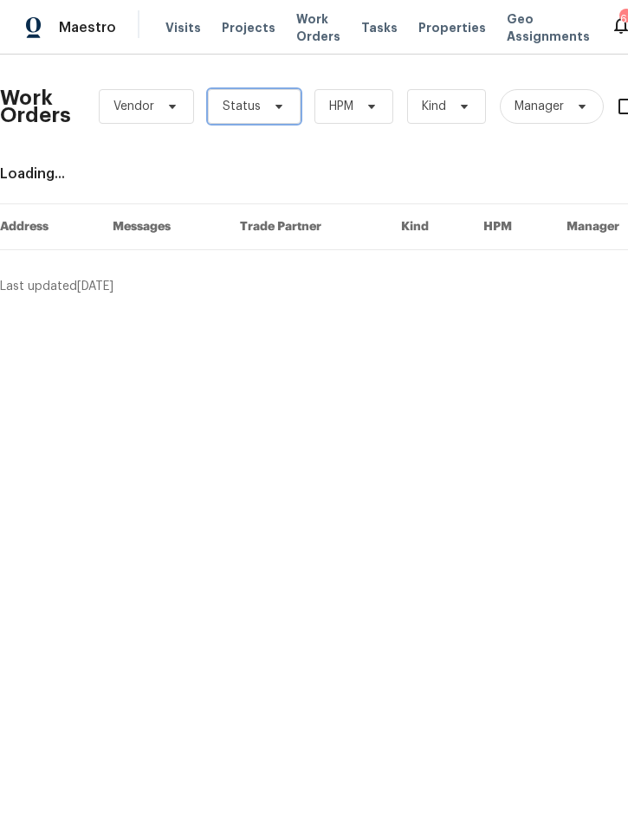
click at [268, 98] on span "Status" at bounding box center [254, 106] width 93 height 35
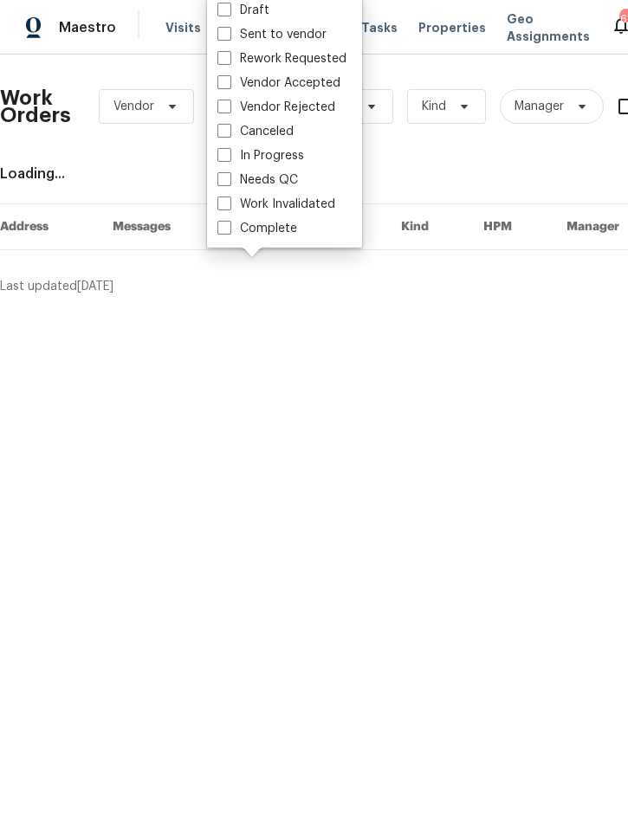
click at [291, 178] on label "Needs QC" at bounding box center [257, 179] width 80 height 17
click at [229, 178] on input "Needs QC" at bounding box center [222, 176] width 11 height 11
checkbox input "true"
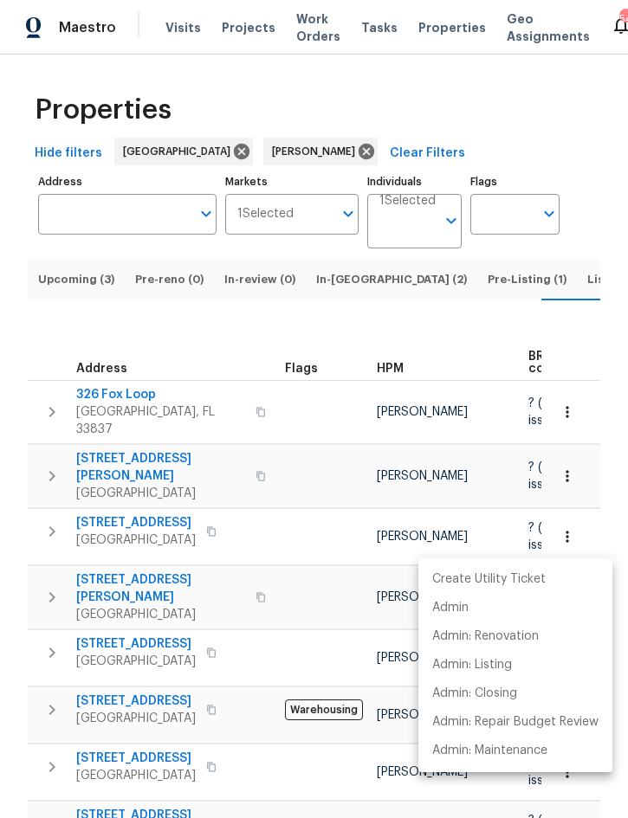
scroll to position [0, 18]
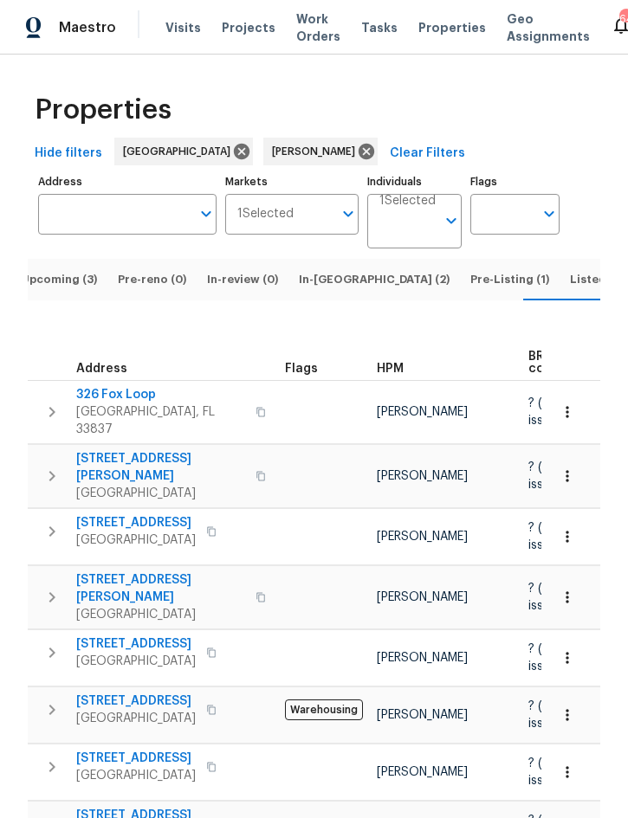
click at [570, 289] on span "Listed (15)" at bounding box center [599, 279] width 59 height 19
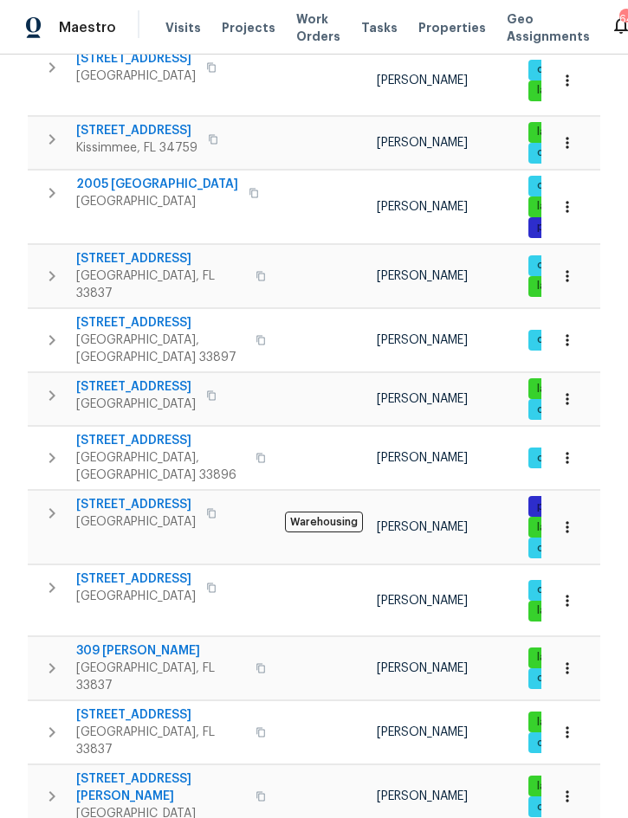
scroll to position [329, 0]
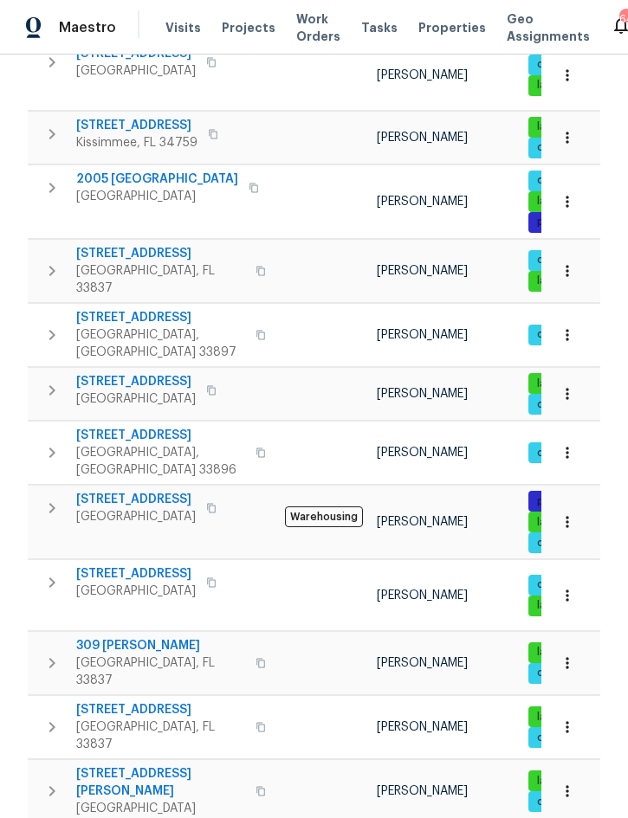
click at [255, 448] on icon "button" at bounding box center [260, 453] width 10 height 10
click at [250, 432] on button "button" at bounding box center [260, 453] width 21 height 42
click at [255, 448] on icon "button" at bounding box center [260, 453] width 10 height 10
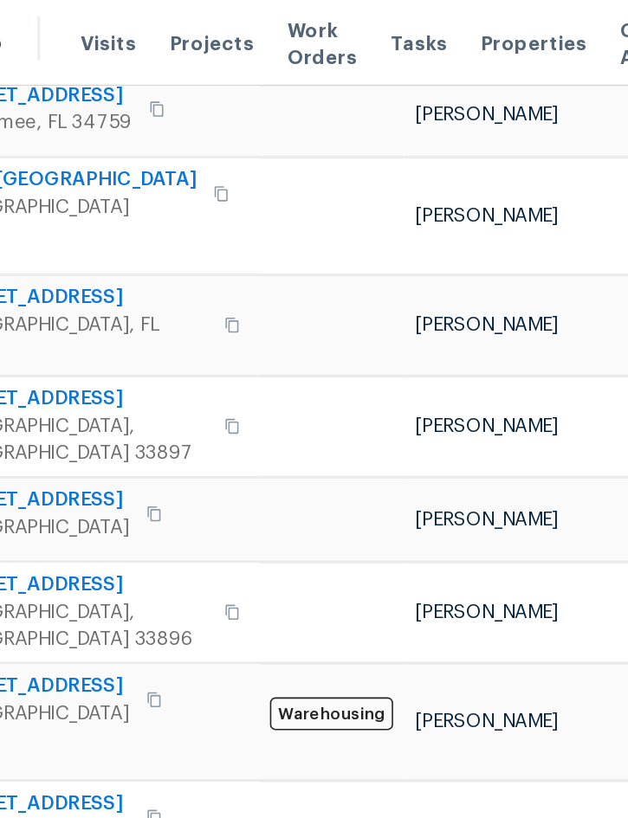
scroll to position [0, 0]
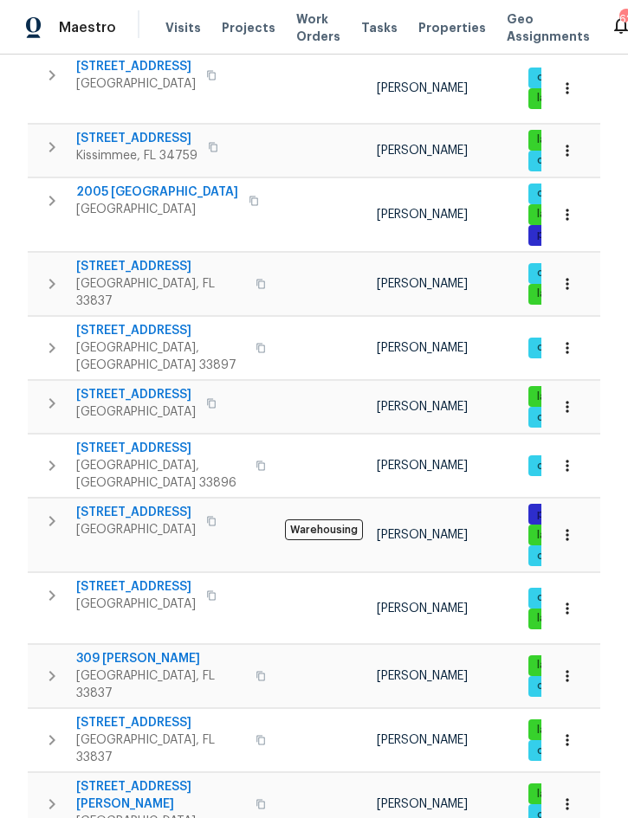
scroll to position [332, 0]
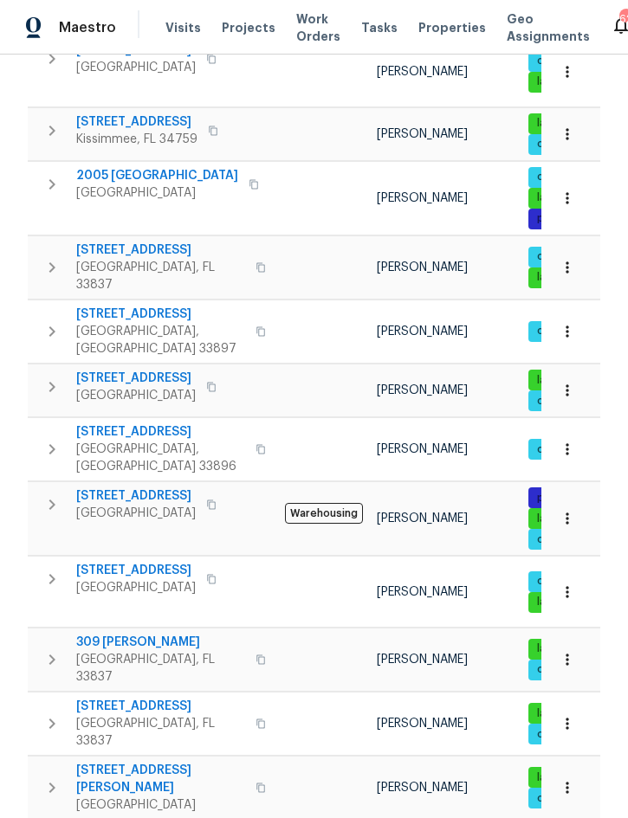
click at [64, 423] on button "button" at bounding box center [52, 449] width 35 height 52
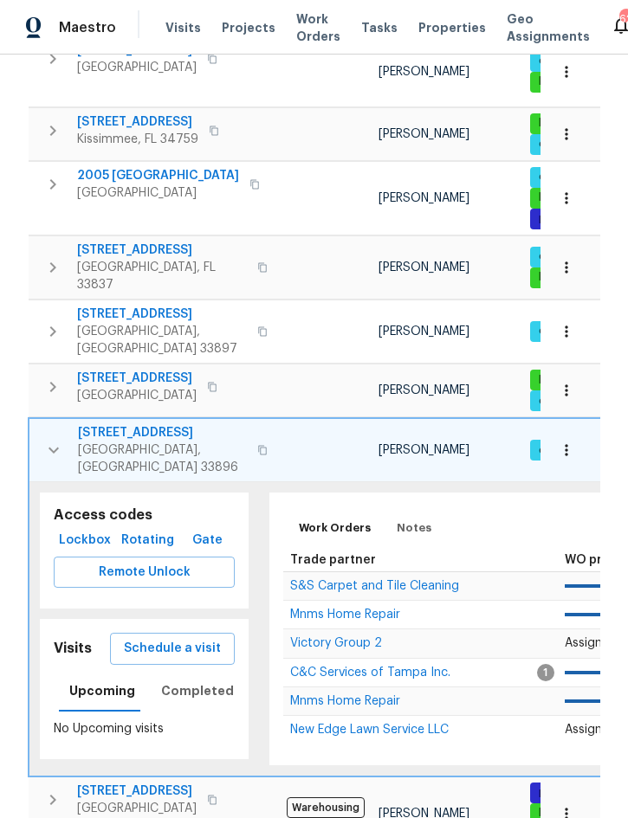
click at [87, 530] on span "Lockbox" at bounding box center [85, 541] width 48 height 22
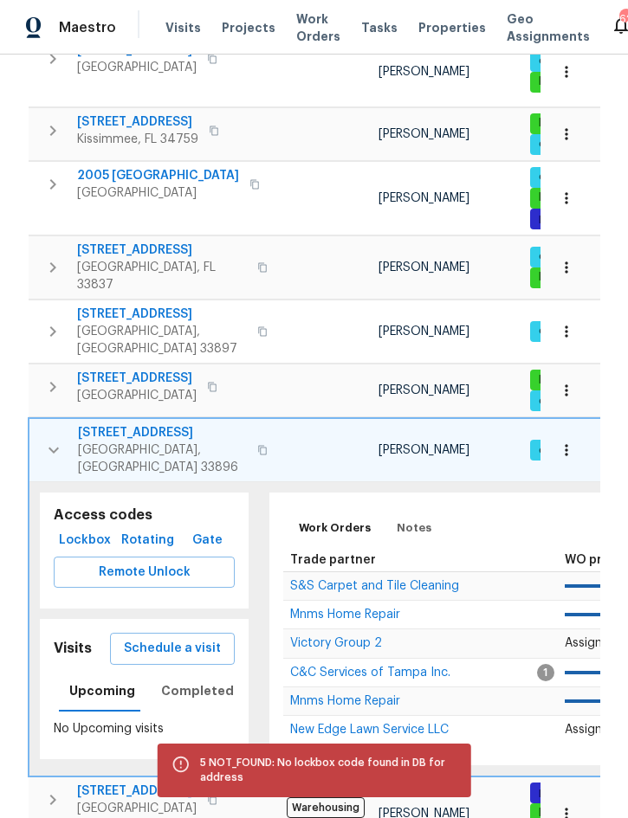
click at [80, 530] on span "Lockbox" at bounding box center [85, 541] width 48 height 22
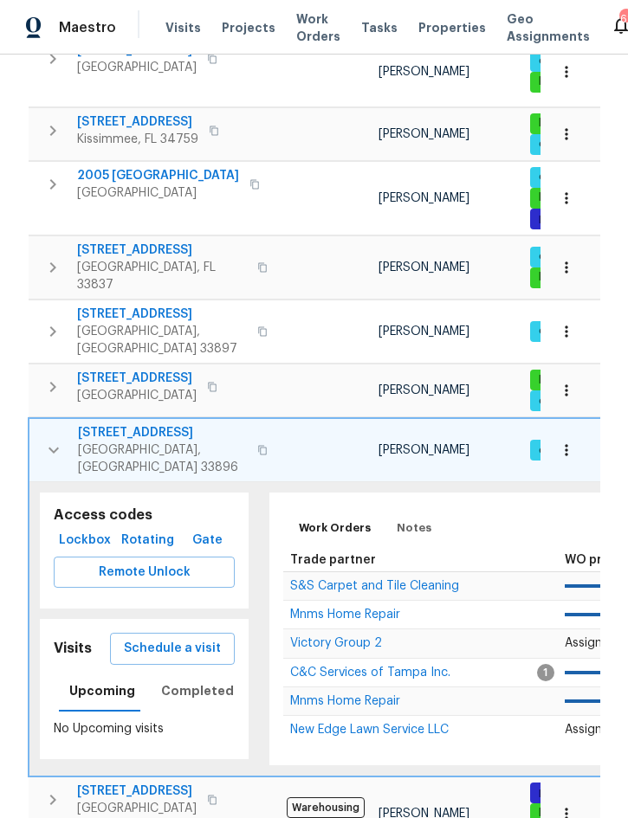
click at [49, 440] on icon "button" at bounding box center [53, 450] width 21 height 21
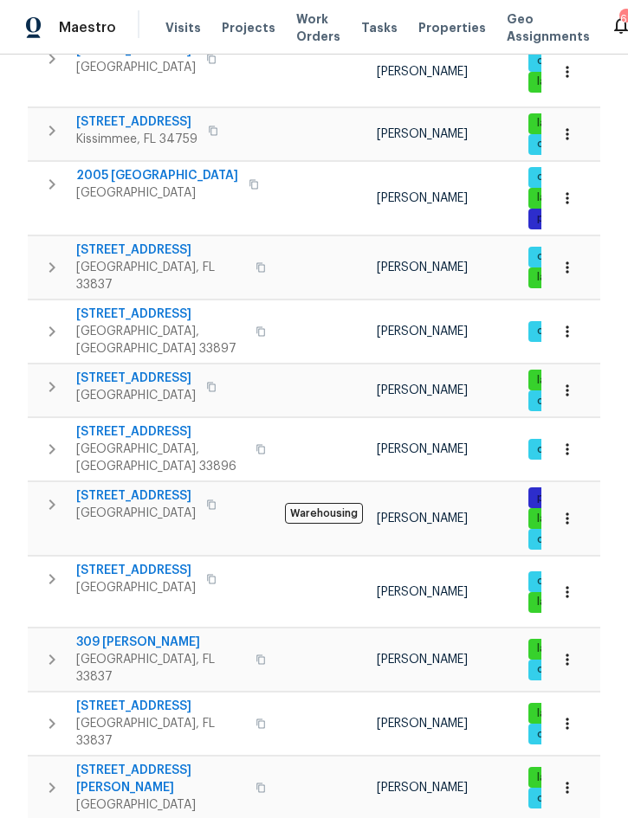
click at [50, 562] on button "button" at bounding box center [52, 579] width 35 height 35
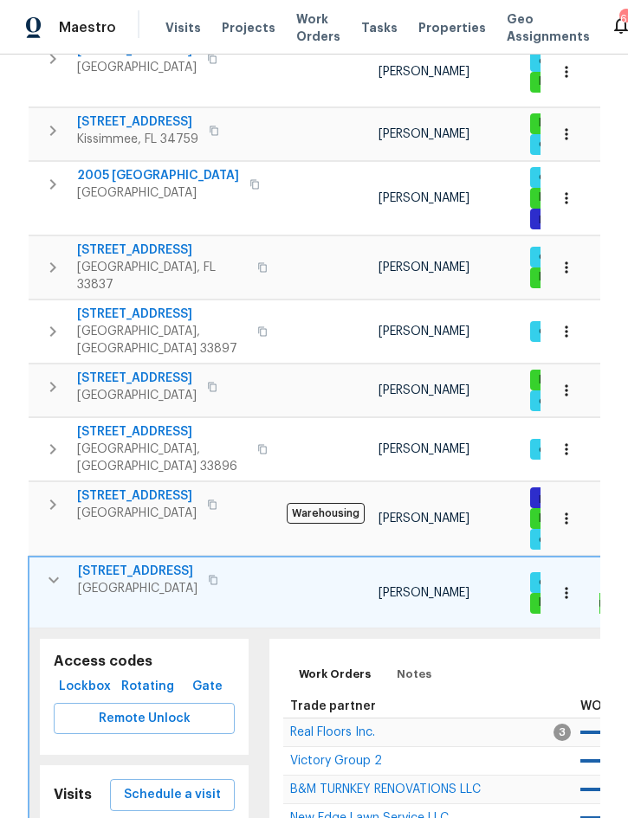
click at [353, 726] on span "Real Floors Inc." at bounding box center [332, 732] width 85 height 12
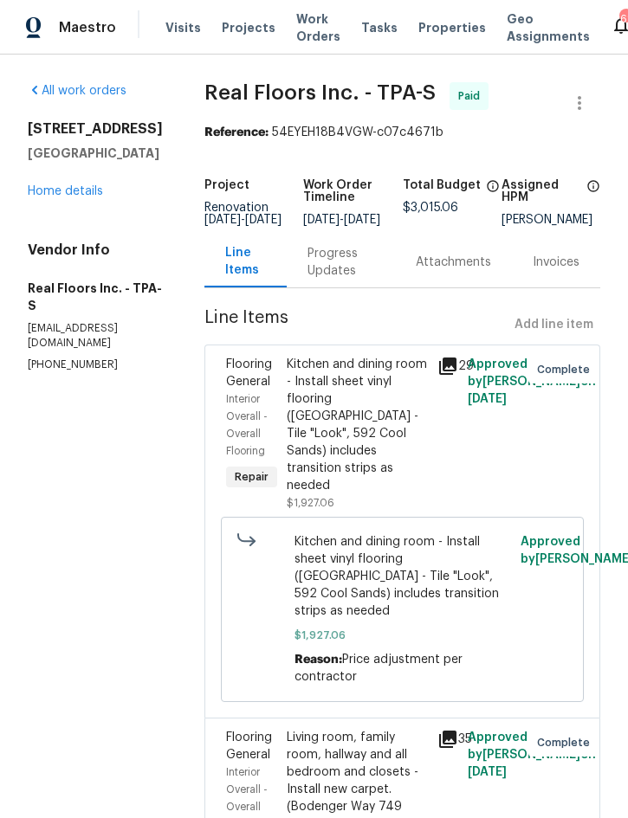
click at [76, 190] on link "Home details" at bounding box center [65, 191] width 75 height 12
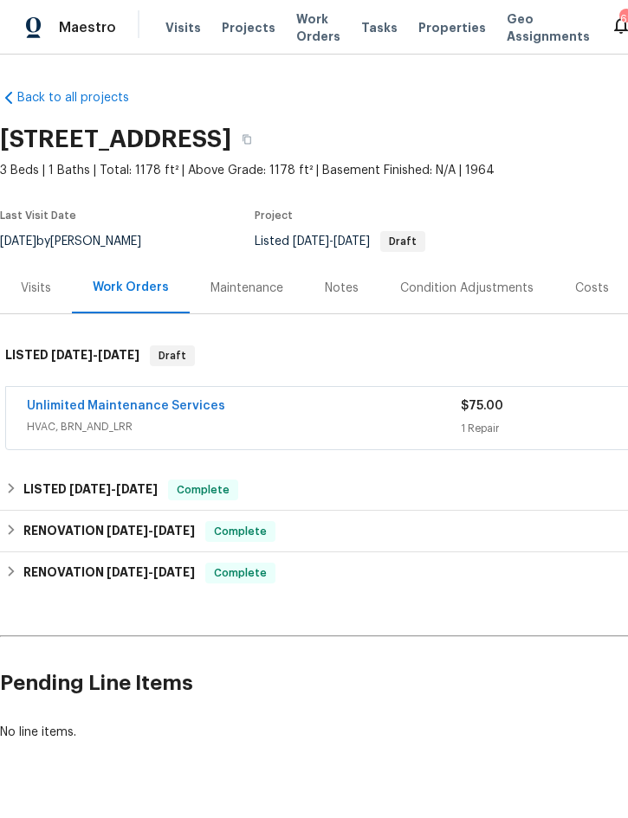
click at [329, 418] on span "HVAC, BRN_AND_LRR" at bounding box center [244, 426] width 434 height 17
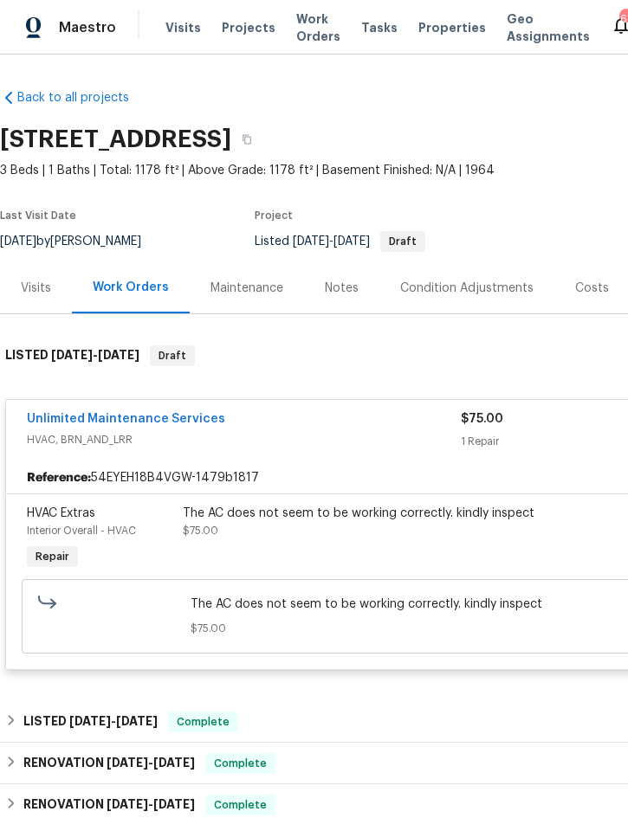
click at [356, 428] on div "Unlimited Maintenance Services" at bounding box center [244, 420] width 434 height 21
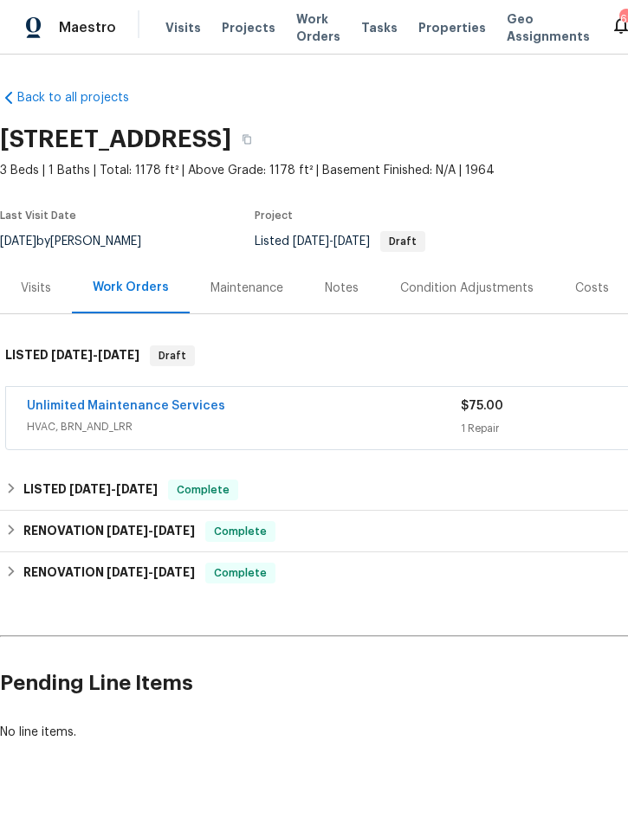
click at [241, 29] on span "Projects" at bounding box center [249, 27] width 54 height 17
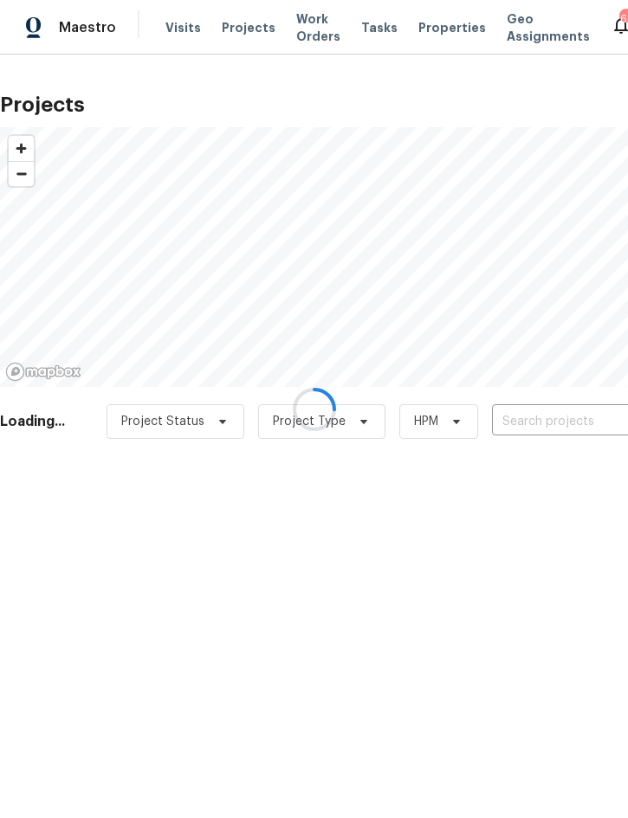
click at [548, 415] on div at bounding box center [314, 409] width 628 height 818
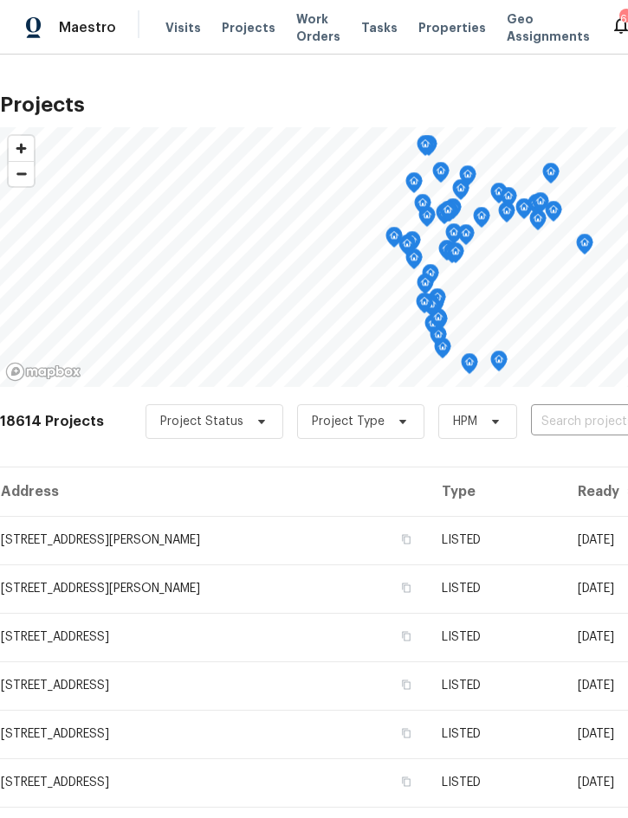
click at [572, 413] on input "text" at bounding box center [630, 422] width 198 height 27
type input "1219 co"
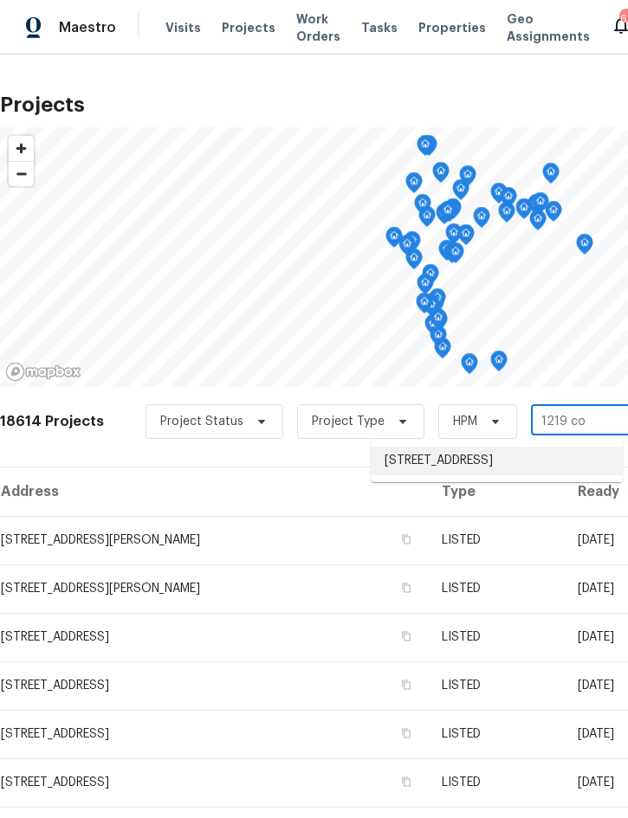
click at [486, 457] on li "[STREET_ADDRESS]" at bounding box center [496, 461] width 252 height 29
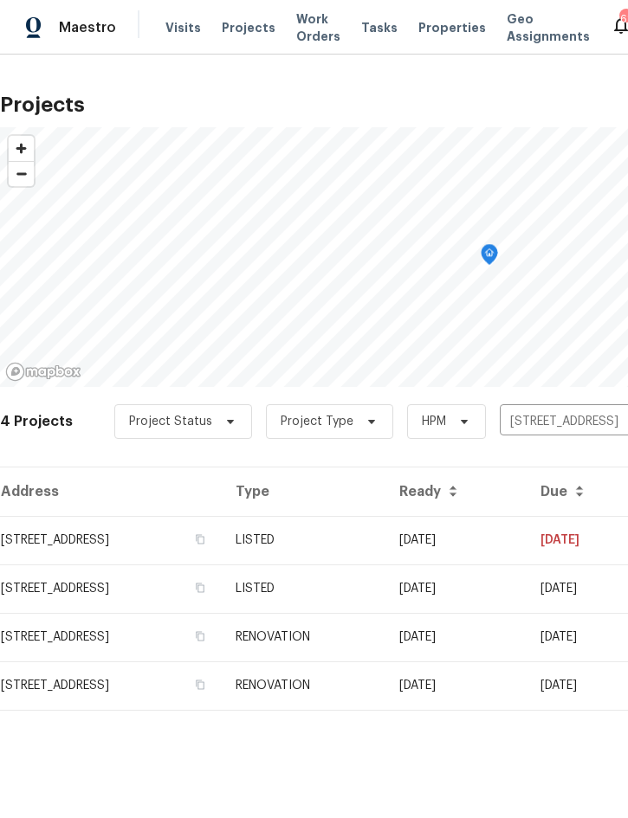
click at [385, 539] on td "LISTED" at bounding box center [304, 540] width 164 height 48
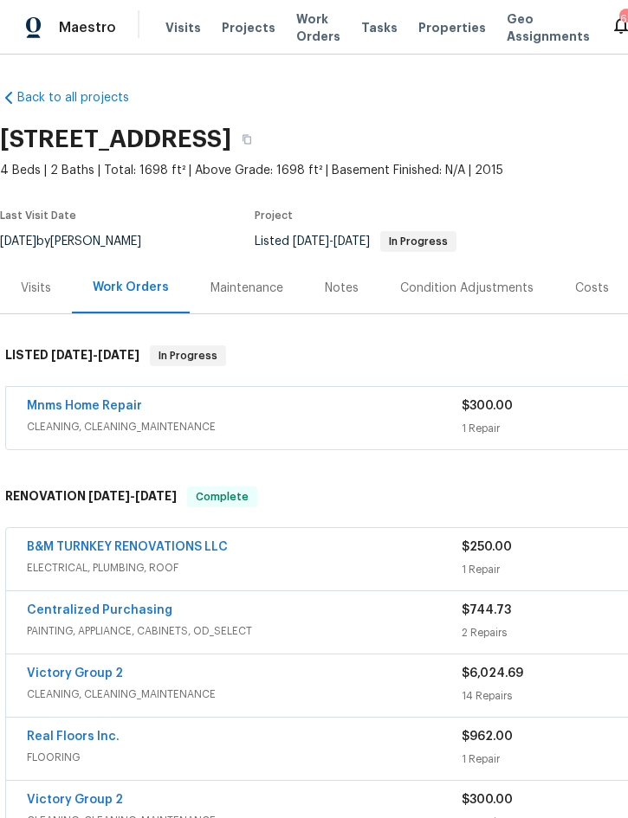
click at [381, 413] on div "Mnms Home Repair" at bounding box center [244, 407] width 435 height 21
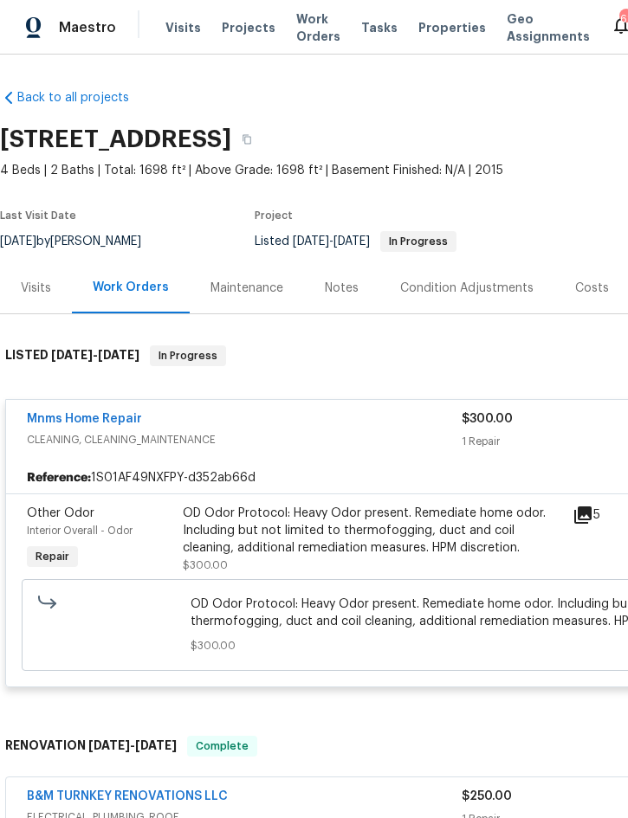
click at [358, 525] on div "OD Odor Protocol: Heavy Odor present. Remediate home odor. Including but not li…" at bounding box center [372, 531] width 379 height 52
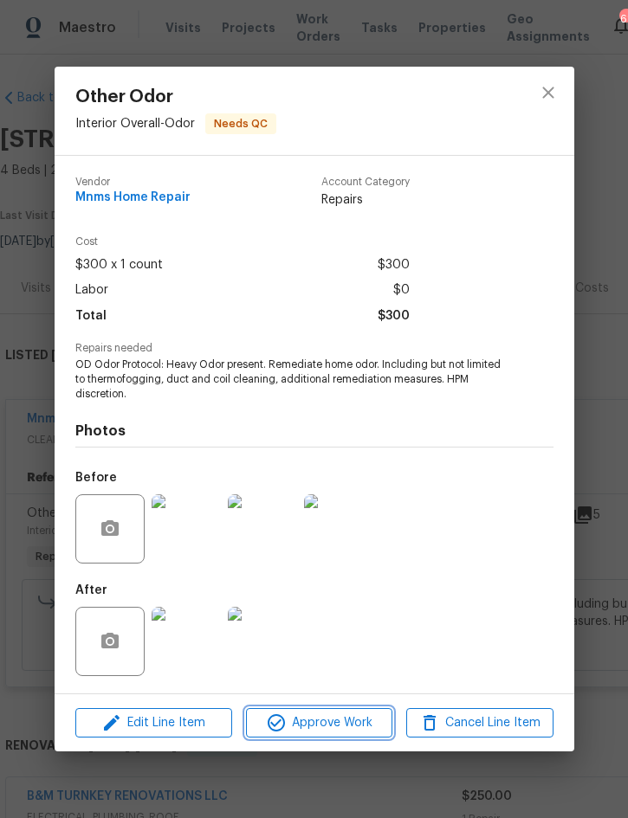
click at [324, 727] on span "Approve Work" at bounding box center [319, 723] width 136 height 22
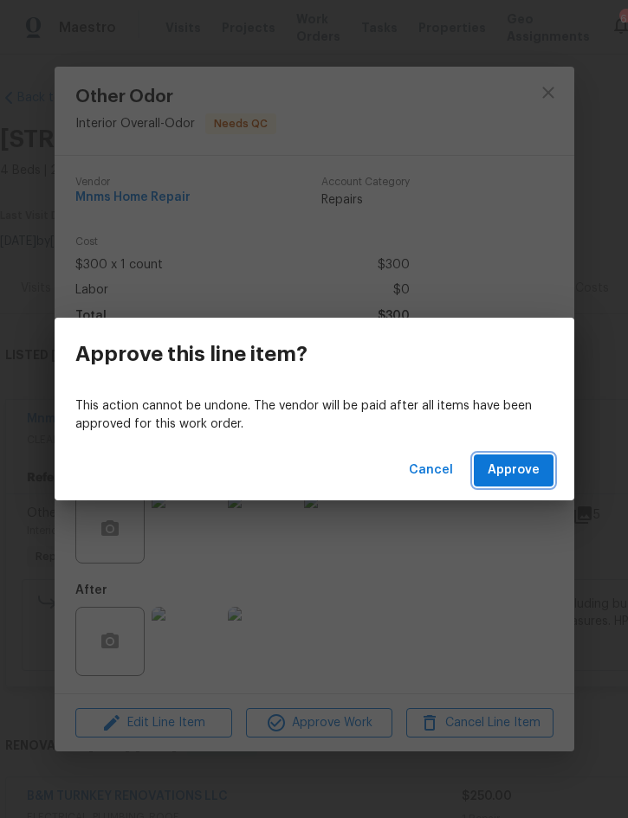
click at [524, 474] on span "Approve" at bounding box center [513, 471] width 52 height 22
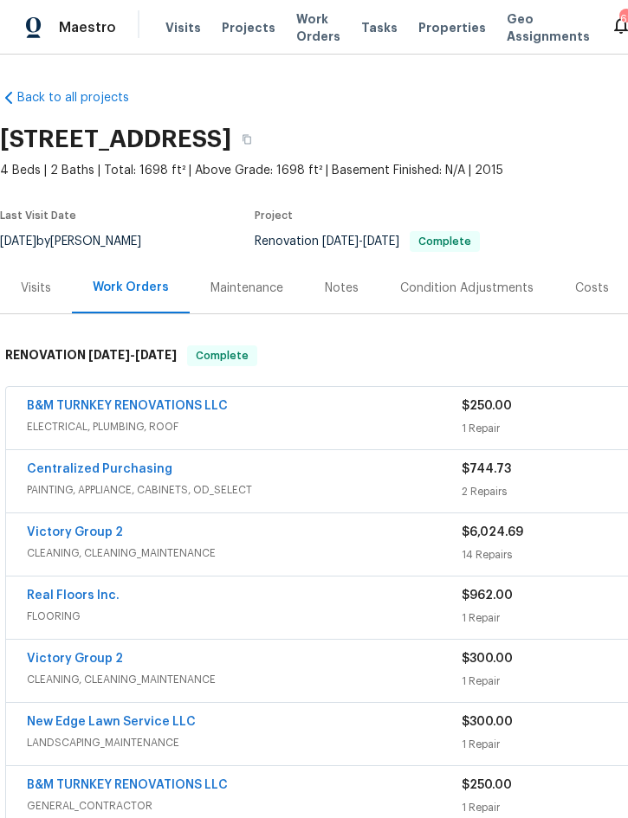
click at [240, 25] on span "Projects" at bounding box center [249, 27] width 54 height 17
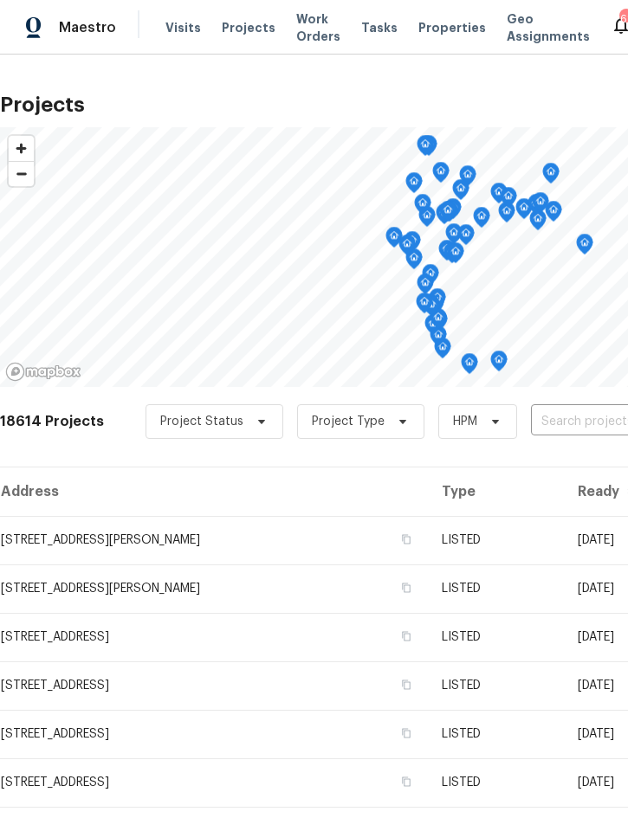
click at [537, 420] on input "text" at bounding box center [630, 422] width 198 height 27
type input "1103 n"
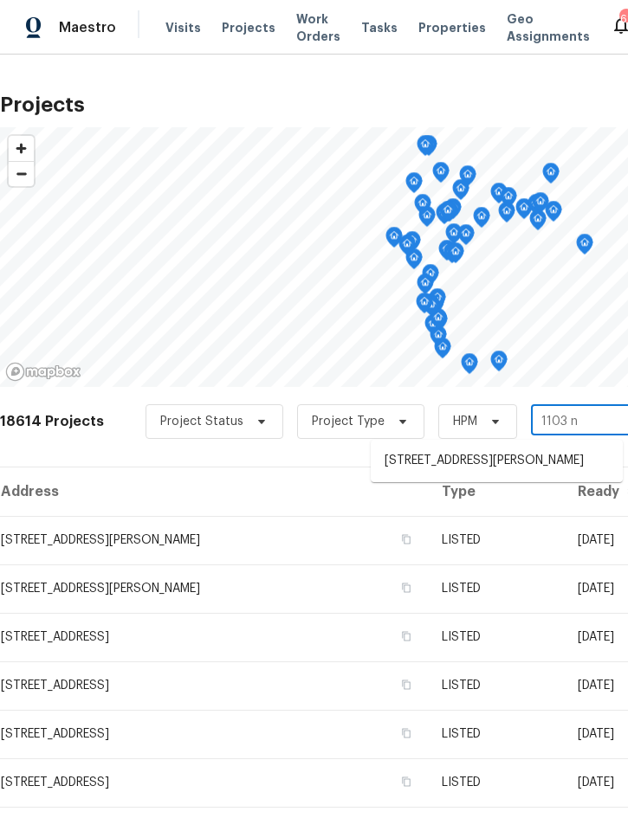
click at [522, 454] on li "[STREET_ADDRESS][PERSON_NAME]" at bounding box center [496, 461] width 252 height 29
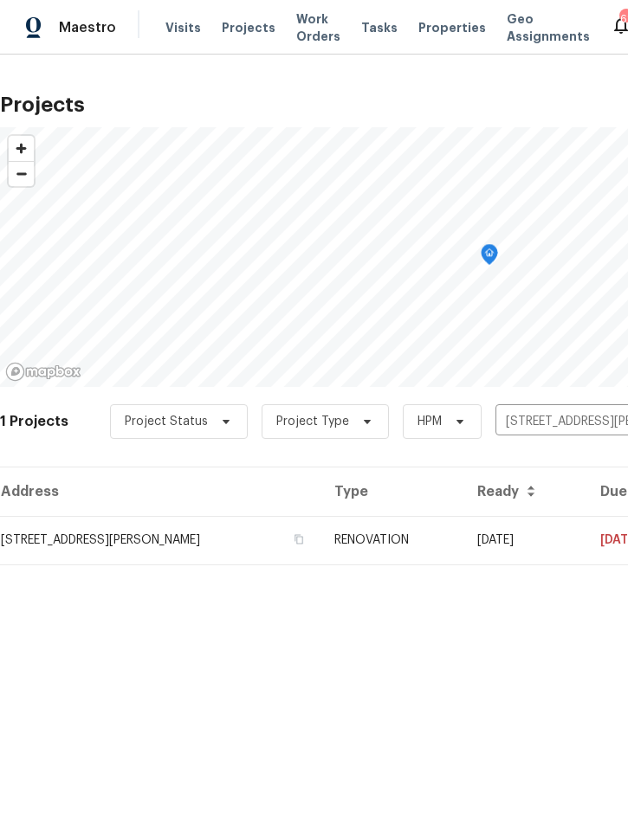
click at [516, 537] on td "[DATE]" at bounding box center [524, 540] width 123 height 48
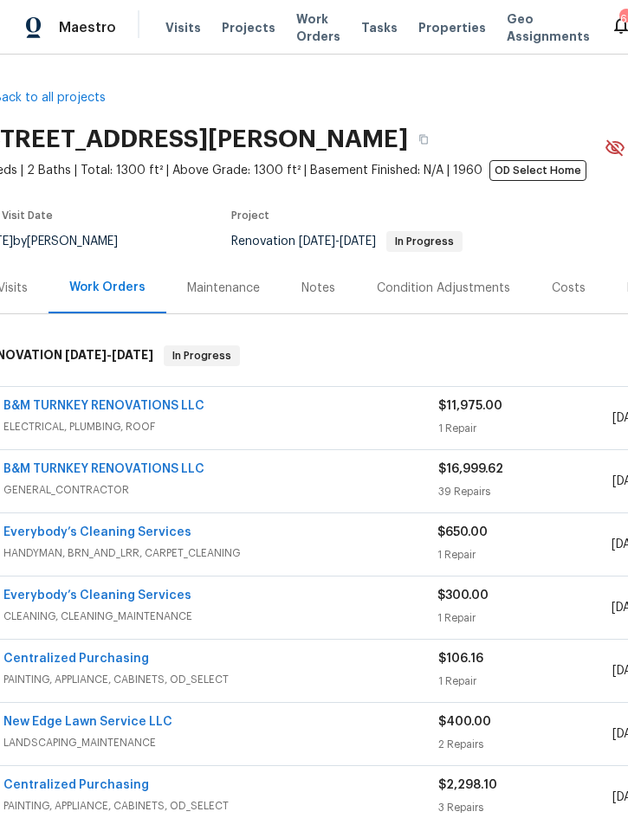
scroll to position [0, 25]
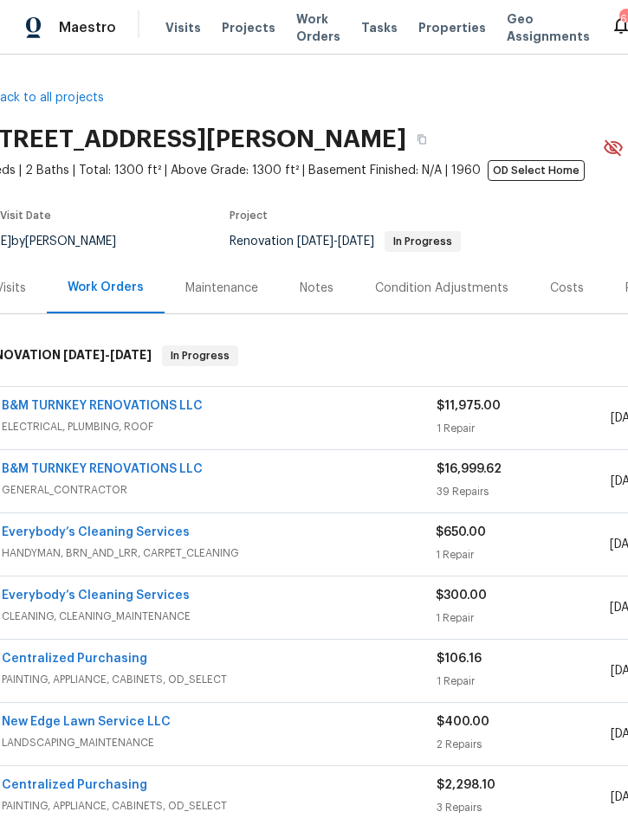
click at [309, 407] on div "B&M TURNKEY RENOVATIONS LLC" at bounding box center [219, 407] width 435 height 21
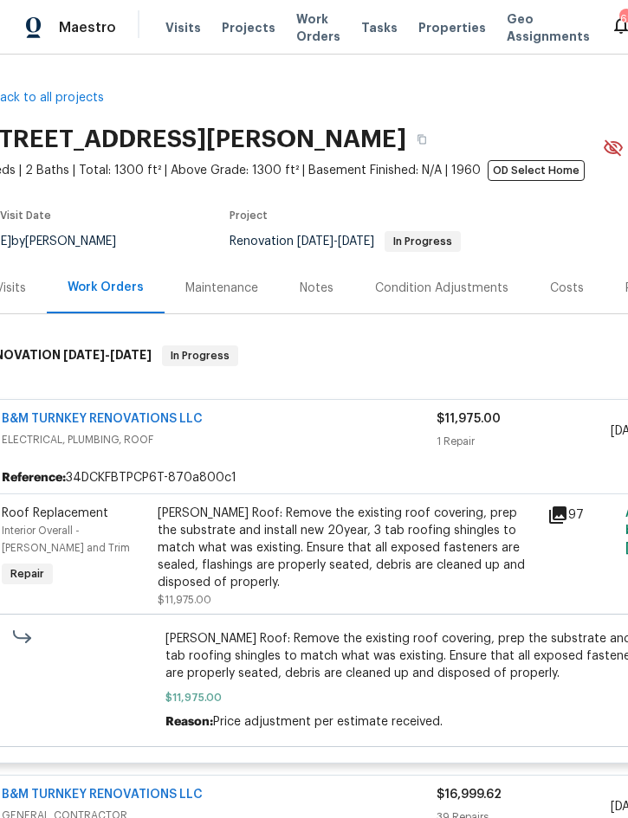
click at [327, 548] on div "[PERSON_NAME] Roof: Remove the existing roof covering, prep the substrate and i…" at bounding box center [347, 548] width 379 height 87
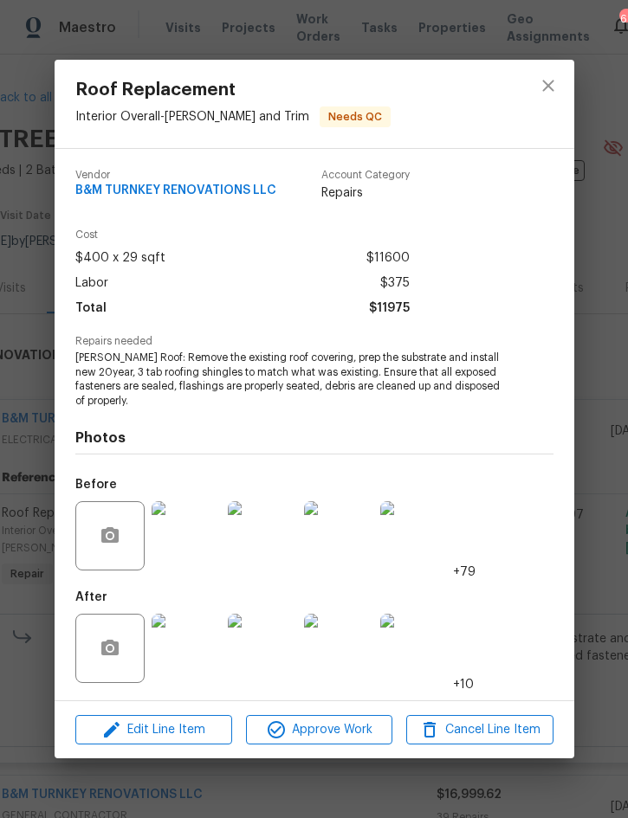
click at [190, 635] on img at bounding box center [185, 648] width 69 height 69
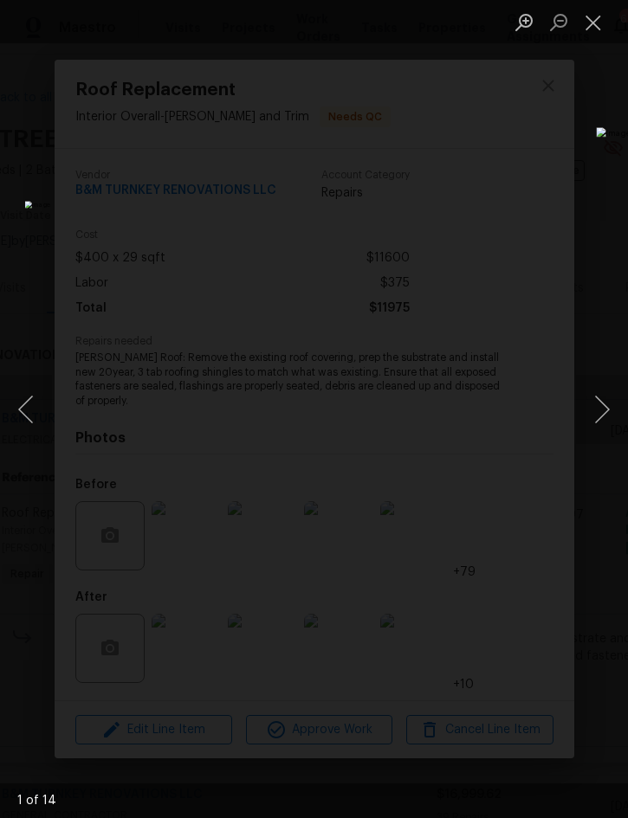
click at [591, 23] on button "Close lightbox" at bounding box center [593, 22] width 35 height 30
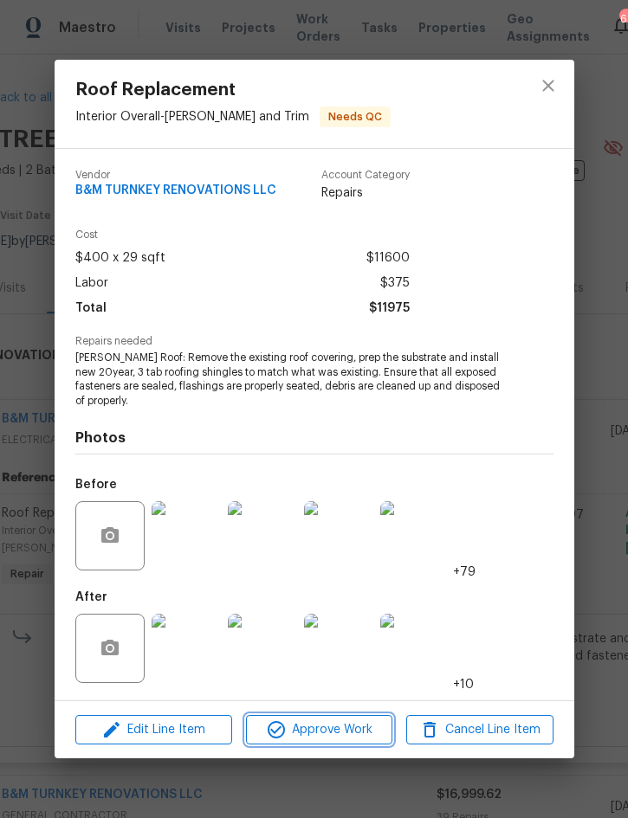
click at [332, 735] on span "Approve Work" at bounding box center [319, 730] width 136 height 22
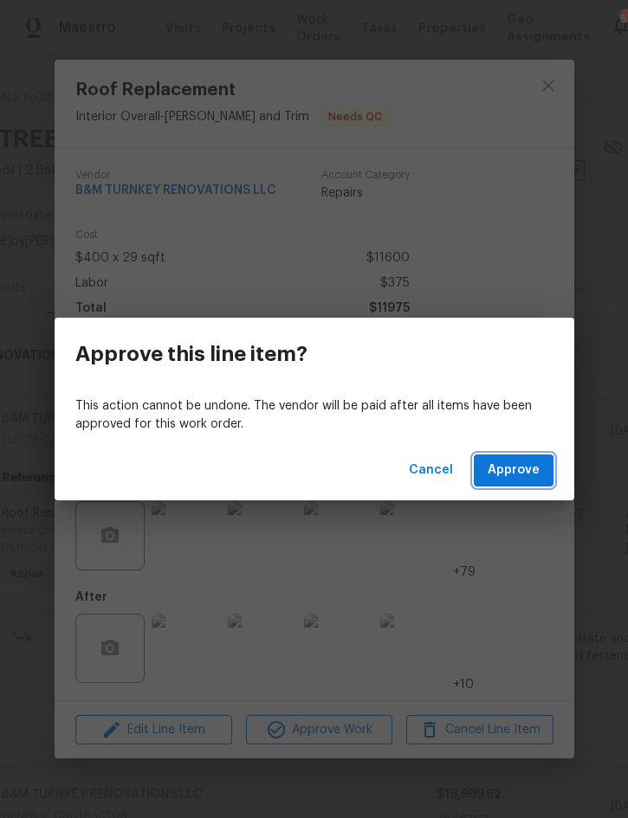
click at [526, 460] on span "Approve" at bounding box center [513, 471] width 52 height 22
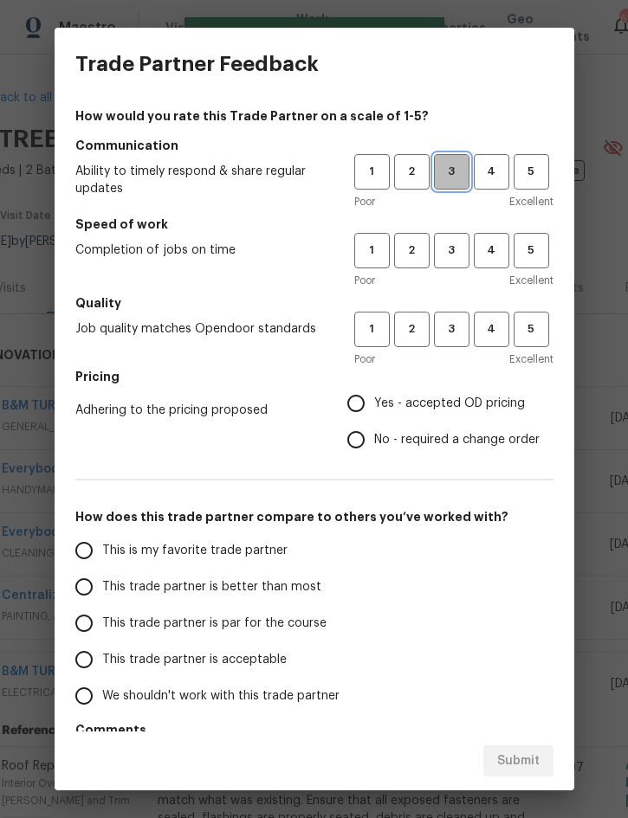
click at [448, 165] on span "3" at bounding box center [451, 172] width 32 height 20
click at [454, 254] on span "3" at bounding box center [451, 251] width 32 height 20
click at [456, 338] on span "3" at bounding box center [451, 329] width 32 height 20
click at [439, 411] on span "Yes - accepted OD pricing" at bounding box center [449, 404] width 151 height 18
click at [374, 411] on input "Yes - accepted OD pricing" at bounding box center [356, 403] width 36 height 36
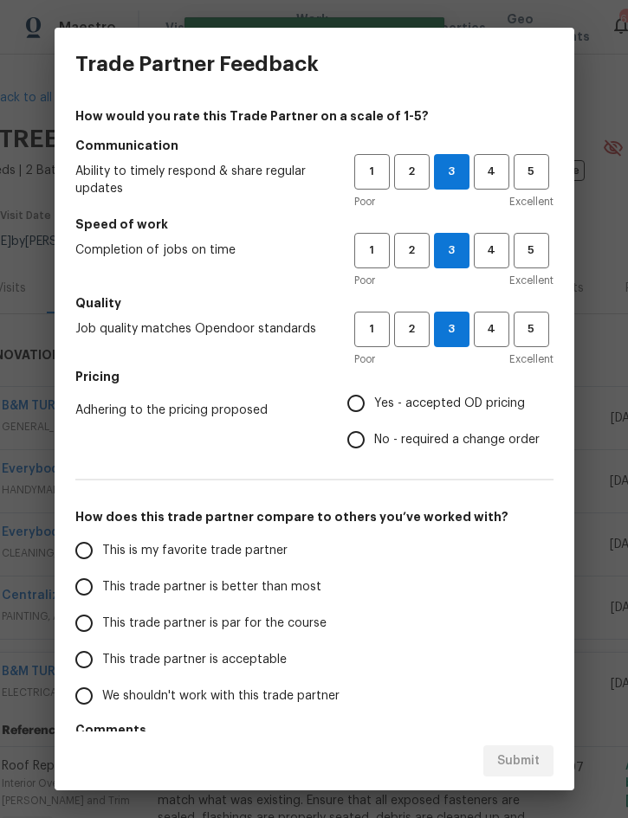
radio input "true"
click at [263, 583] on span "This trade partner is better than most" at bounding box center [211, 587] width 219 height 18
click at [102, 583] on input "This trade partner is better than most" at bounding box center [84, 587] width 36 height 36
click at [524, 772] on button "Submit" at bounding box center [518, 761] width 70 height 32
radio input "true"
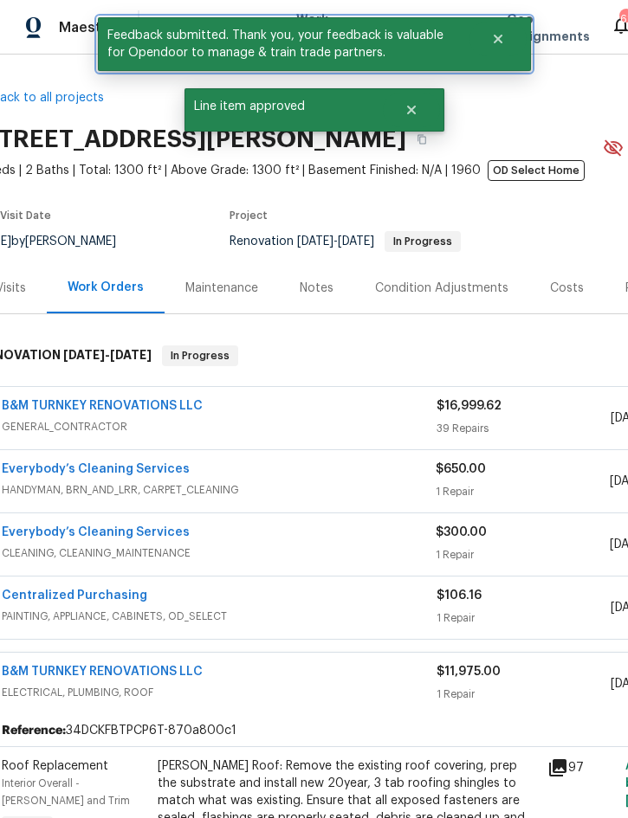
click at [510, 33] on button "Close" at bounding box center [497, 39] width 57 height 35
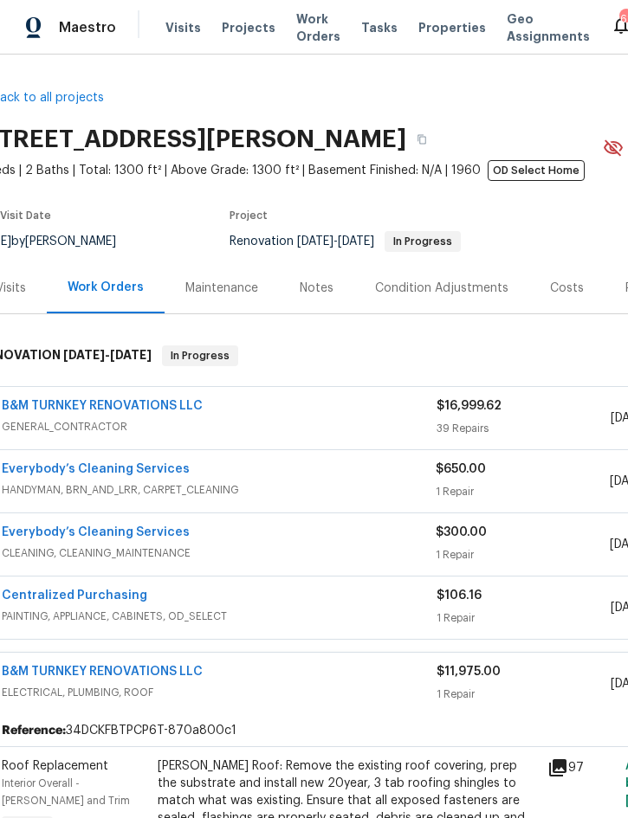
click at [240, 30] on span "Projects" at bounding box center [249, 27] width 54 height 17
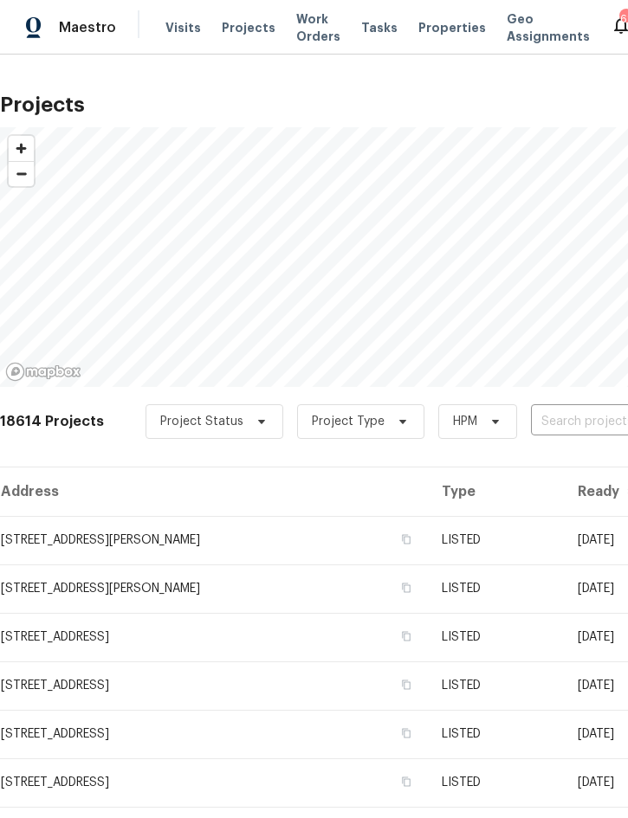
click at [540, 424] on input "text" at bounding box center [630, 422] width 198 height 27
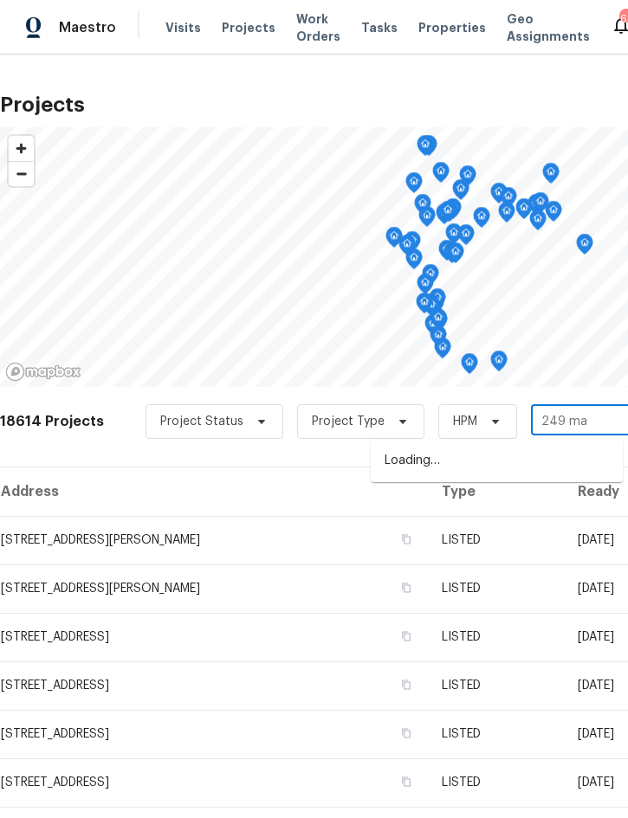
type input "249 maj"
click at [468, 473] on li "249 Majestic Gardens Ln, Winter Haven, FL 33880" at bounding box center [496, 461] width 252 height 29
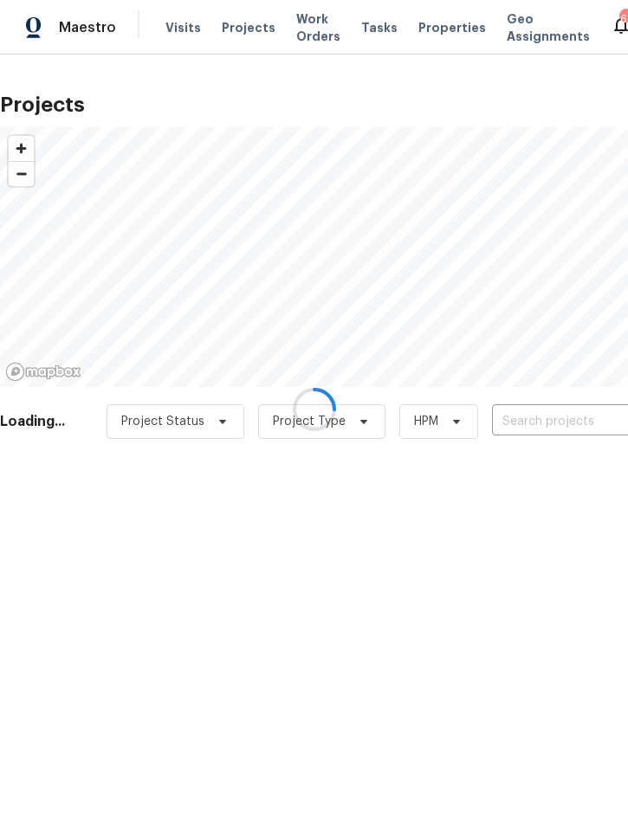
type input "249 Majestic Gardens Ln, Winter Haven, FL 33880"
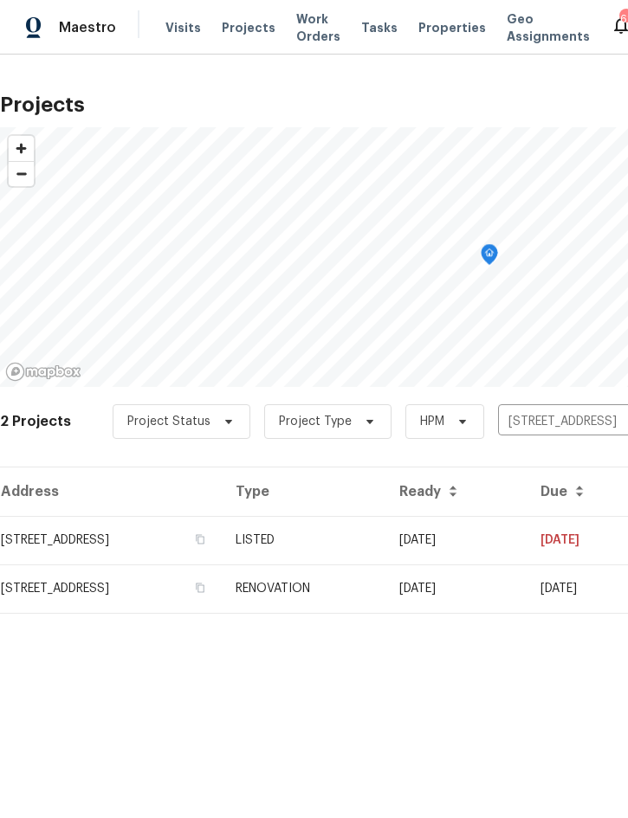
click at [385, 539] on td "LISTED" at bounding box center [304, 540] width 164 height 48
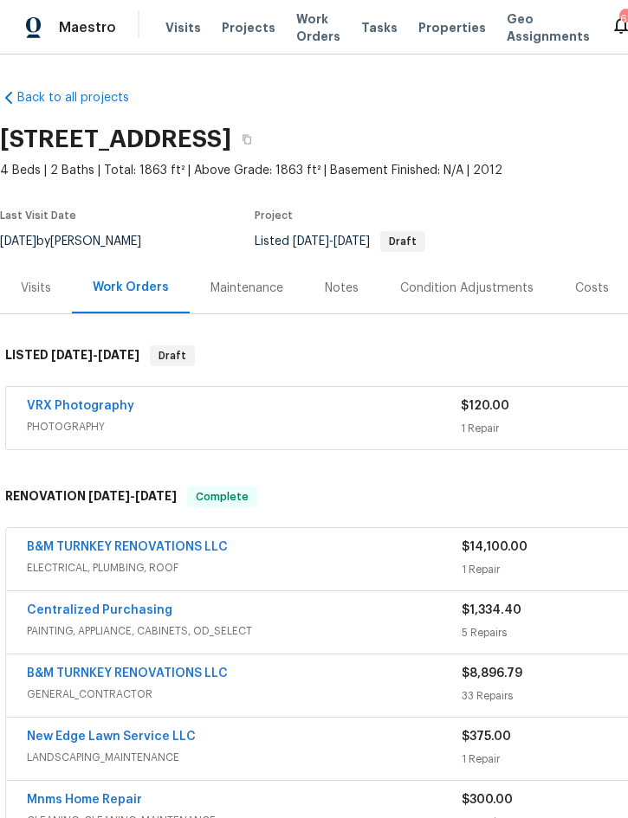
click at [359, 558] on div "B&M TURNKEY RENOVATIONS LLC" at bounding box center [244, 548] width 435 height 21
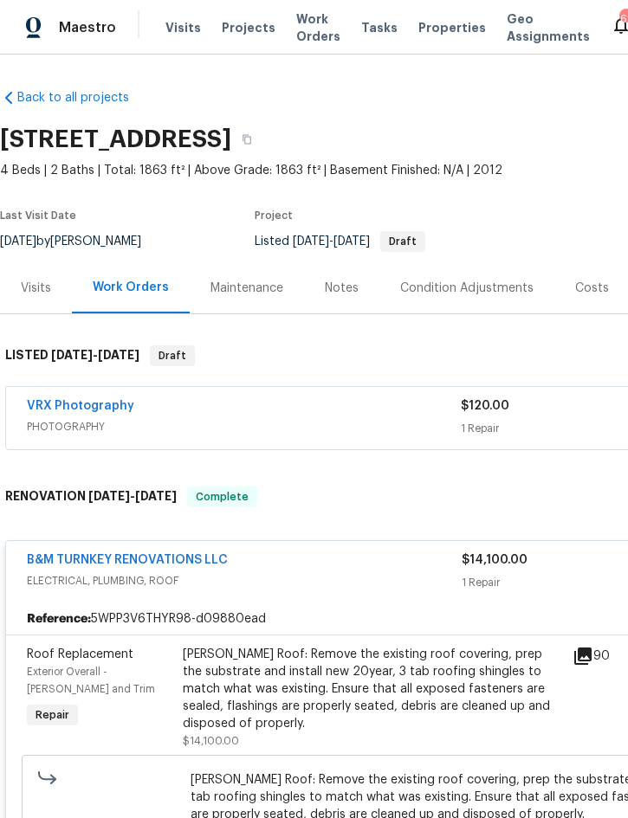
click at [369, 668] on div "Gable Roof: Remove the existing roof covering, prep the substrate and install n…" at bounding box center [372, 689] width 379 height 87
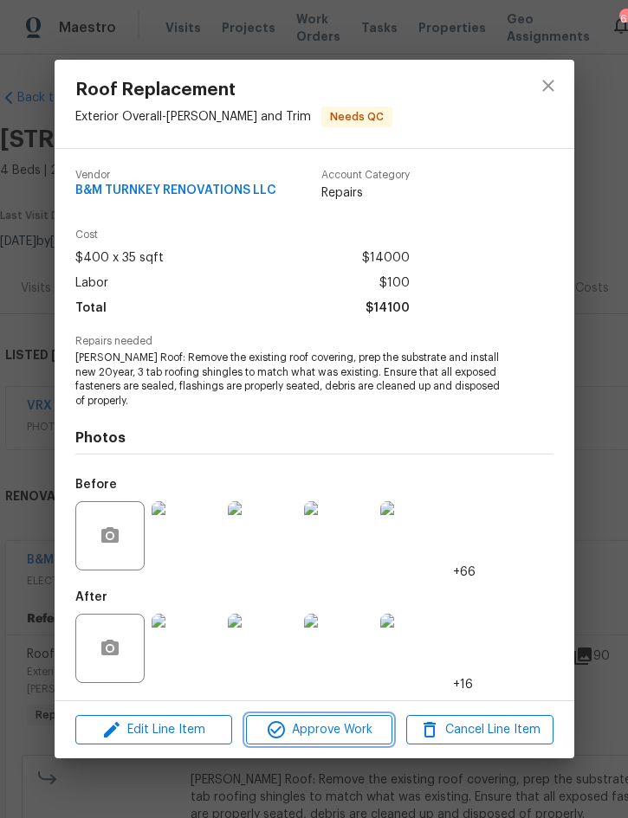
click at [320, 731] on span "Approve Work" at bounding box center [319, 730] width 136 height 22
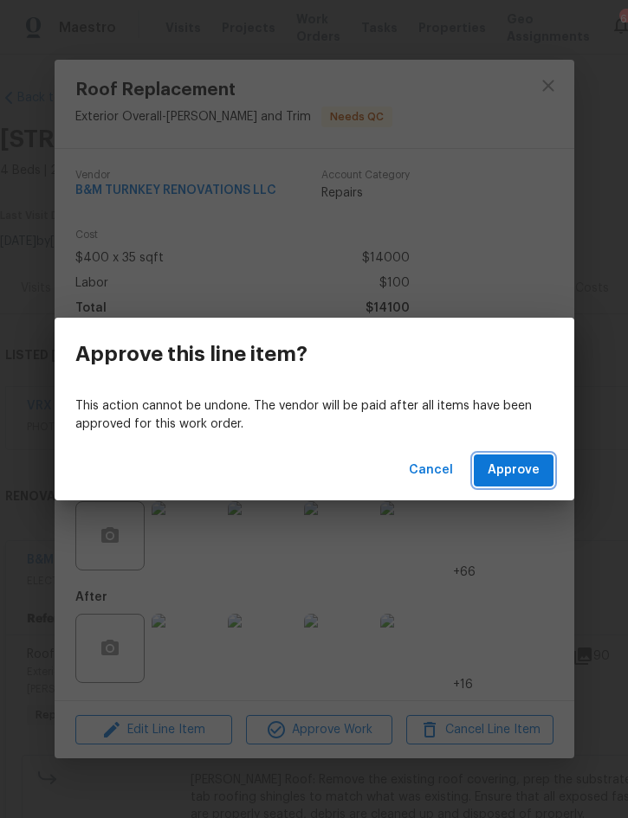
click at [531, 461] on span "Approve" at bounding box center [513, 471] width 52 height 22
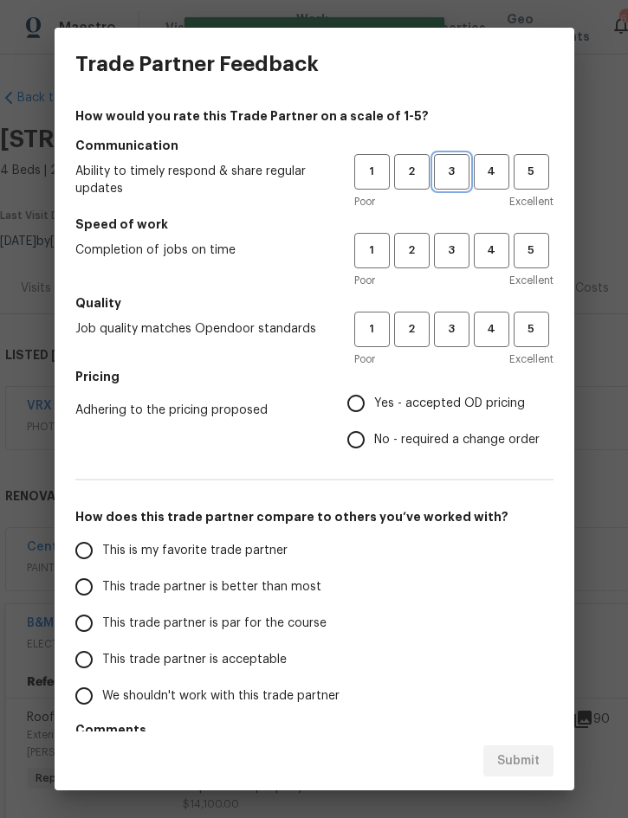
click at [454, 167] on span "3" at bounding box center [451, 172] width 32 height 20
click at [459, 249] on span "3" at bounding box center [451, 251] width 32 height 20
click at [461, 325] on span "3" at bounding box center [451, 329] width 32 height 20
click at [454, 409] on span "Yes - accepted OD pricing" at bounding box center [449, 404] width 151 height 18
click at [374, 409] on input "Yes - accepted OD pricing" at bounding box center [356, 403] width 36 height 36
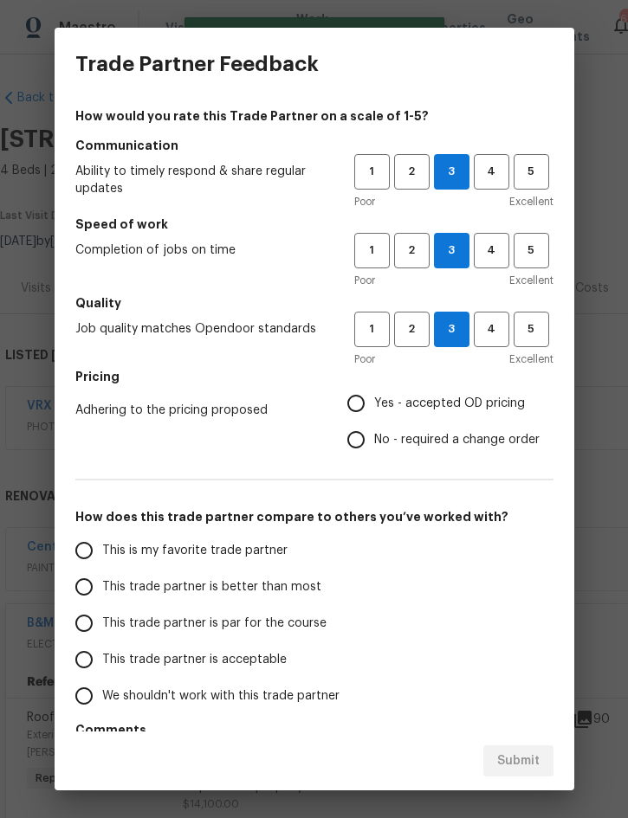
radio input "true"
click at [274, 582] on span "This trade partner is better than most" at bounding box center [211, 587] width 219 height 18
click at [102, 582] on input "This trade partner is better than most" at bounding box center [84, 587] width 36 height 36
click at [518, 758] on span "Submit" at bounding box center [518, 761] width 42 height 22
radio input "true"
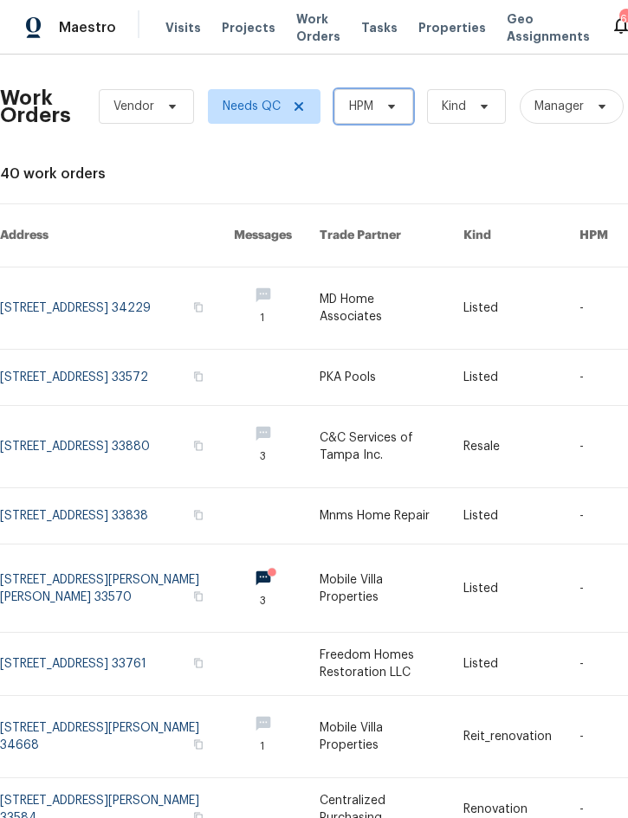
click at [376, 102] on span "HPM" at bounding box center [373, 106] width 79 height 35
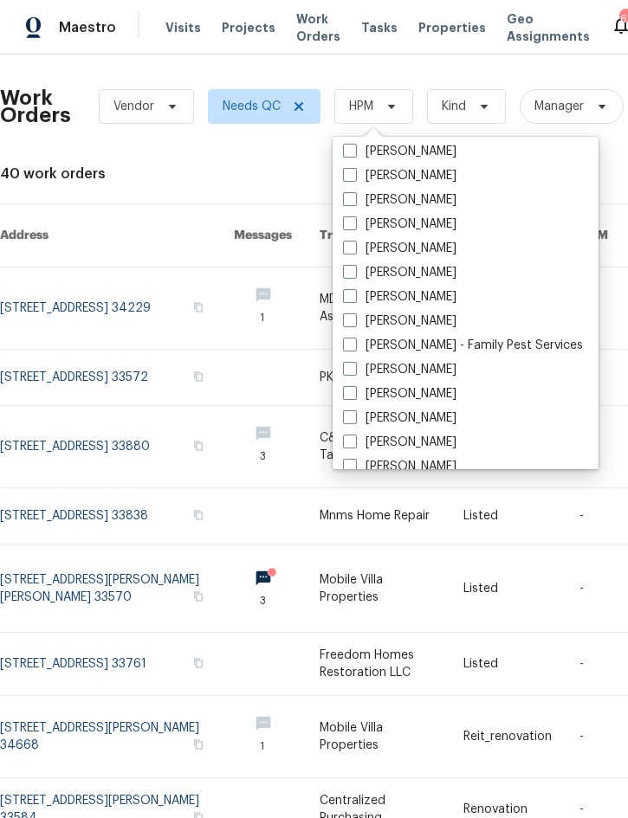
scroll to position [202, 0]
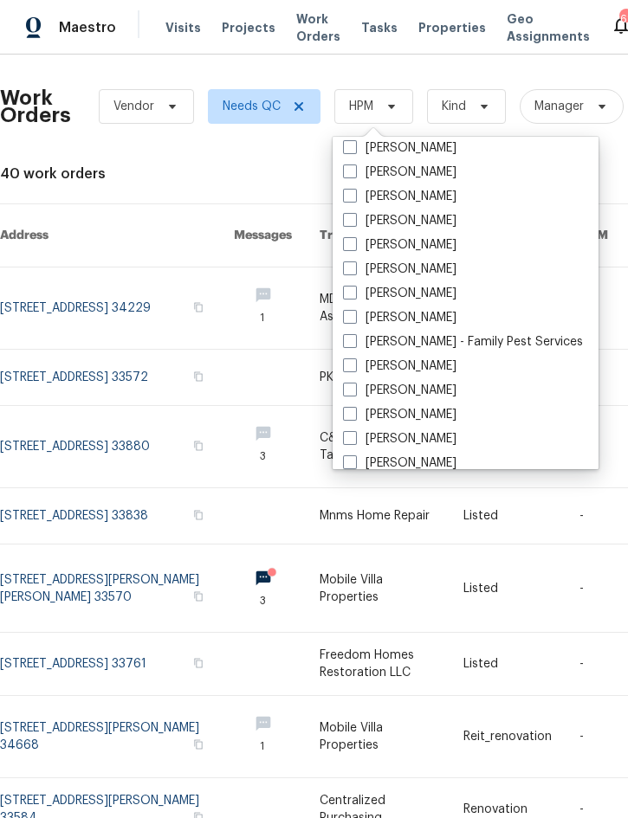
click at [428, 316] on label "[PERSON_NAME]" at bounding box center [399, 317] width 113 height 17
click at [354, 316] on input "[PERSON_NAME]" at bounding box center [348, 314] width 11 height 11
checkbox input "true"
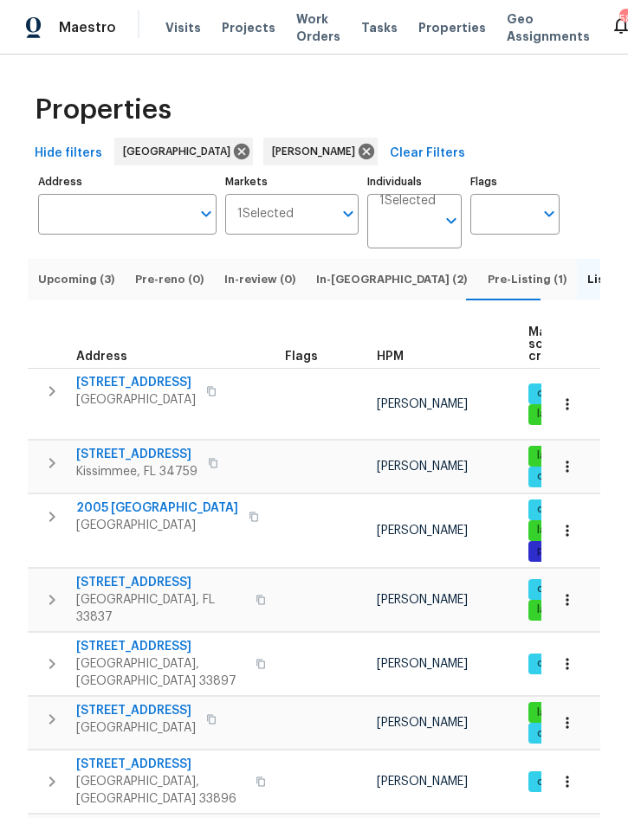
click at [69, 288] on span "Upcoming (3)" at bounding box center [76, 279] width 76 height 19
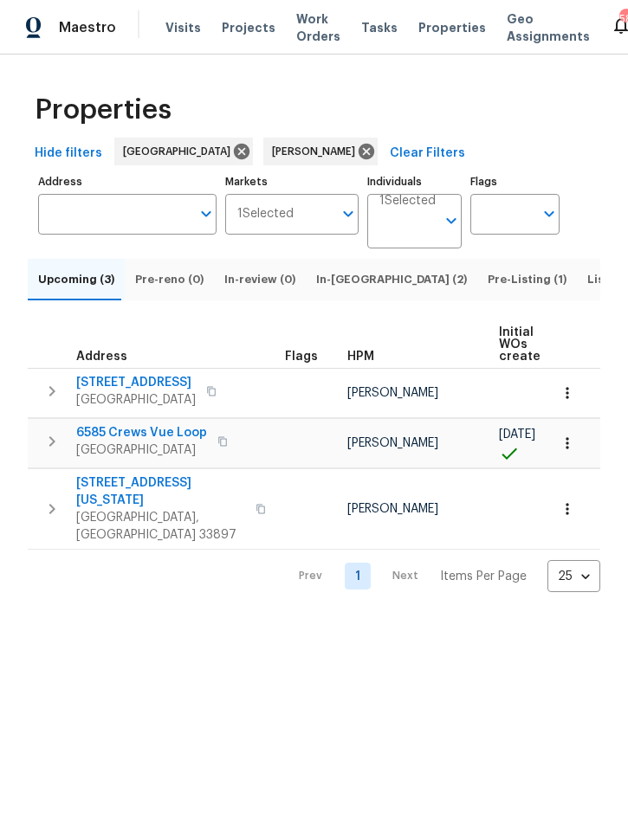
click at [52, 447] on icon "button" at bounding box center [52, 441] width 6 height 10
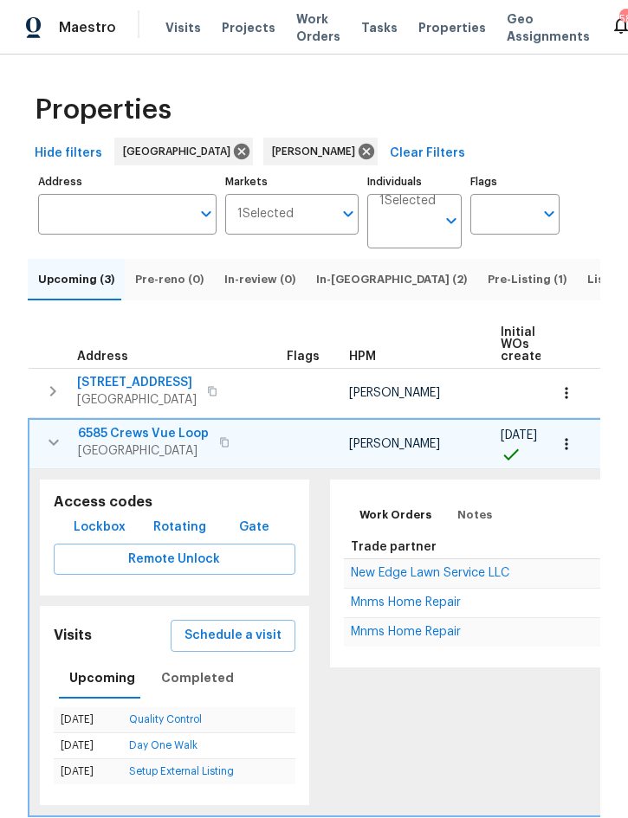
click at [52, 453] on icon "button" at bounding box center [53, 442] width 21 height 21
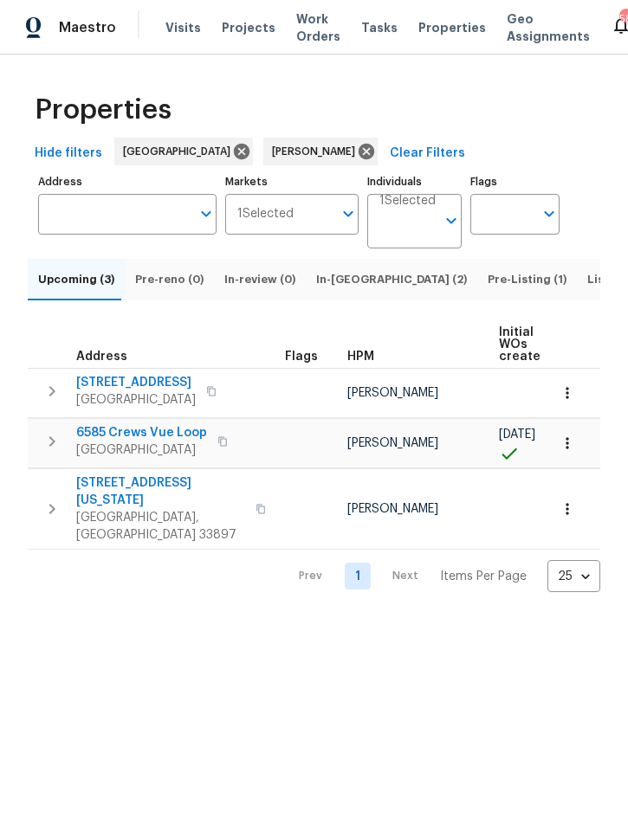
click at [345, 289] on span "In-[GEOGRAPHIC_DATA] (2)" at bounding box center [391, 279] width 151 height 19
